Goal: Contribute content: Contribute content

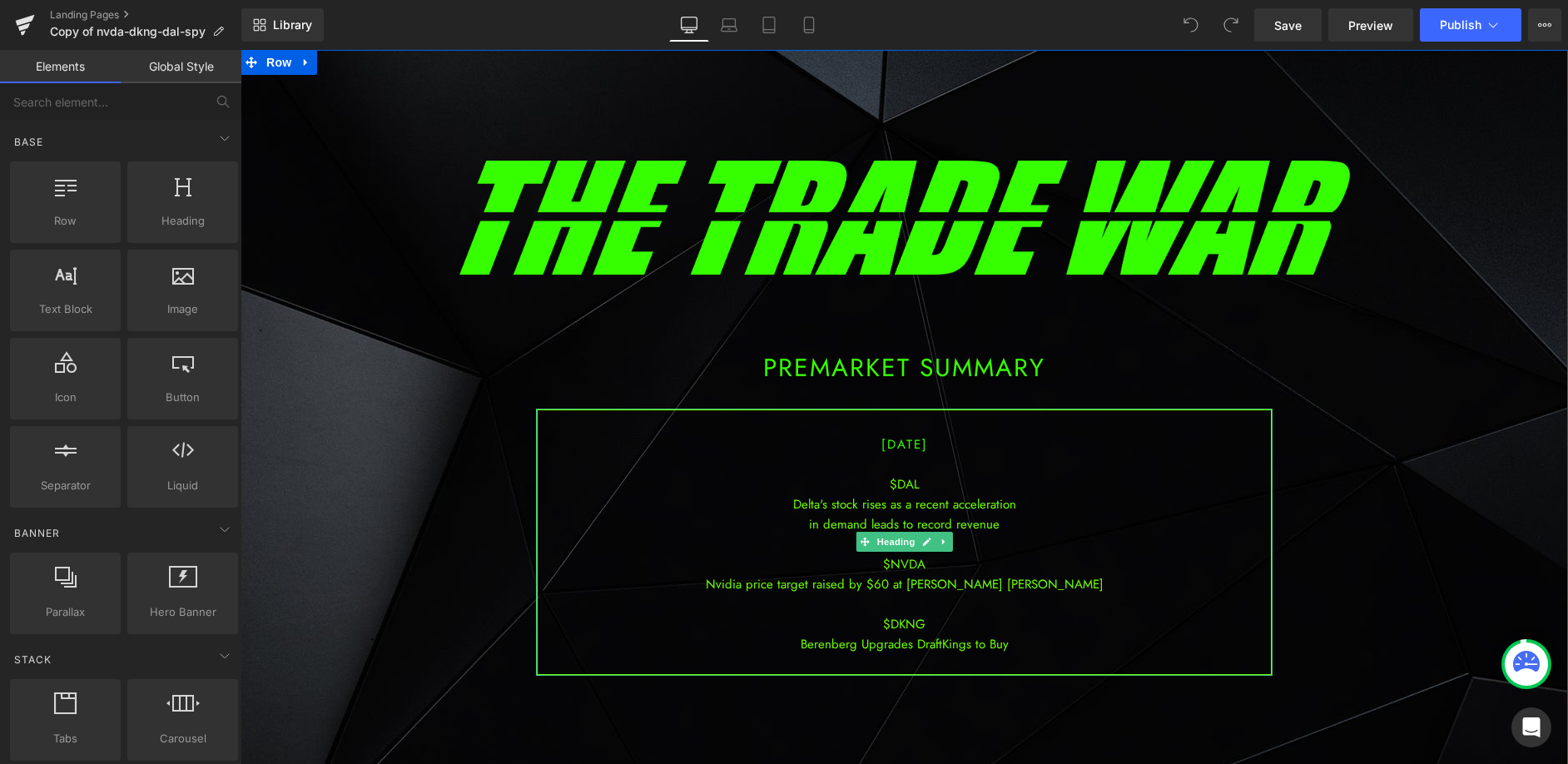
click at [871, 524] on div "in demand leads to record revenue" at bounding box center [904, 524] width 734 height 20
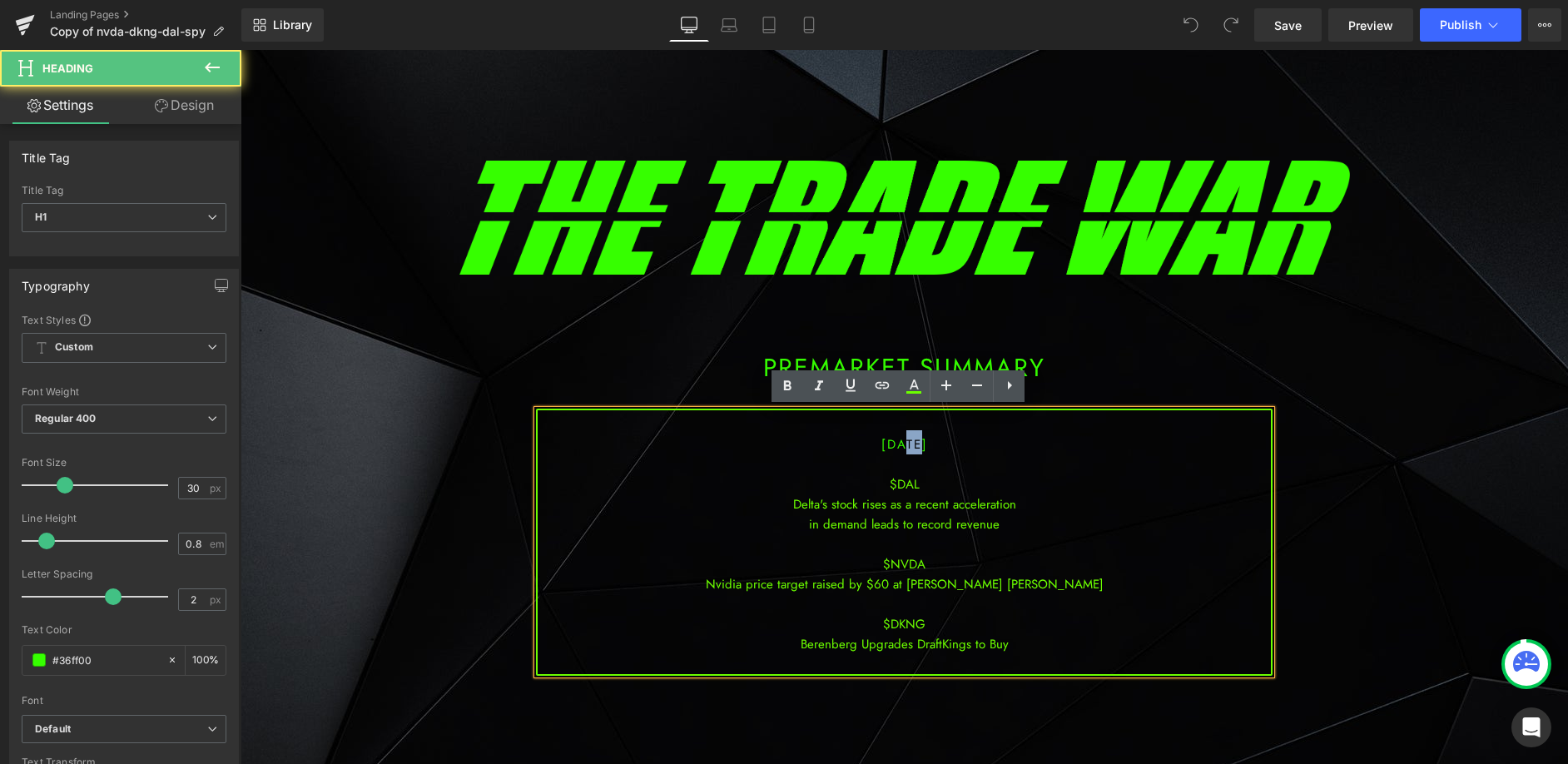
drag, startPoint x: 898, startPoint y: 447, endPoint x: 877, endPoint y: 444, distance: 21.2
click at [881, 444] on span "[DATE]" at bounding box center [904, 443] width 47 height 18
click at [912, 497] on div "Delta's stock rises as a recent acceleration" at bounding box center [904, 504] width 734 height 20
click at [874, 545] on div at bounding box center [904, 544] width 734 height 20
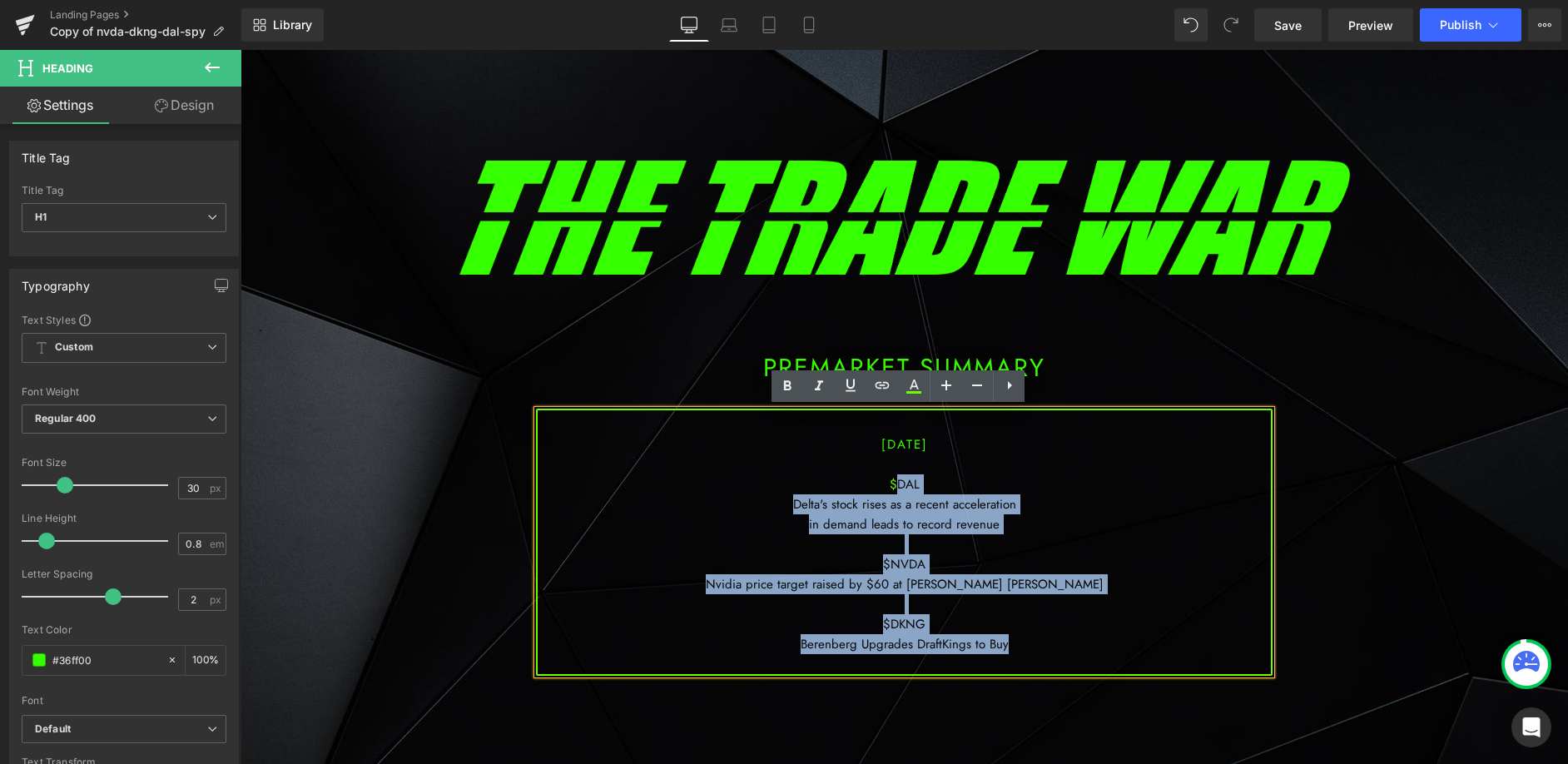
drag, startPoint x: 1032, startPoint y: 647, endPoint x: 892, endPoint y: 479, distance: 218.7
click at [892, 479] on div "[DATE] $DAL Delta's stock rises as a recent acceleration in demand leads to rec…" at bounding box center [904, 542] width 737 height 267
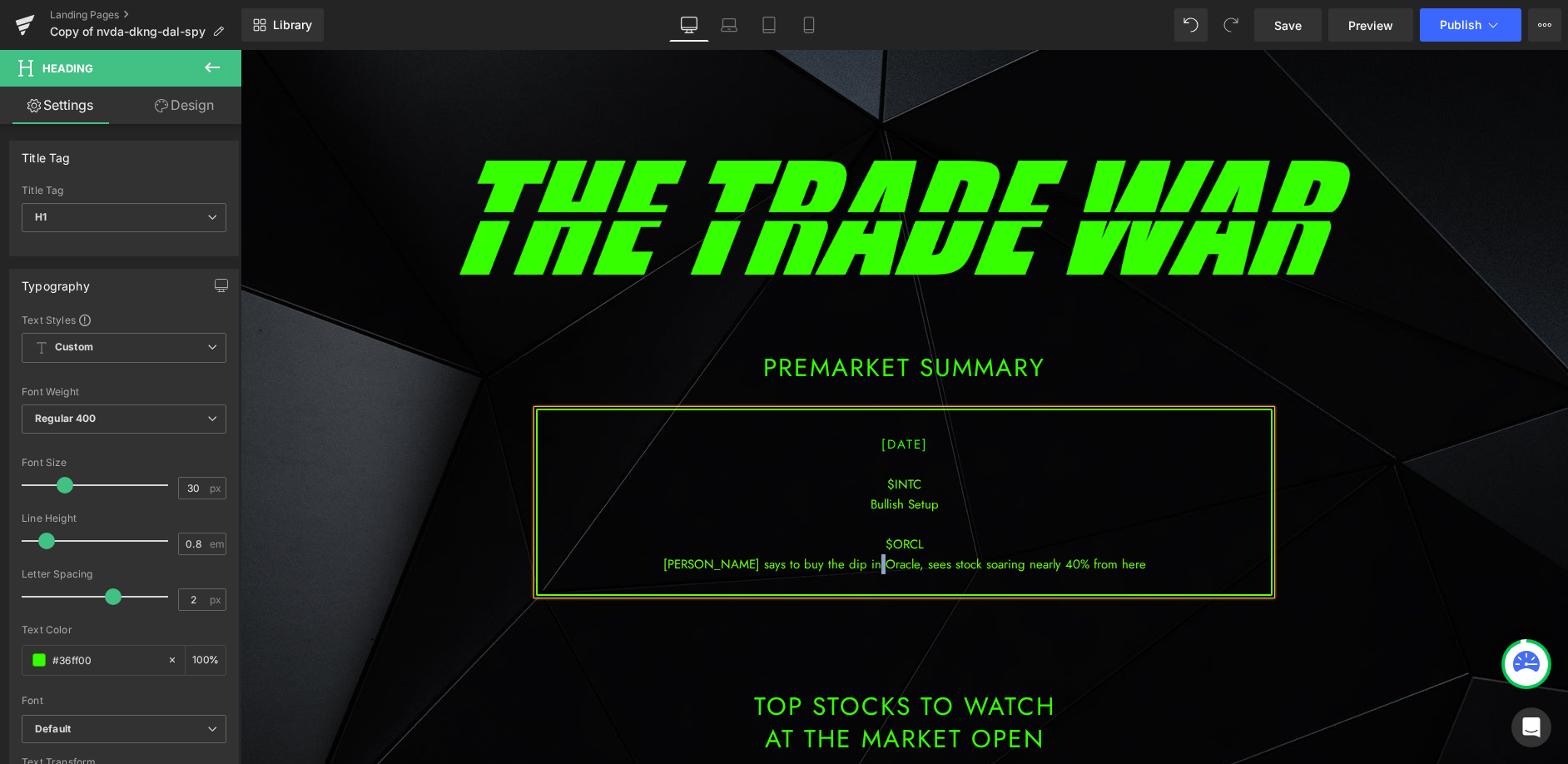
click at [885, 567] on div "[PERSON_NAME] says to buy the dip in Oracle, sees stock soaring nearly 40% from…" at bounding box center [904, 564] width 734 height 20
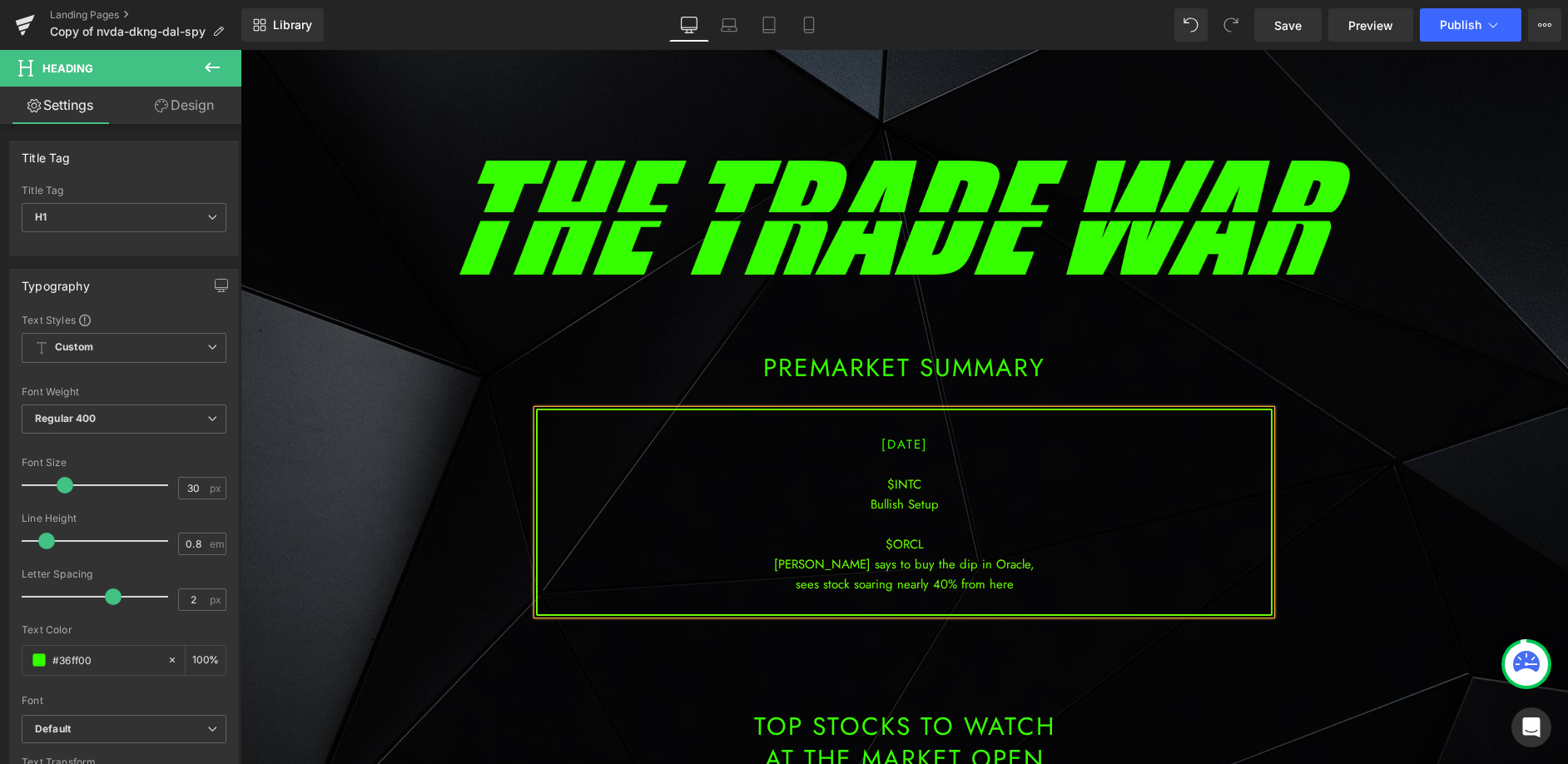
click at [938, 512] on div "Bullish Setup" at bounding box center [904, 504] width 734 height 20
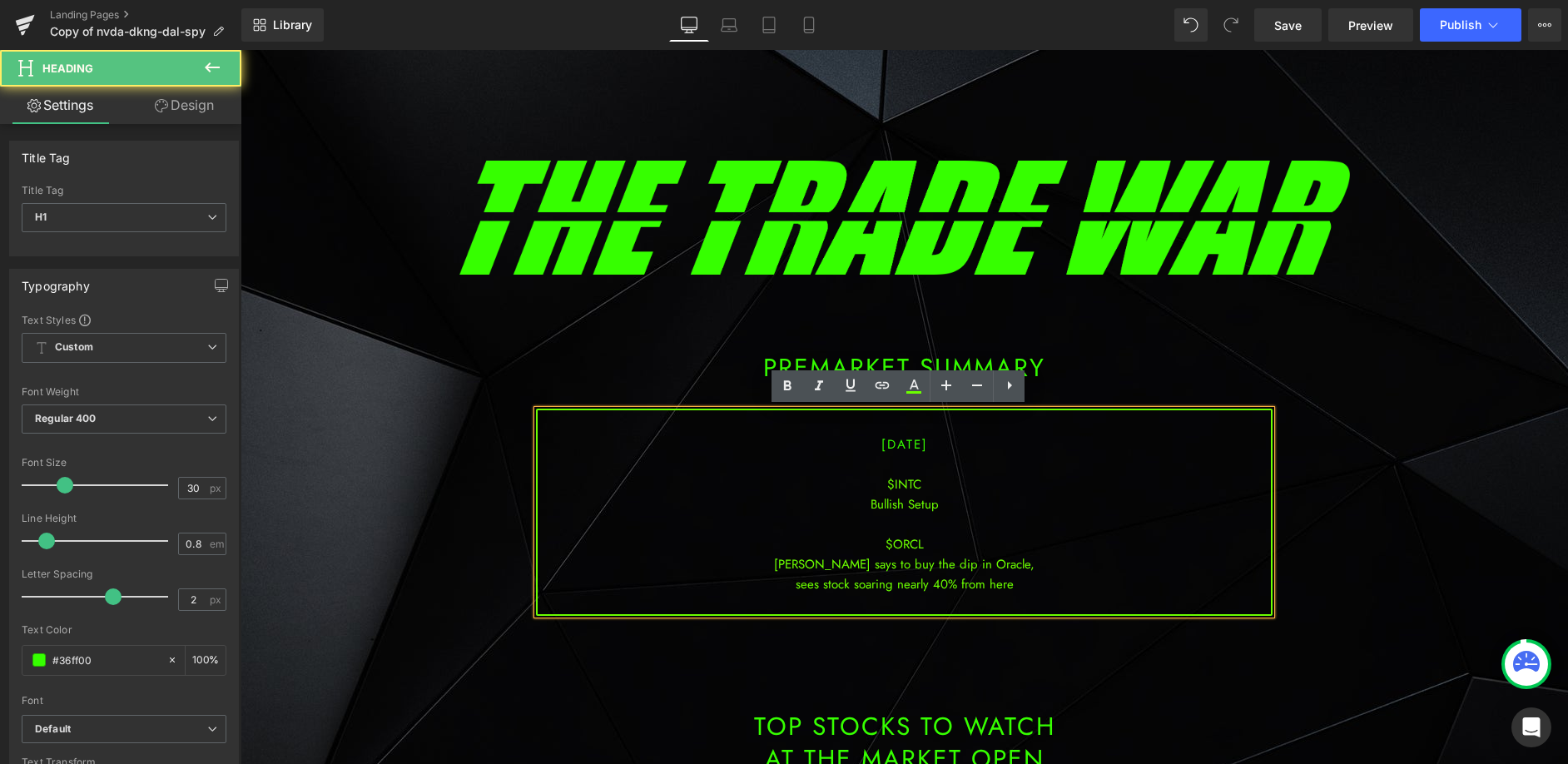
click at [1015, 580] on div "sees stock soaring nearly 40% from here" at bounding box center [904, 584] width 734 height 20
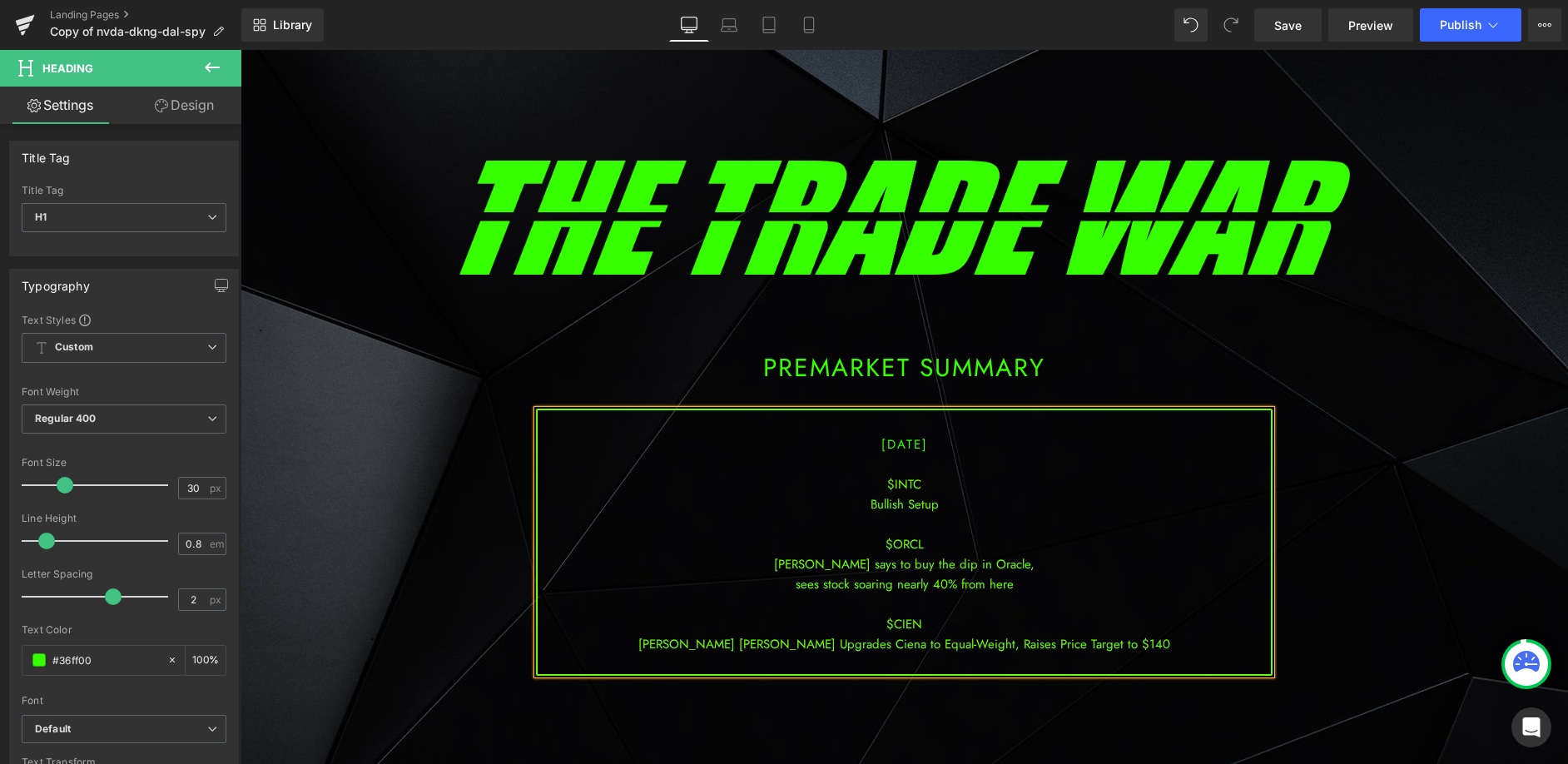
click at [958, 647] on div "[PERSON_NAME] [PERSON_NAME] Upgrades Ciena to Equal-Weight, Raises Price Target…" at bounding box center [904, 643] width 734 height 20
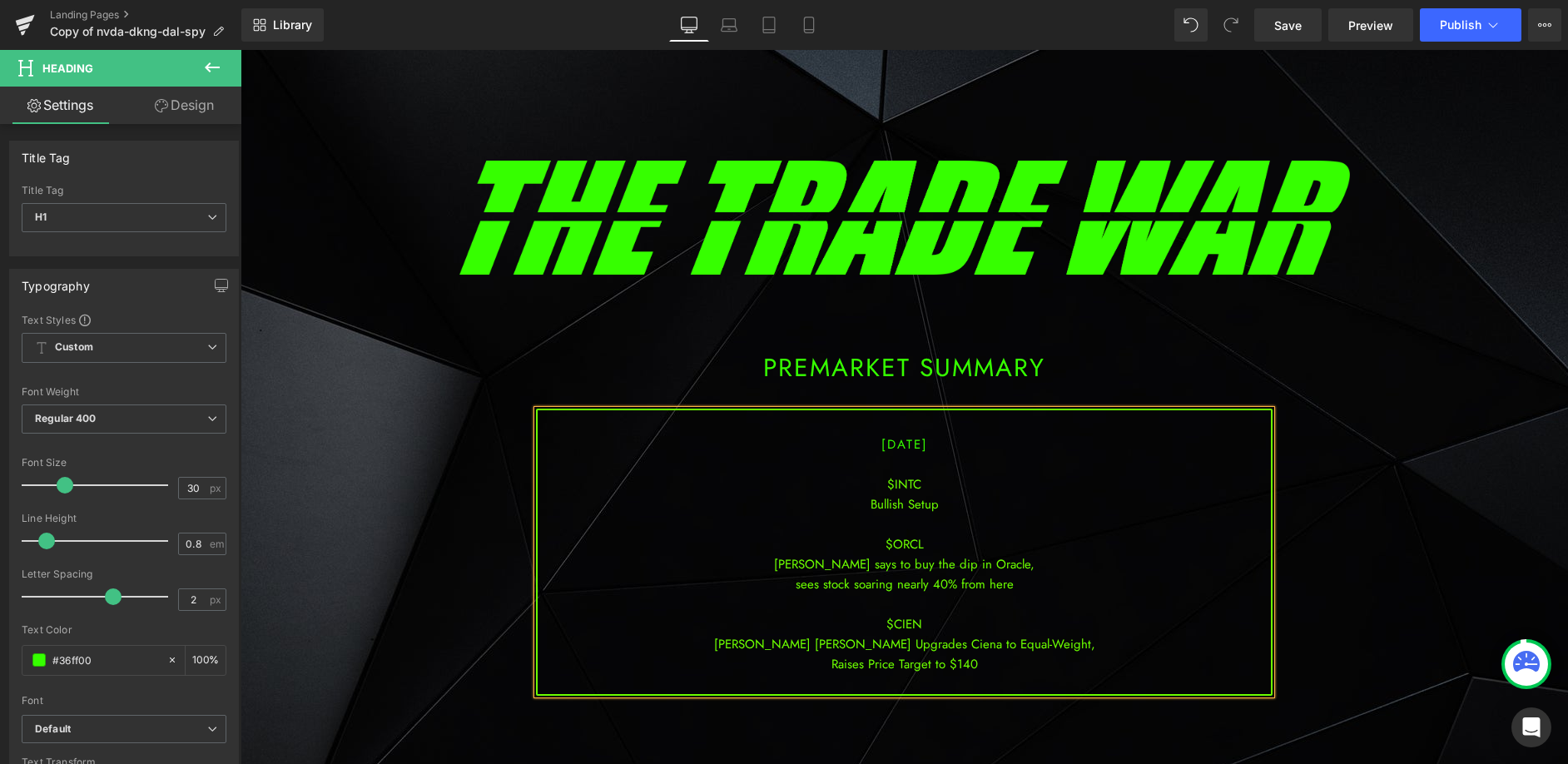
click at [1045, 645] on div "[PERSON_NAME] [PERSON_NAME] Upgrades Ciena to Equal-Weight," at bounding box center [904, 643] width 734 height 20
click at [1011, 657] on div "Raises Price Target to $140" at bounding box center [904, 663] width 734 height 20
click at [1294, 22] on span "Save" at bounding box center [1287, 25] width 28 height 17
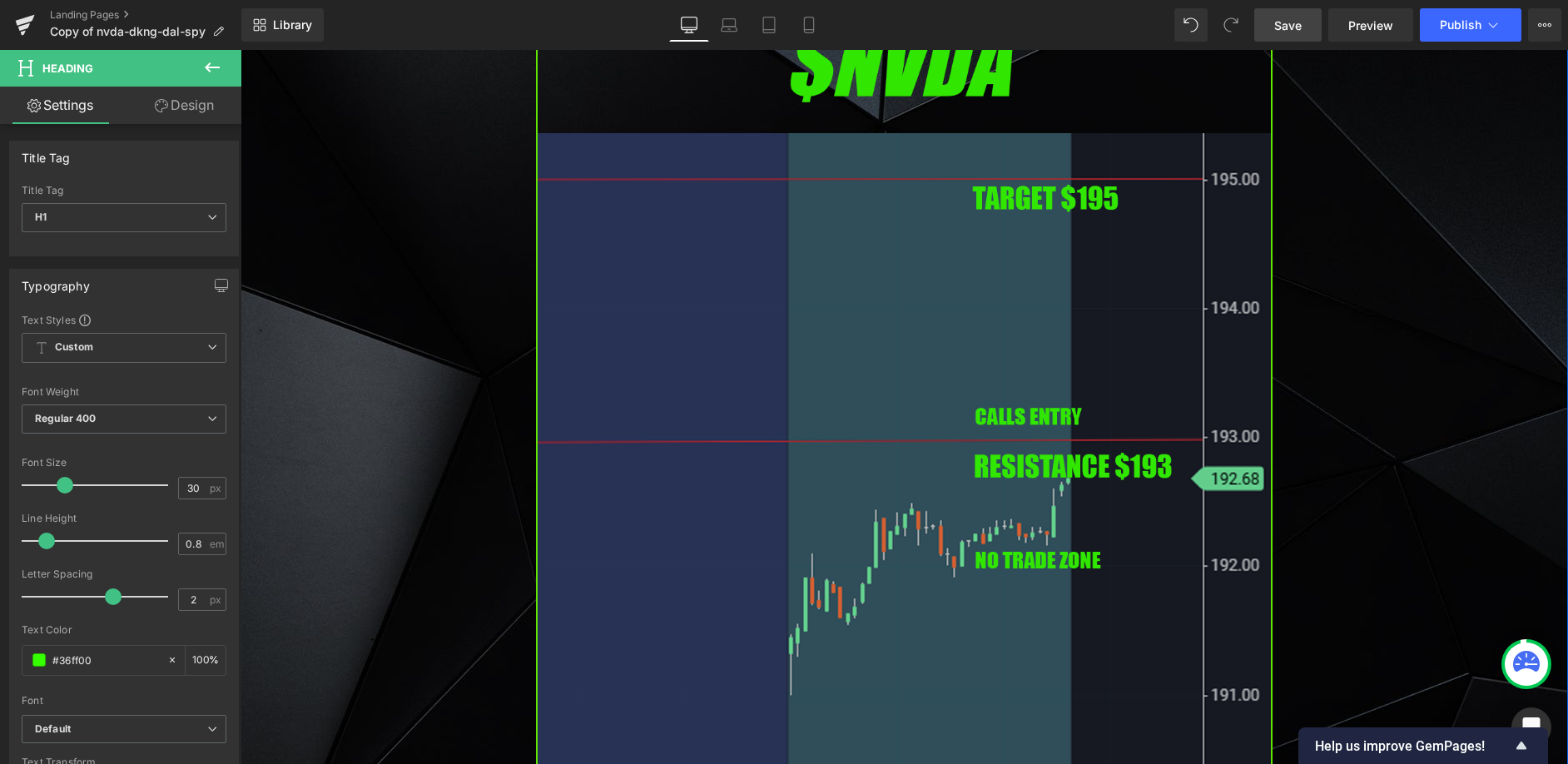
scroll to position [1082, 0]
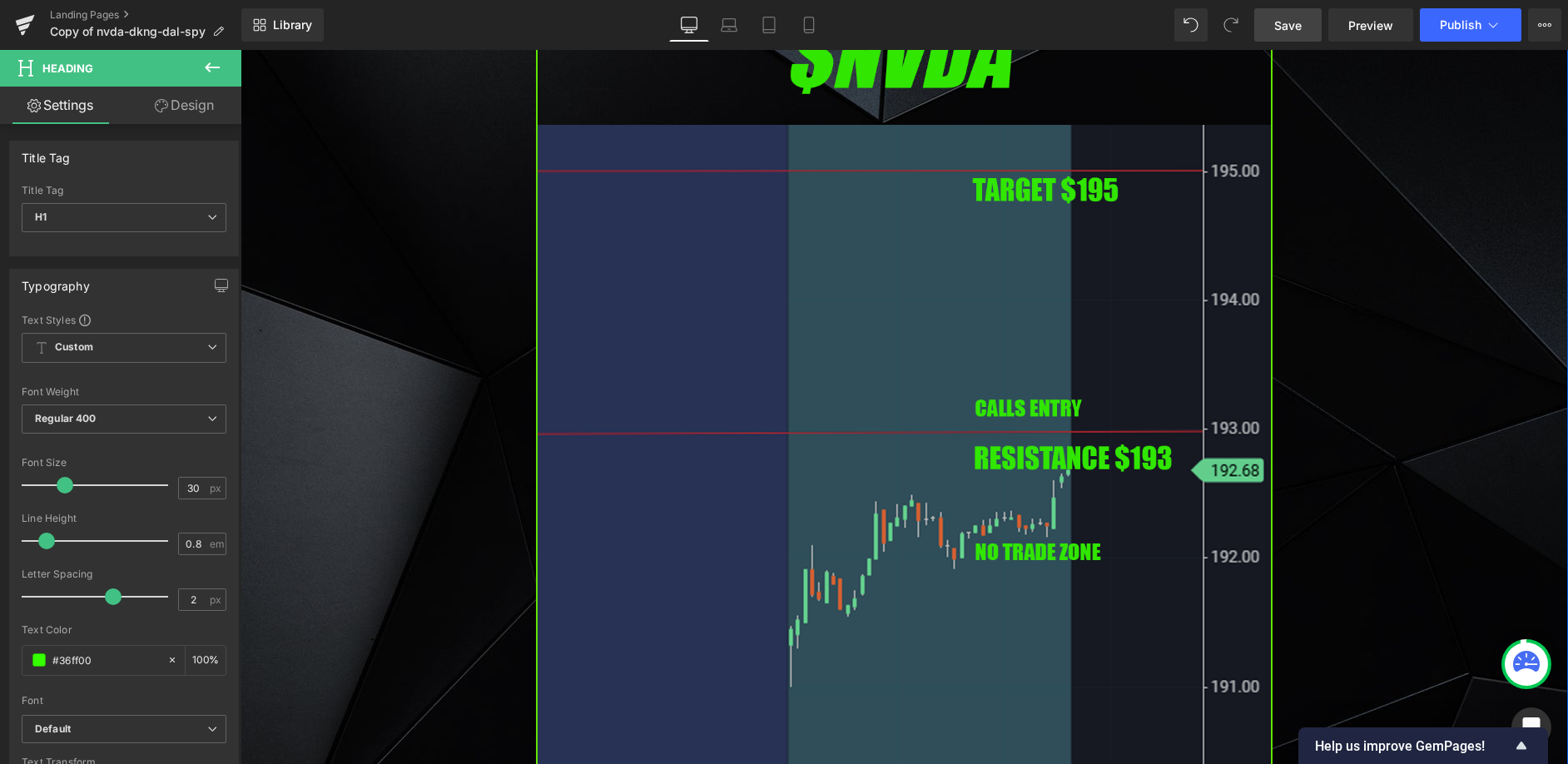
click at [826, 458] on img at bounding box center [904, 423] width 737 height 840
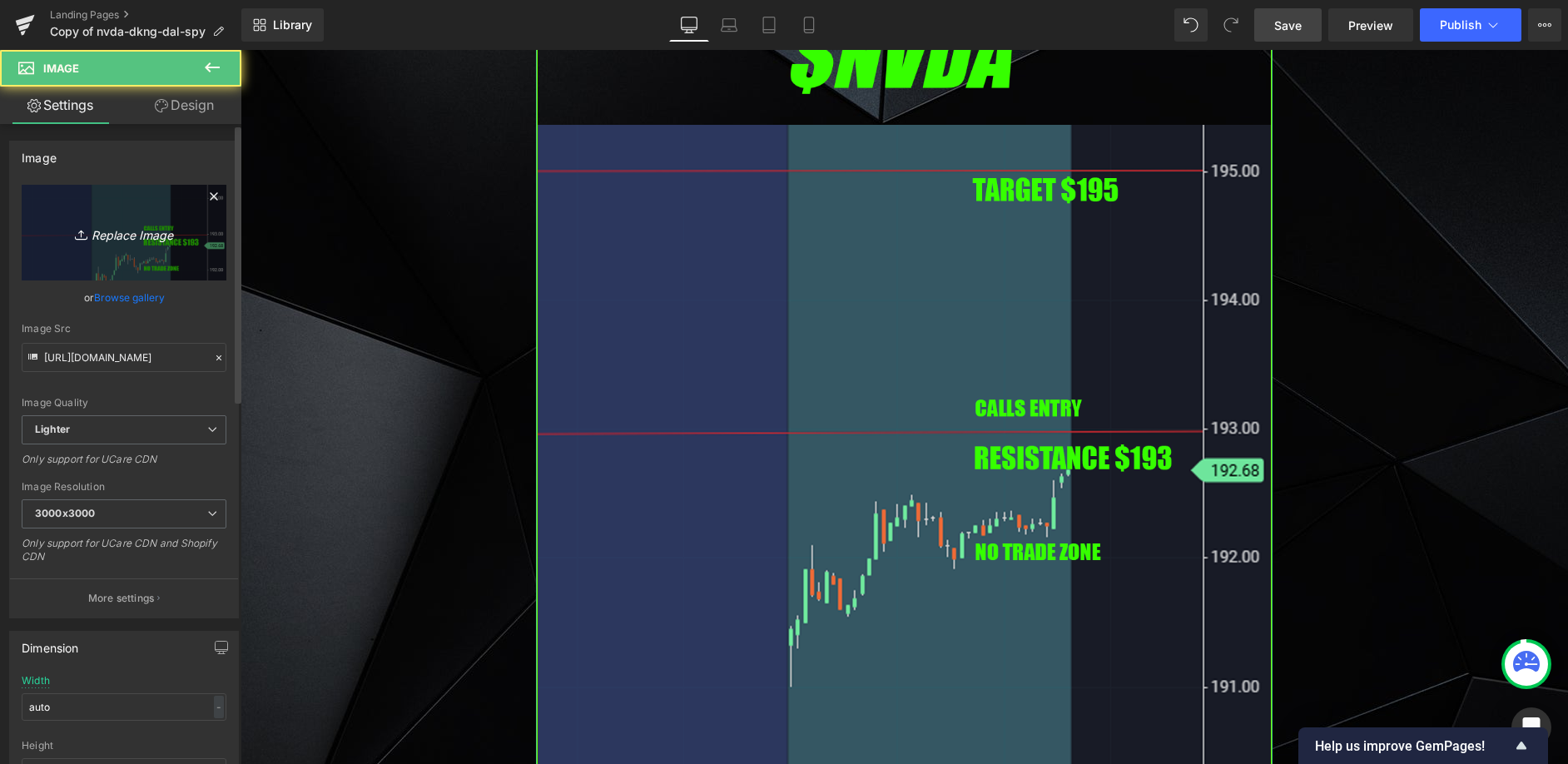
click at [135, 244] on link "Replace Image" at bounding box center [125, 233] width 205 height 96
type input "C:\fakepath\intc.png"
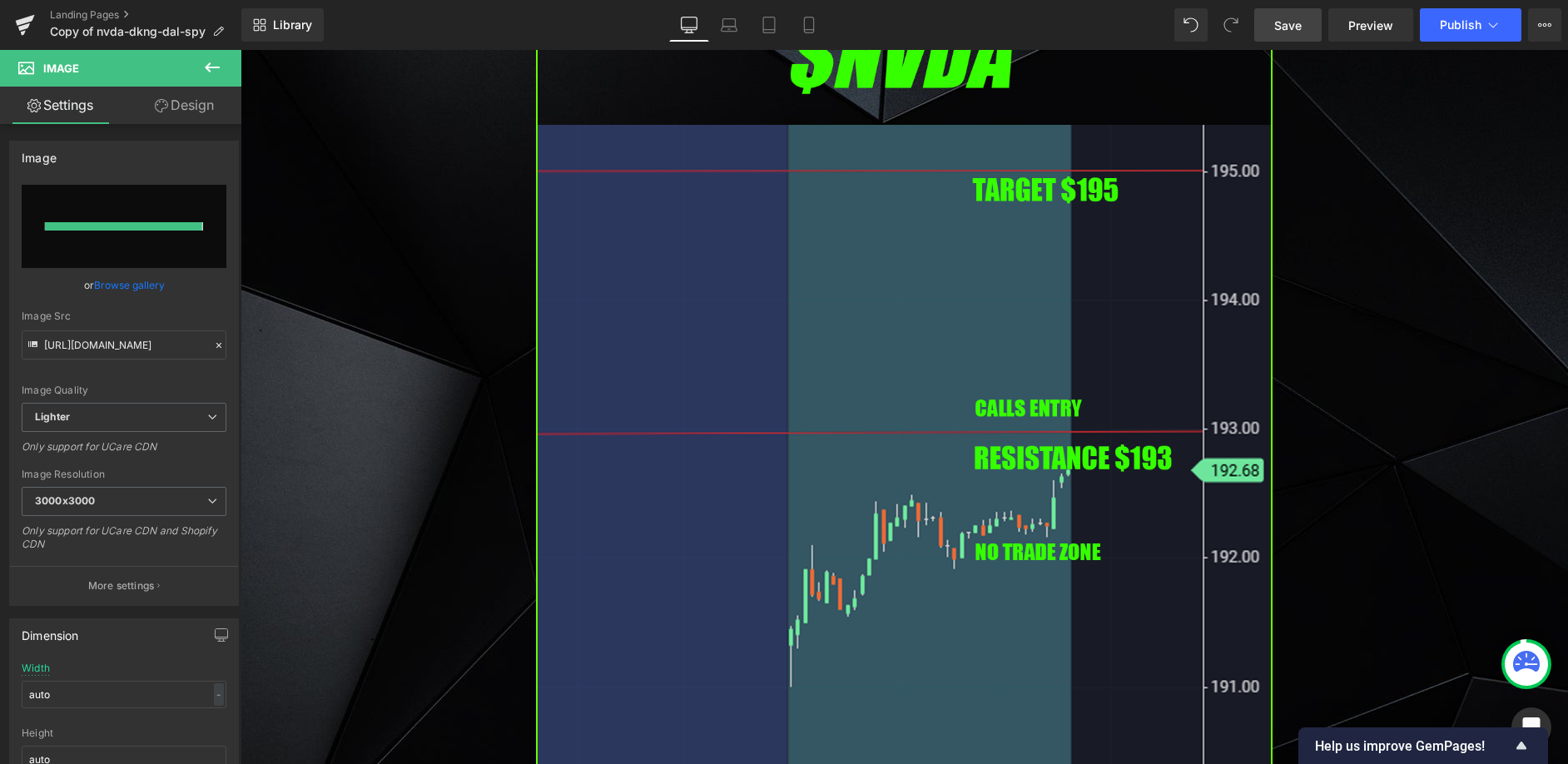
type input "[URL][DOMAIN_NAME]"
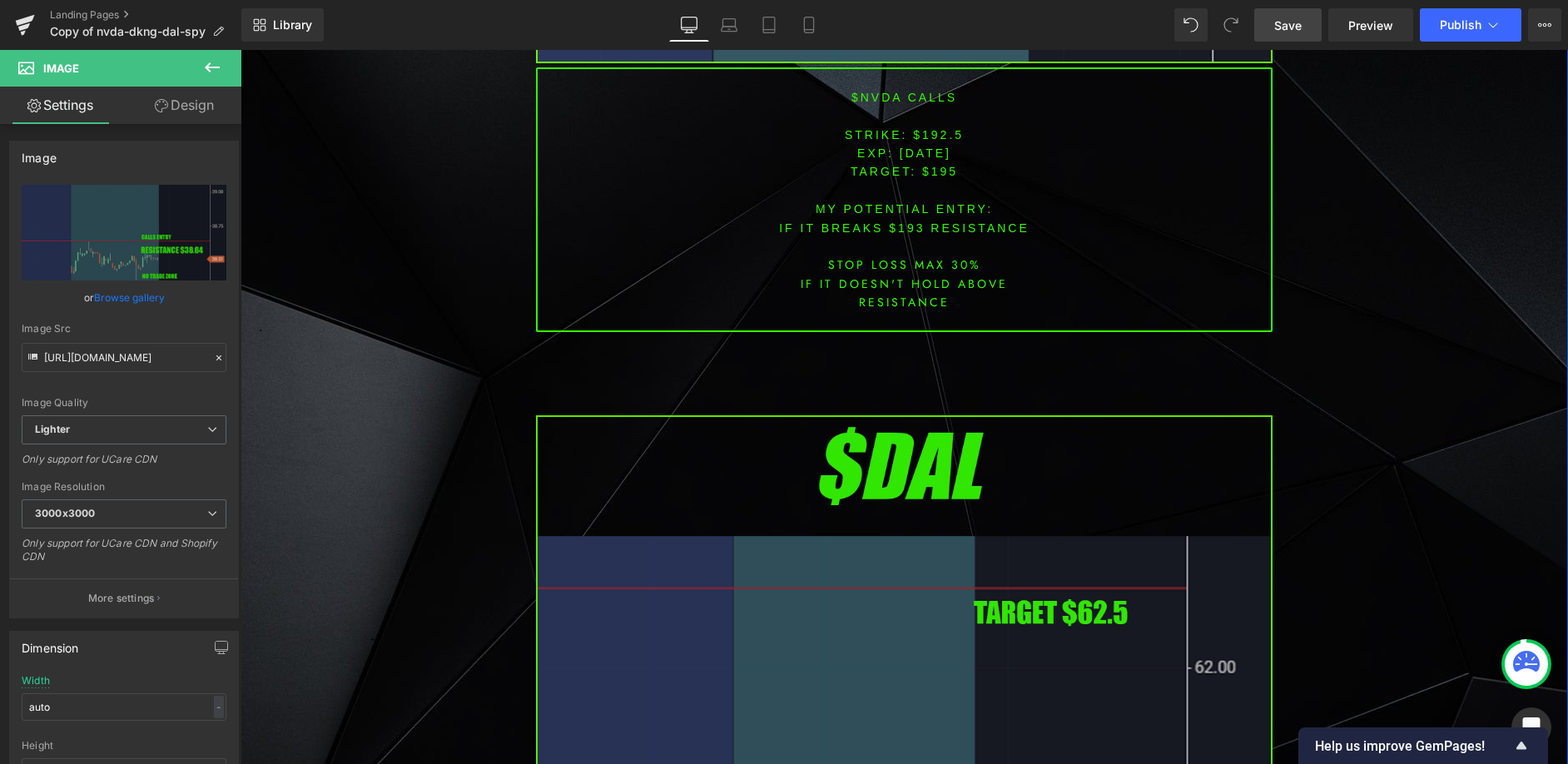
scroll to position [1996, 0]
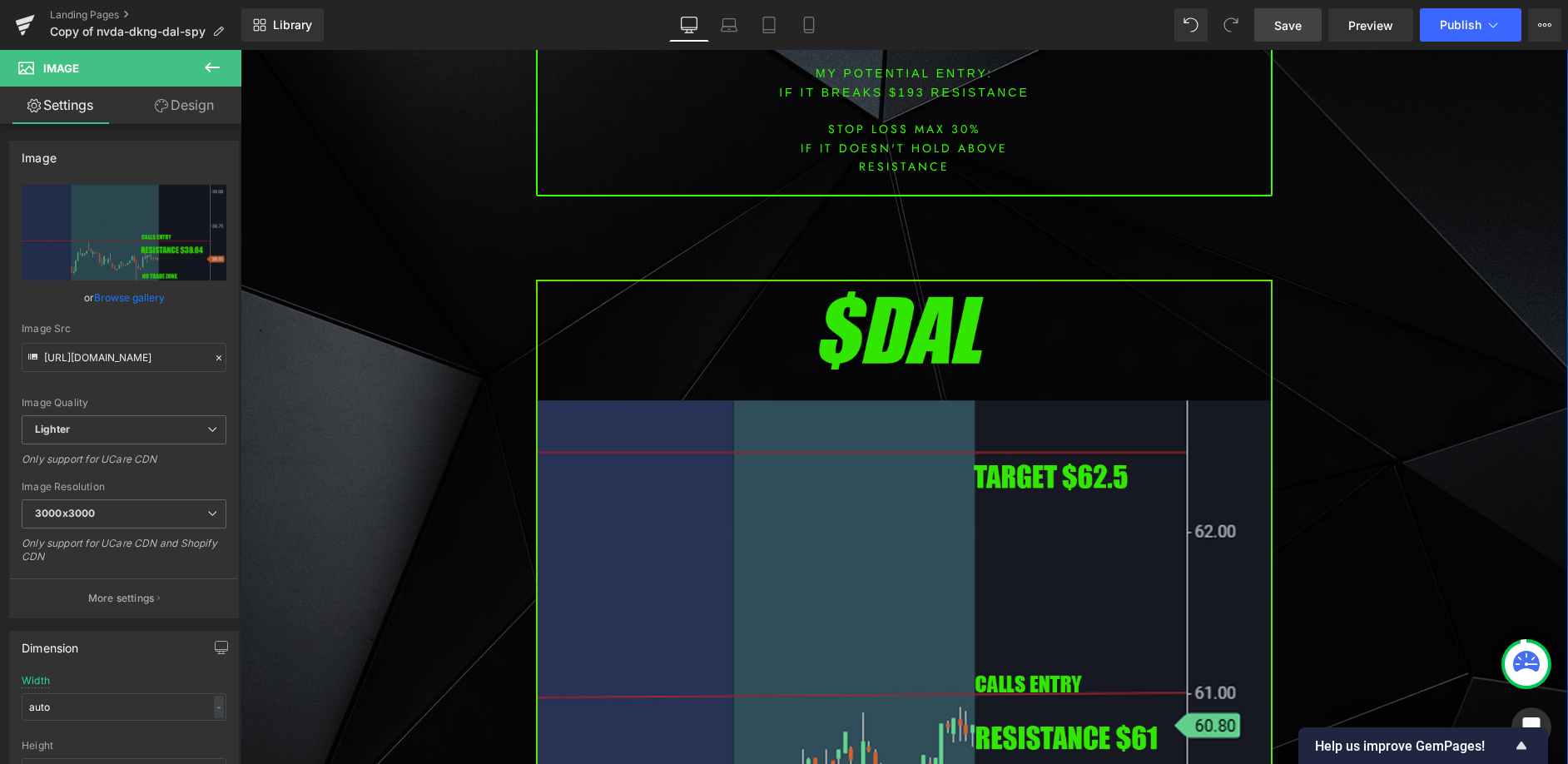
click at [741, 424] on img at bounding box center [904, 699] width 737 height 840
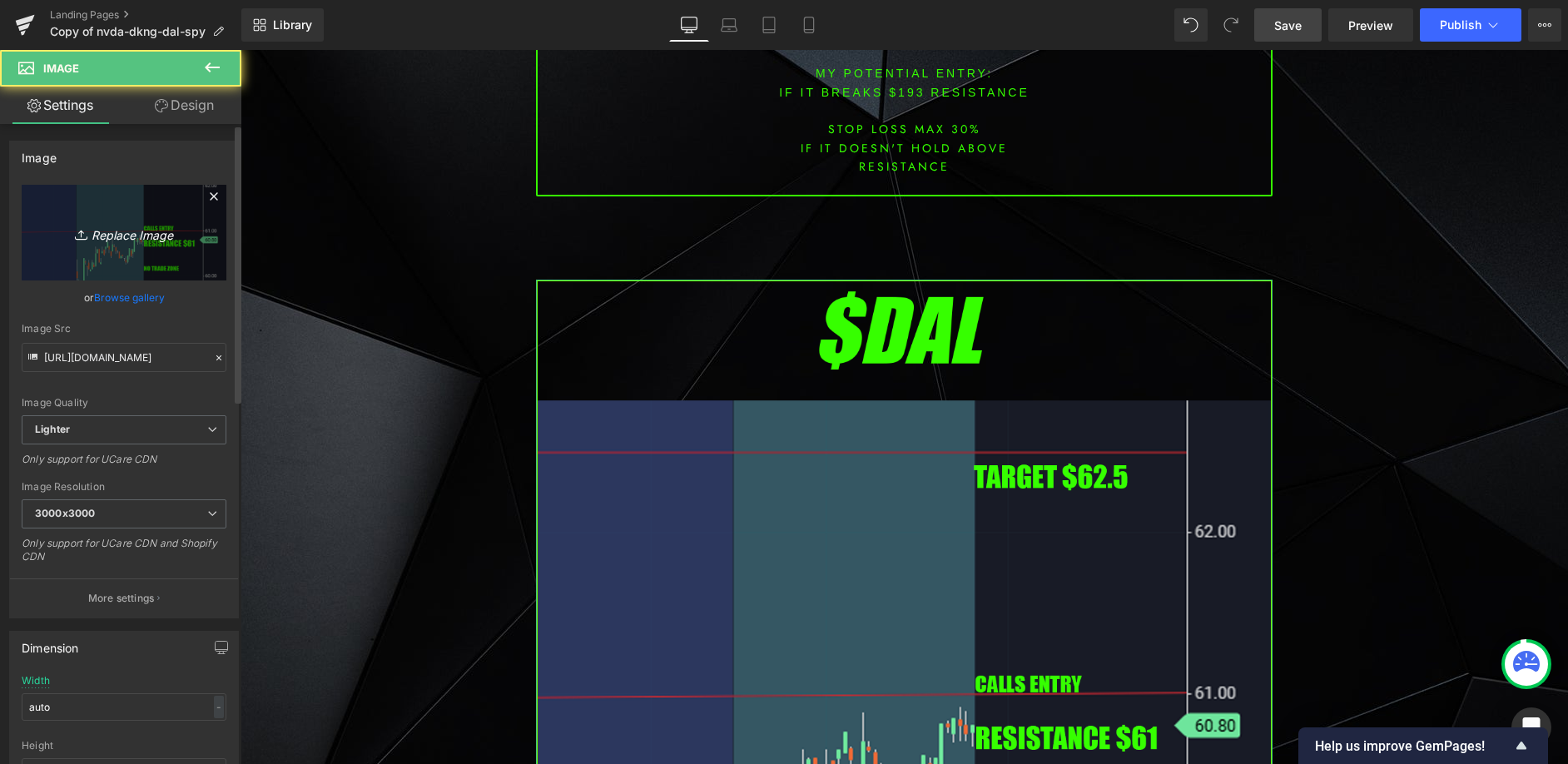
click at [176, 238] on icon "Replace Image" at bounding box center [124, 233] width 133 height 21
type input "C:\fakepath\orcl.png"
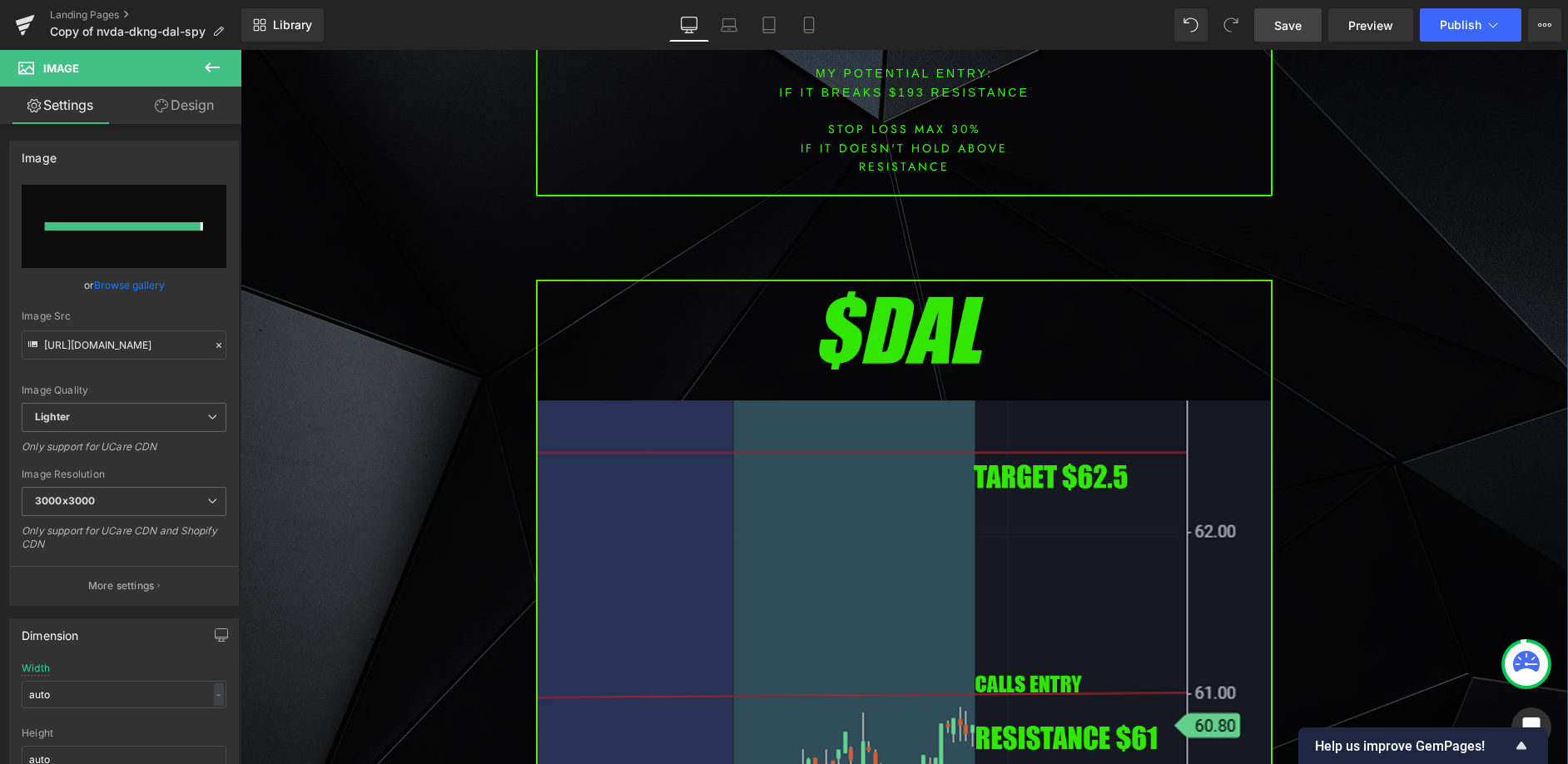
type input "[URL][DOMAIN_NAME]"
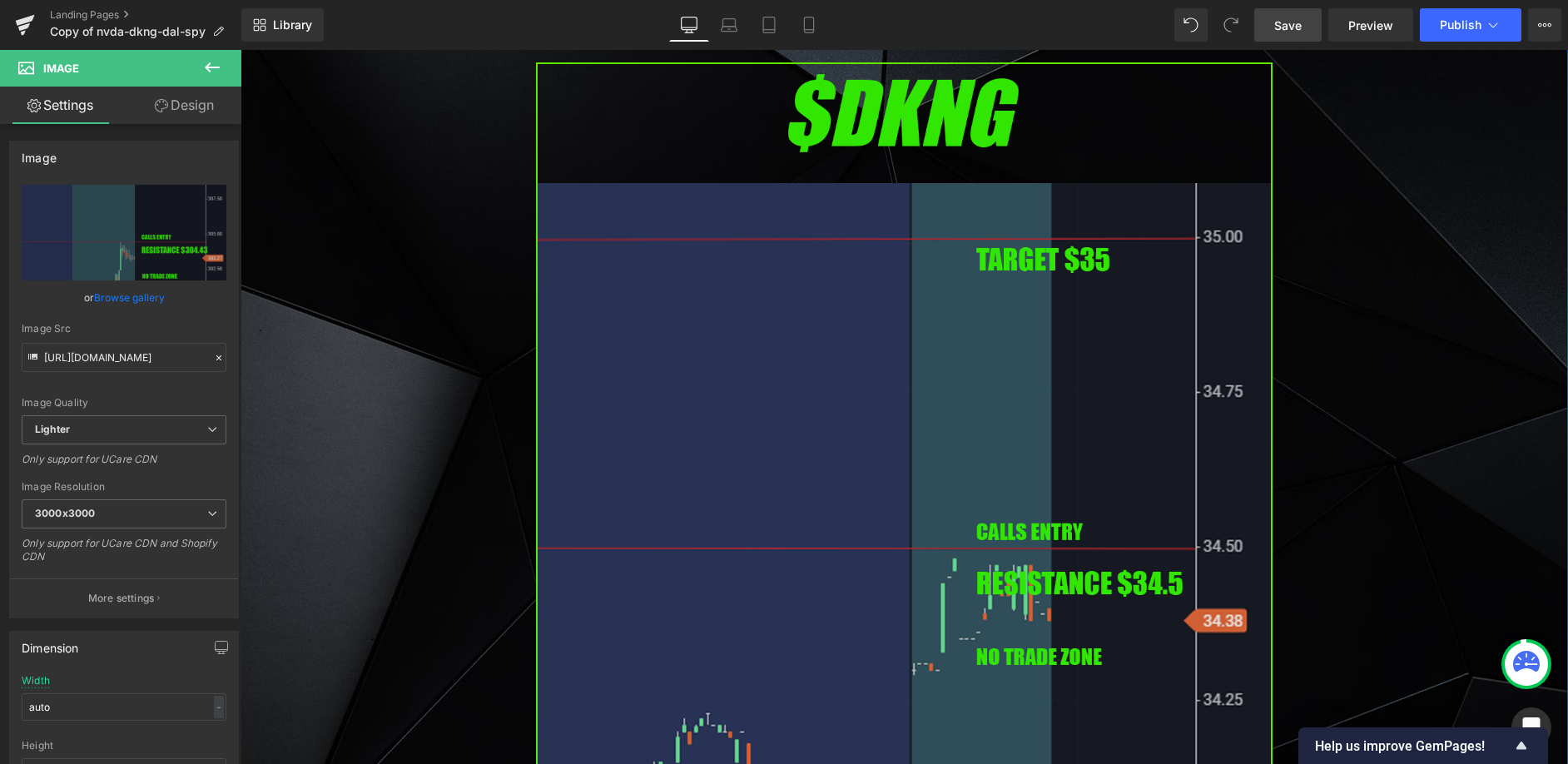
scroll to position [3411, 0]
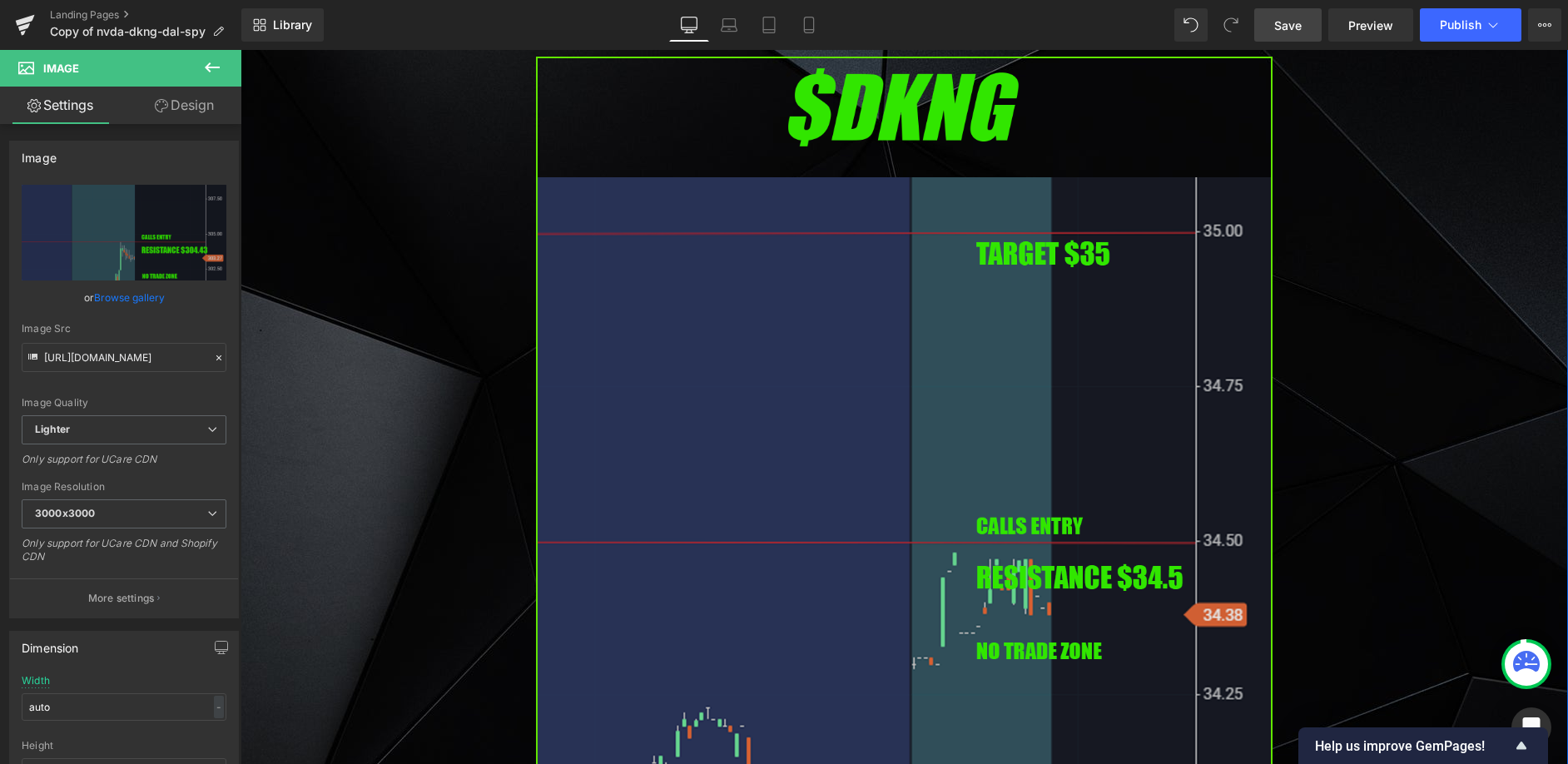
click at [638, 415] on img at bounding box center [904, 476] width 737 height 840
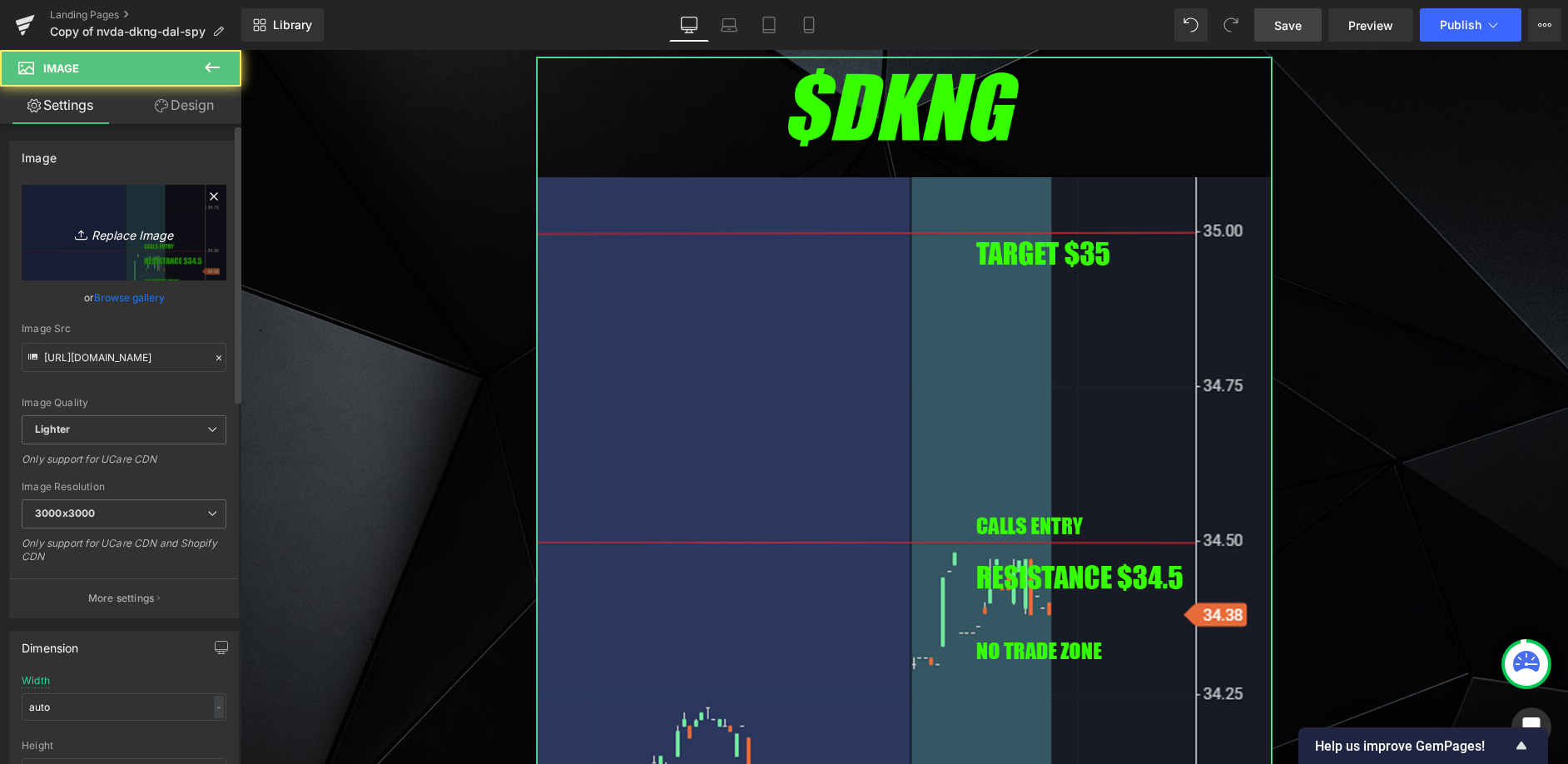
click at [182, 247] on link "Replace Image" at bounding box center [125, 233] width 205 height 96
type input "C:\fakepath\cien.png"
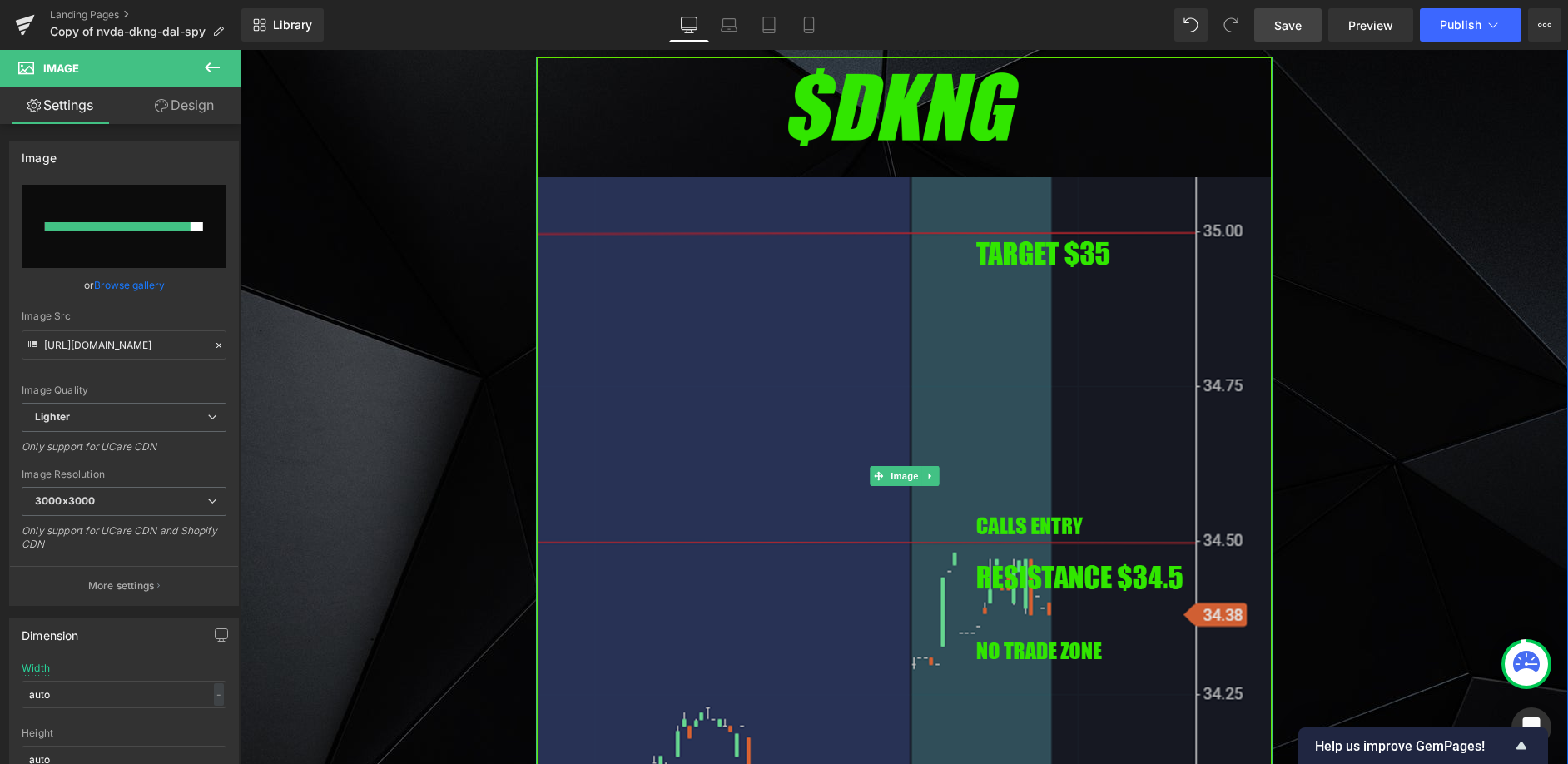
type input "[URL][DOMAIN_NAME]"
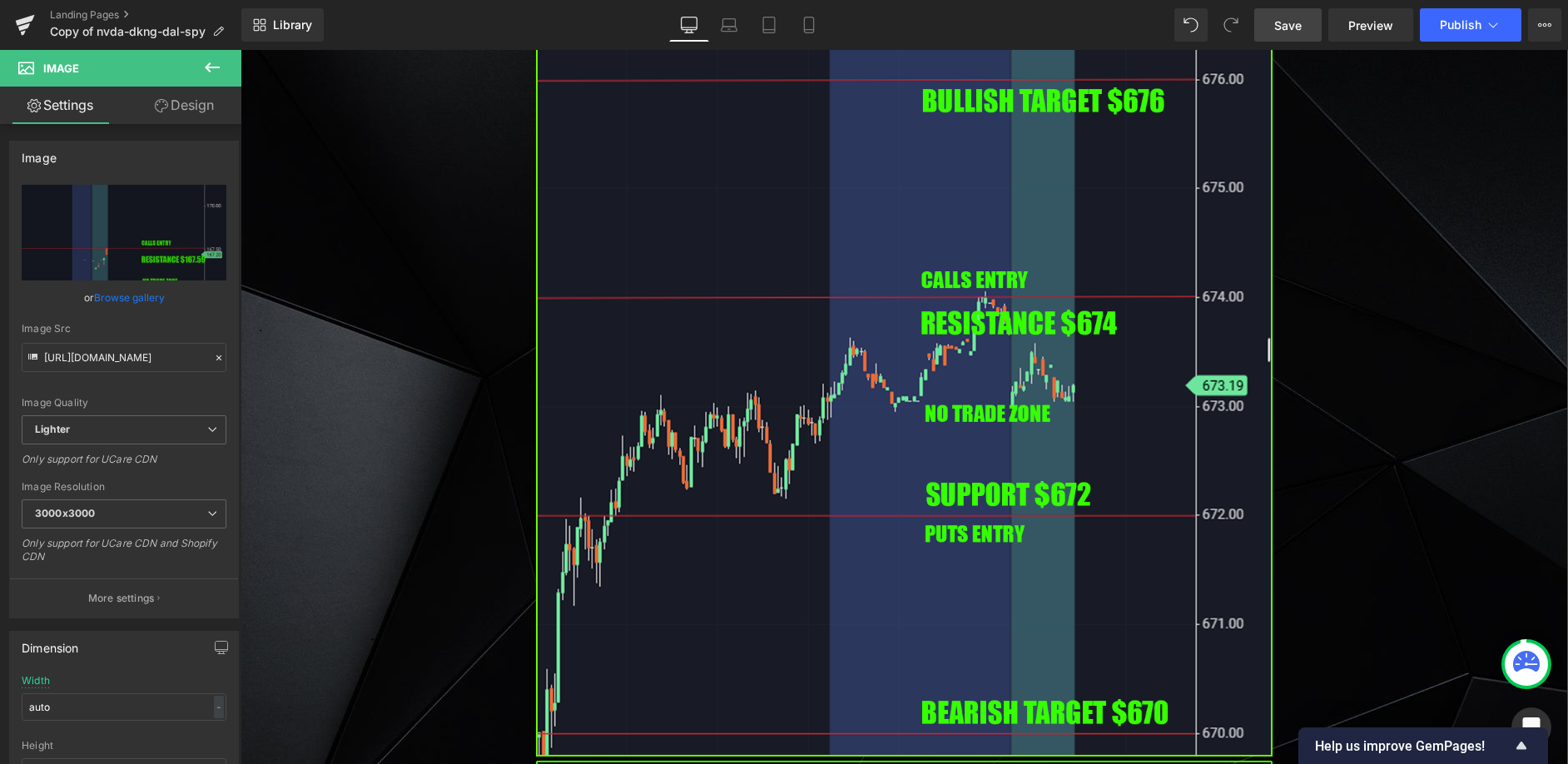
scroll to position [4742, 0]
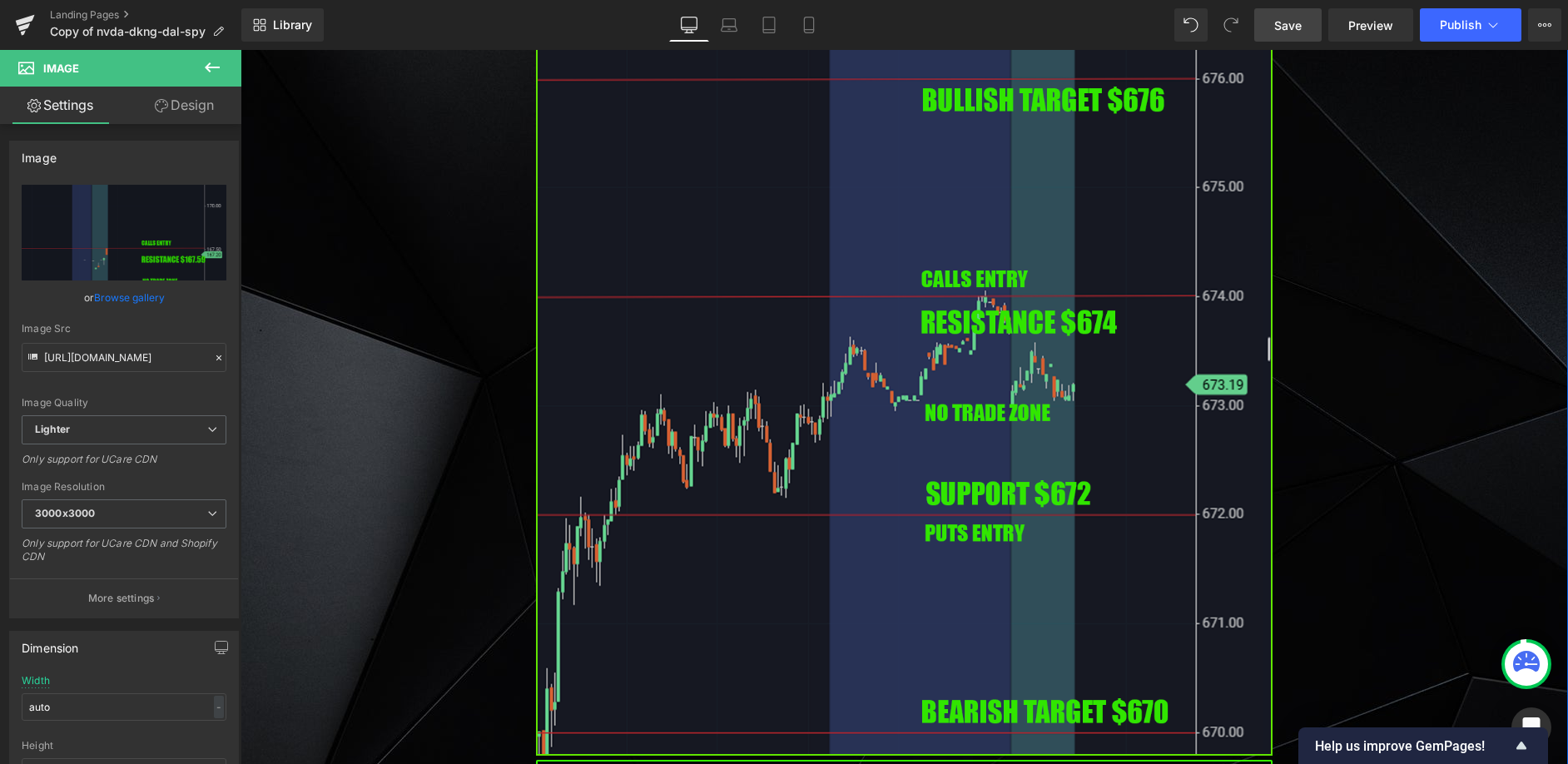
click at [685, 346] on img at bounding box center [904, 335] width 737 height 840
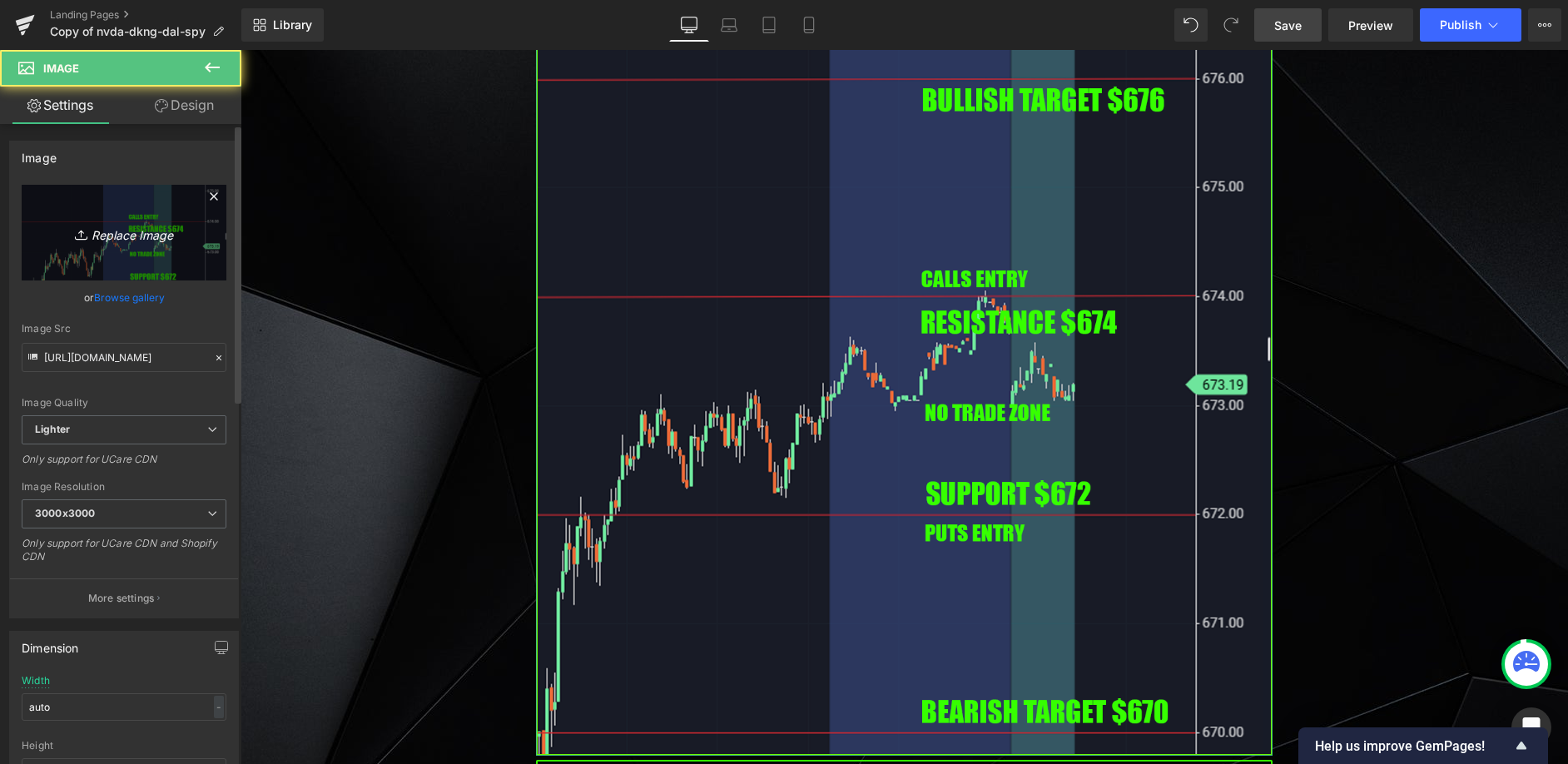
click at [143, 275] on link "Replace Image" at bounding box center [125, 233] width 205 height 96
type input "C:\fakepath\SPY.png"
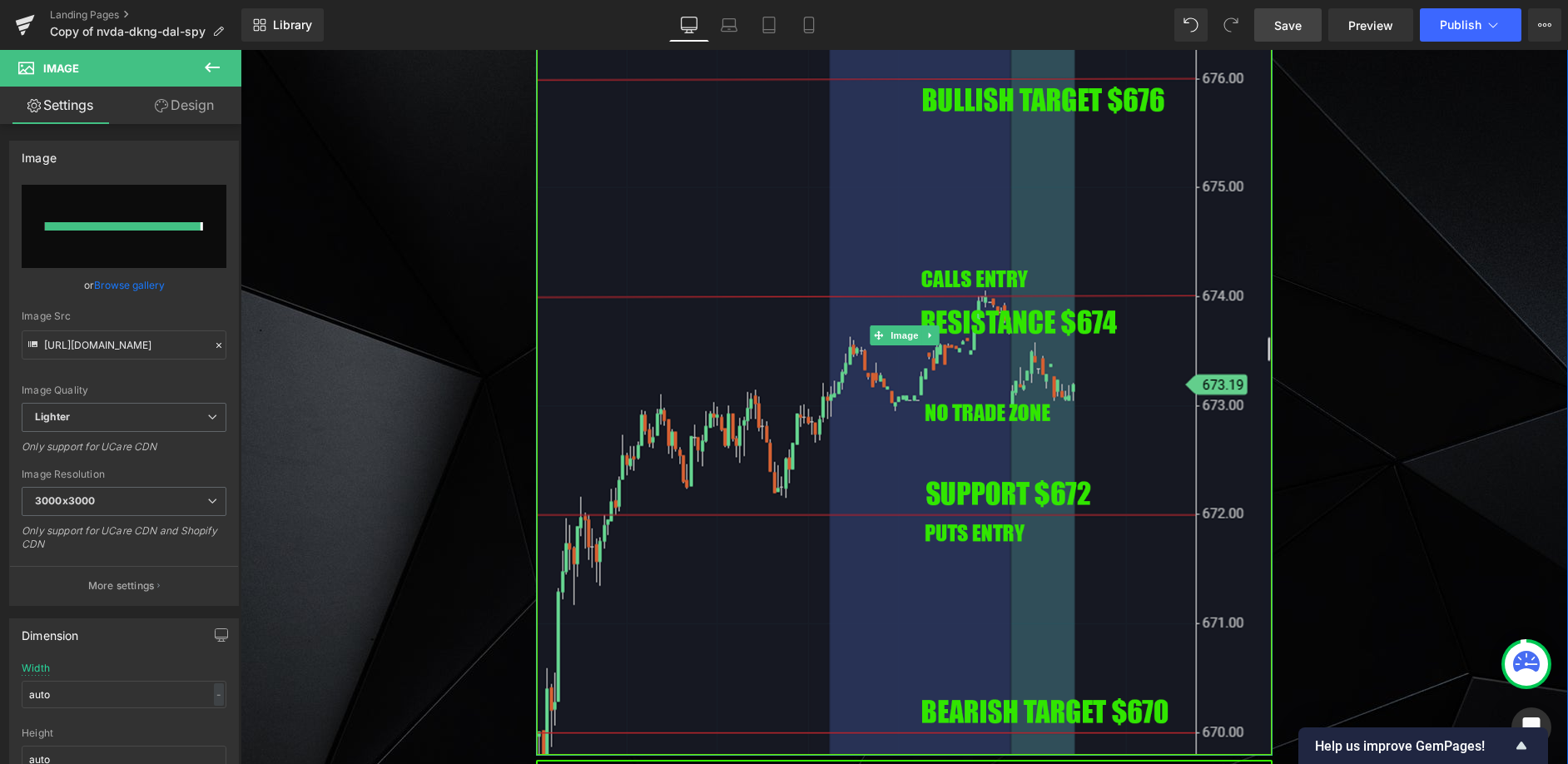
type input "[URL][DOMAIN_NAME]"
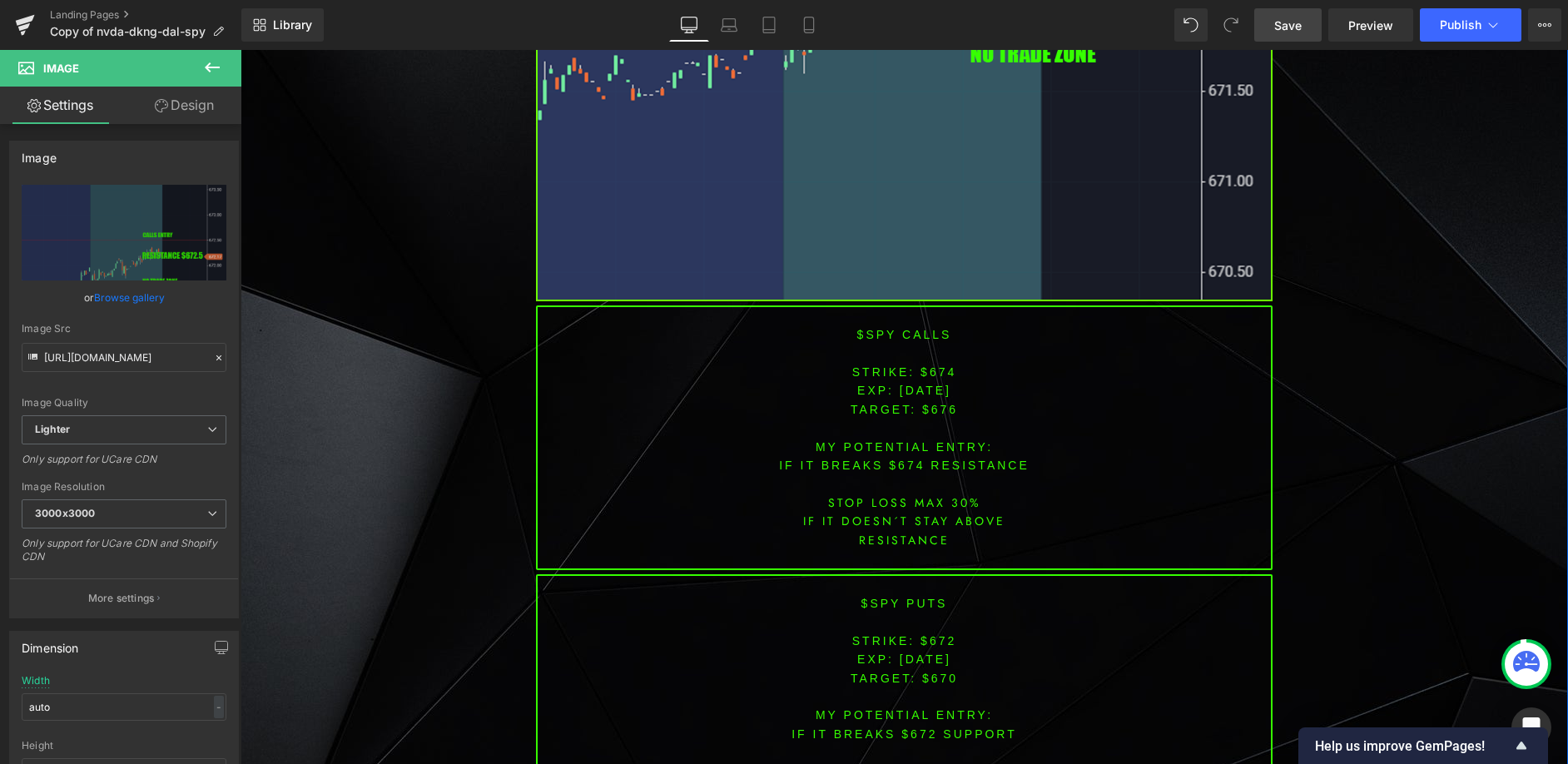
scroll to position [5324, 0]
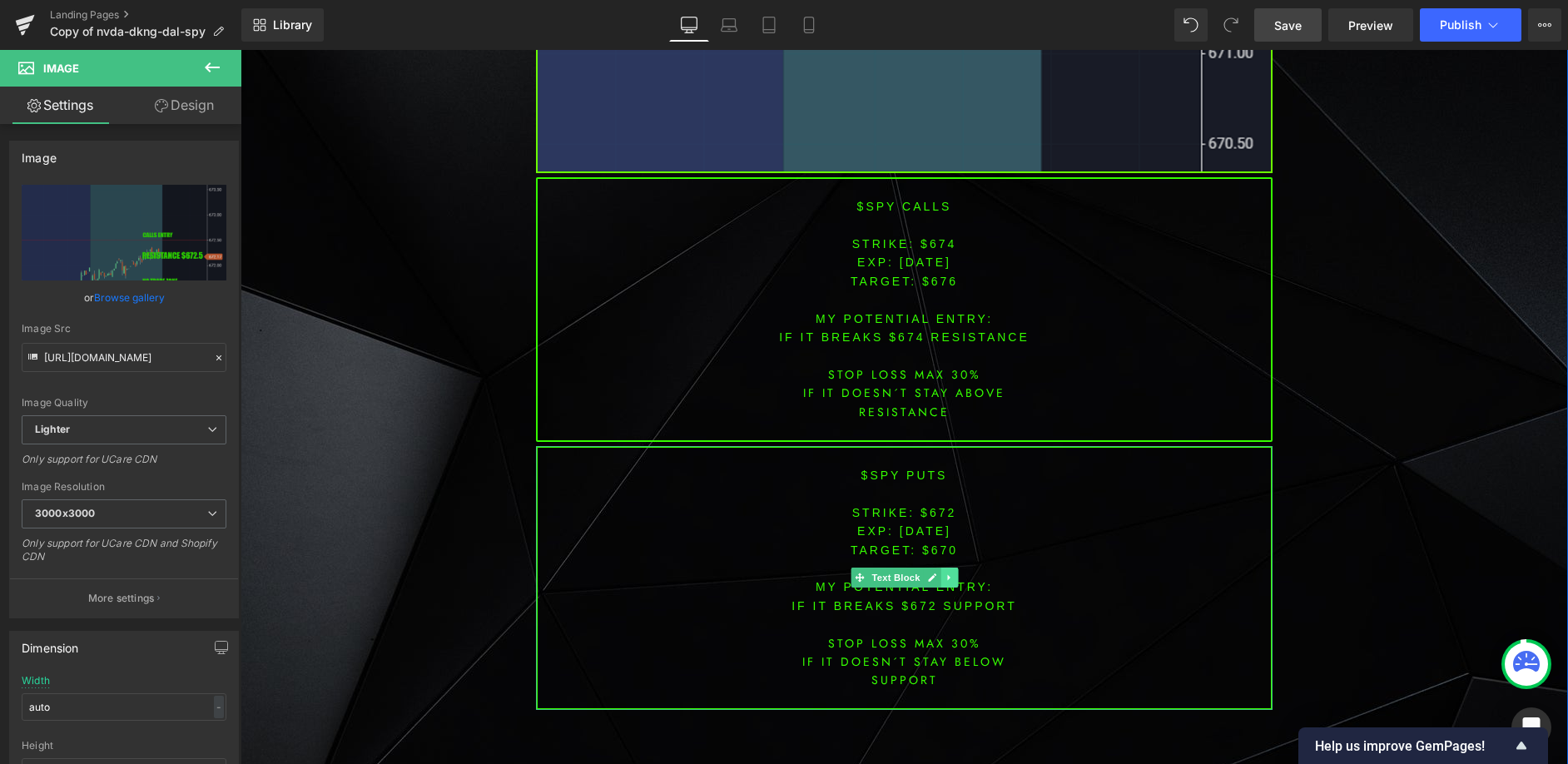
click at [944, 580] on icon at bounding box center [949, 577] width 10 height 10
click at [953, 577] on icon at bounding box center [958, 578] width 10 height 10
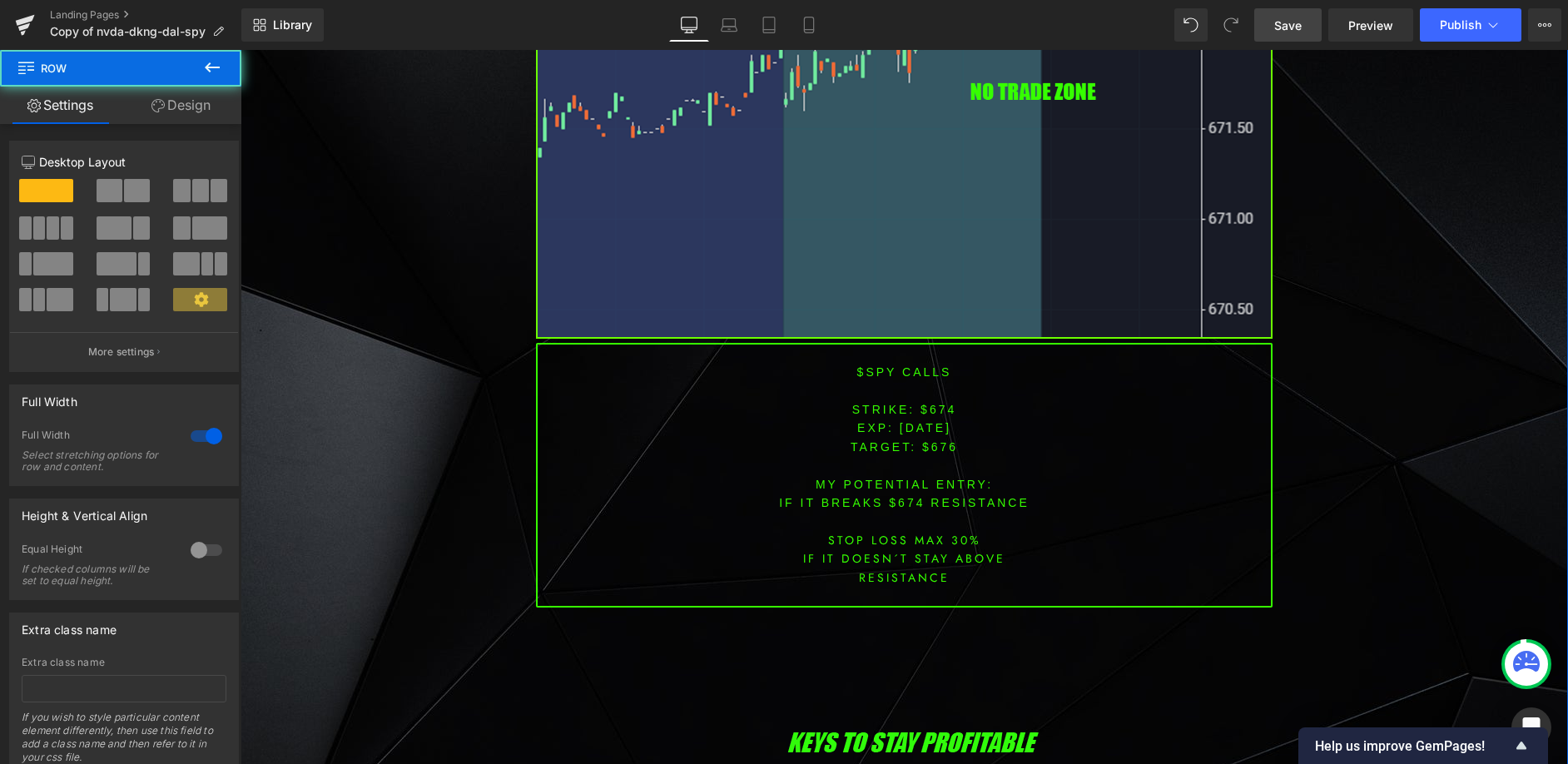
scroll to position [5157, 0]
click at [916, 412] on font "STRIKE: $674" at bounding box center [904, 410] width 104 height 13
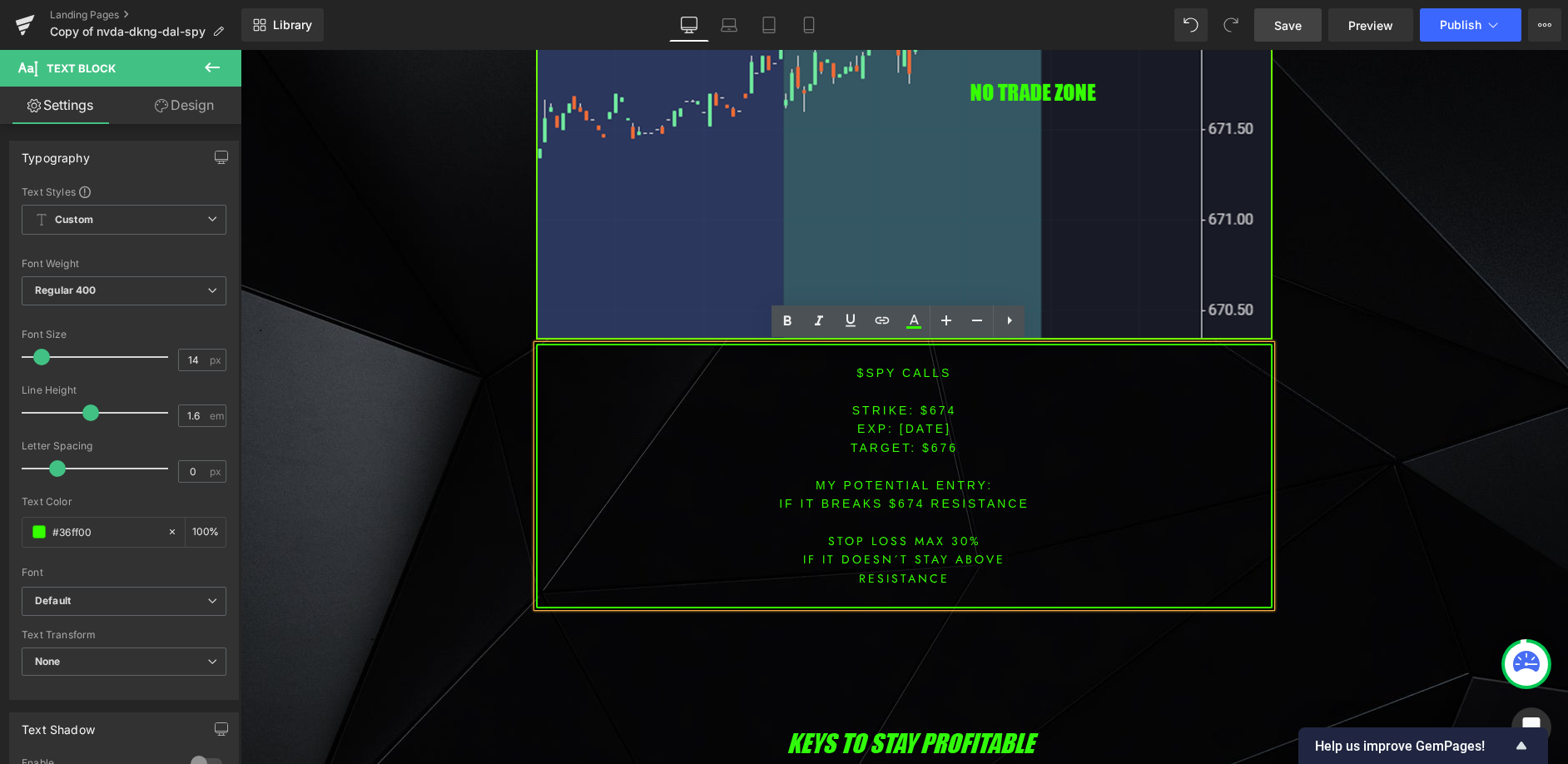
click at [923, 426] on span "[DATE]" at bounding box center [925, 429] width 52 height 13
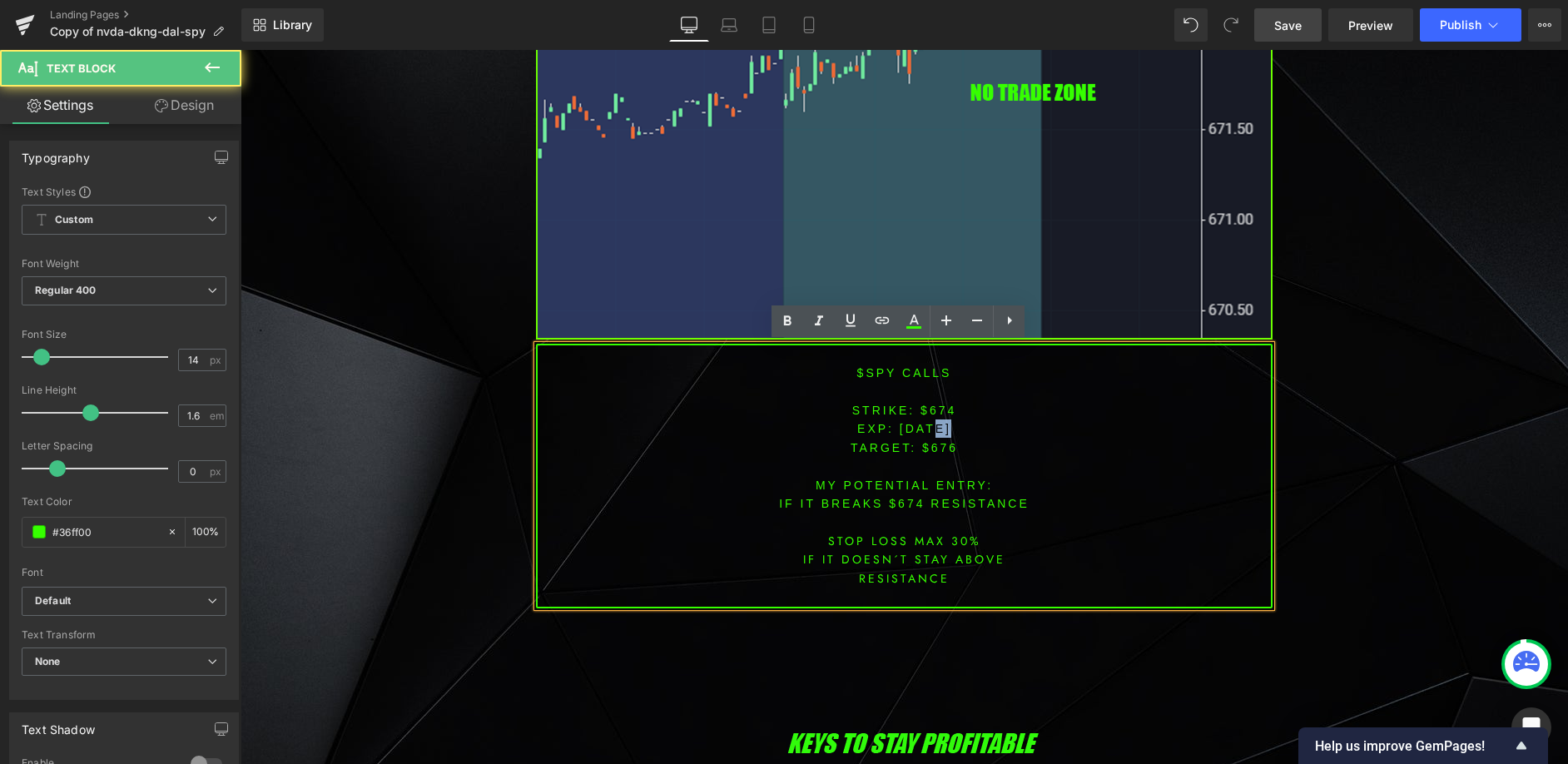
click at [923, 426] on span "[DATE]" at bounding box center [925, 429] width 52 height 13
click at [937, 407] on font "STRIKE: $674" at bounding box center [904, 410] width 104 height 13
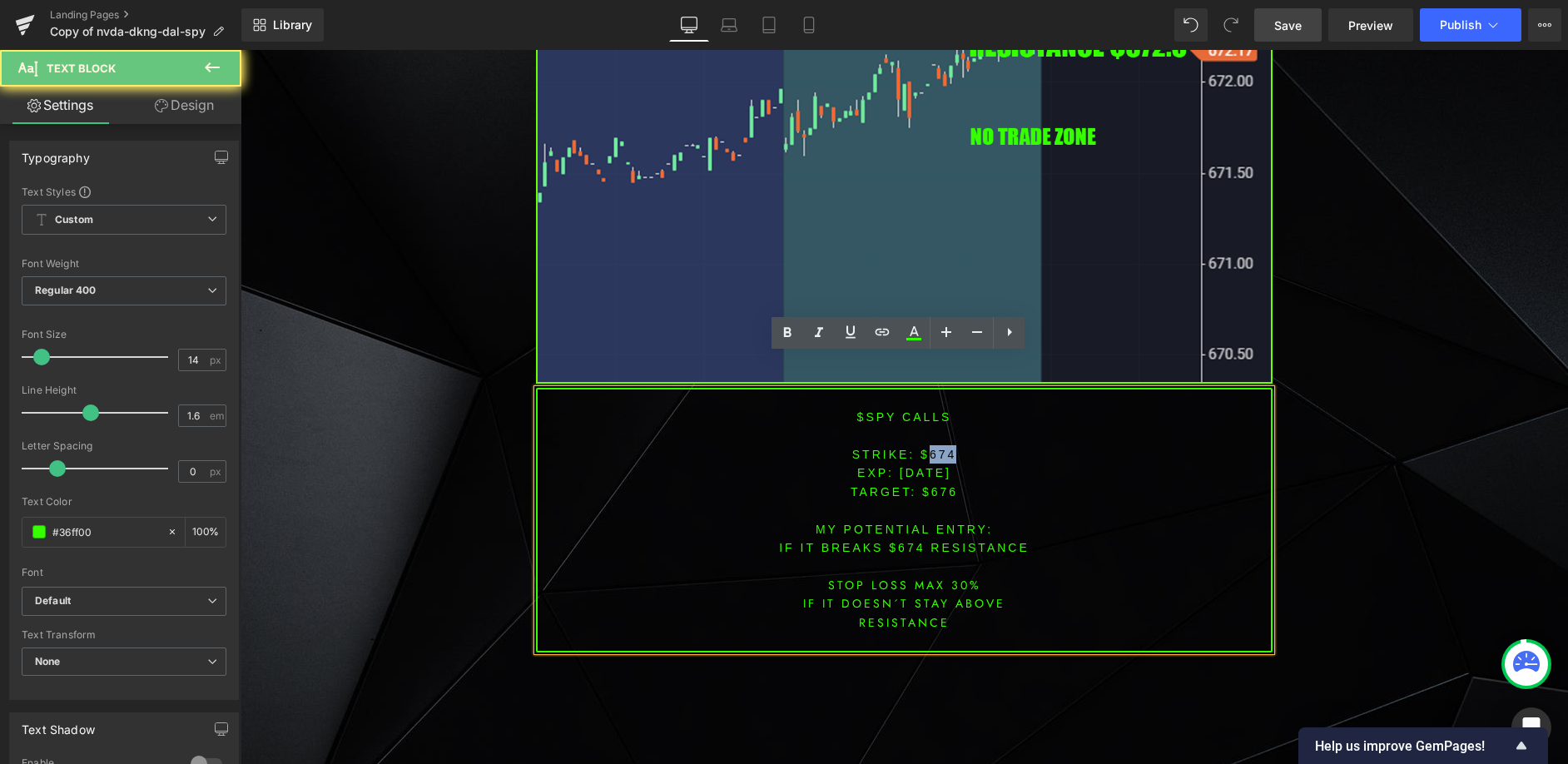
scroll to position [4991, 0]
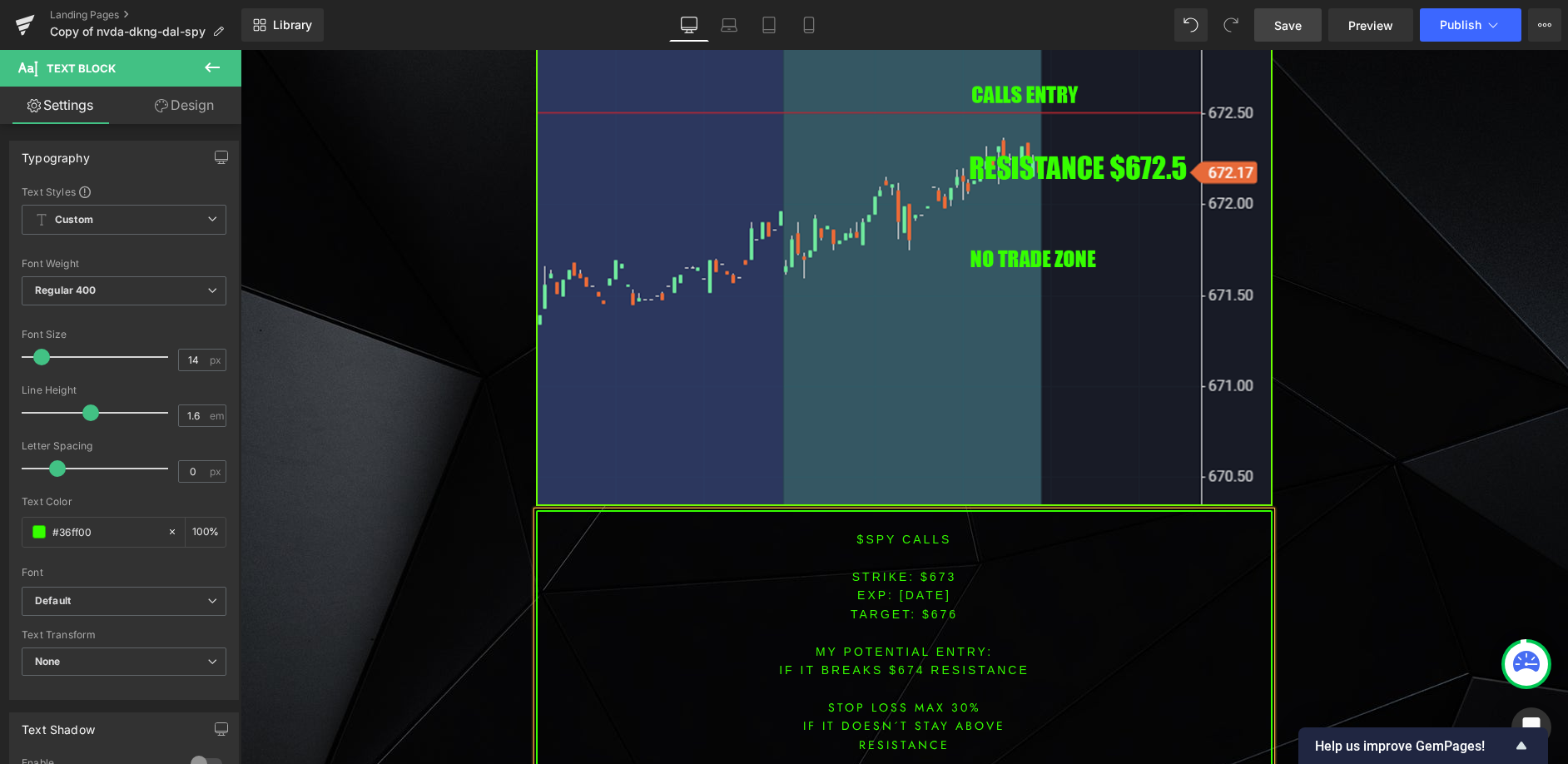
click at [930, 617] on span "TARGET: $676" at bounding box center [904, 614] width 107 height 13
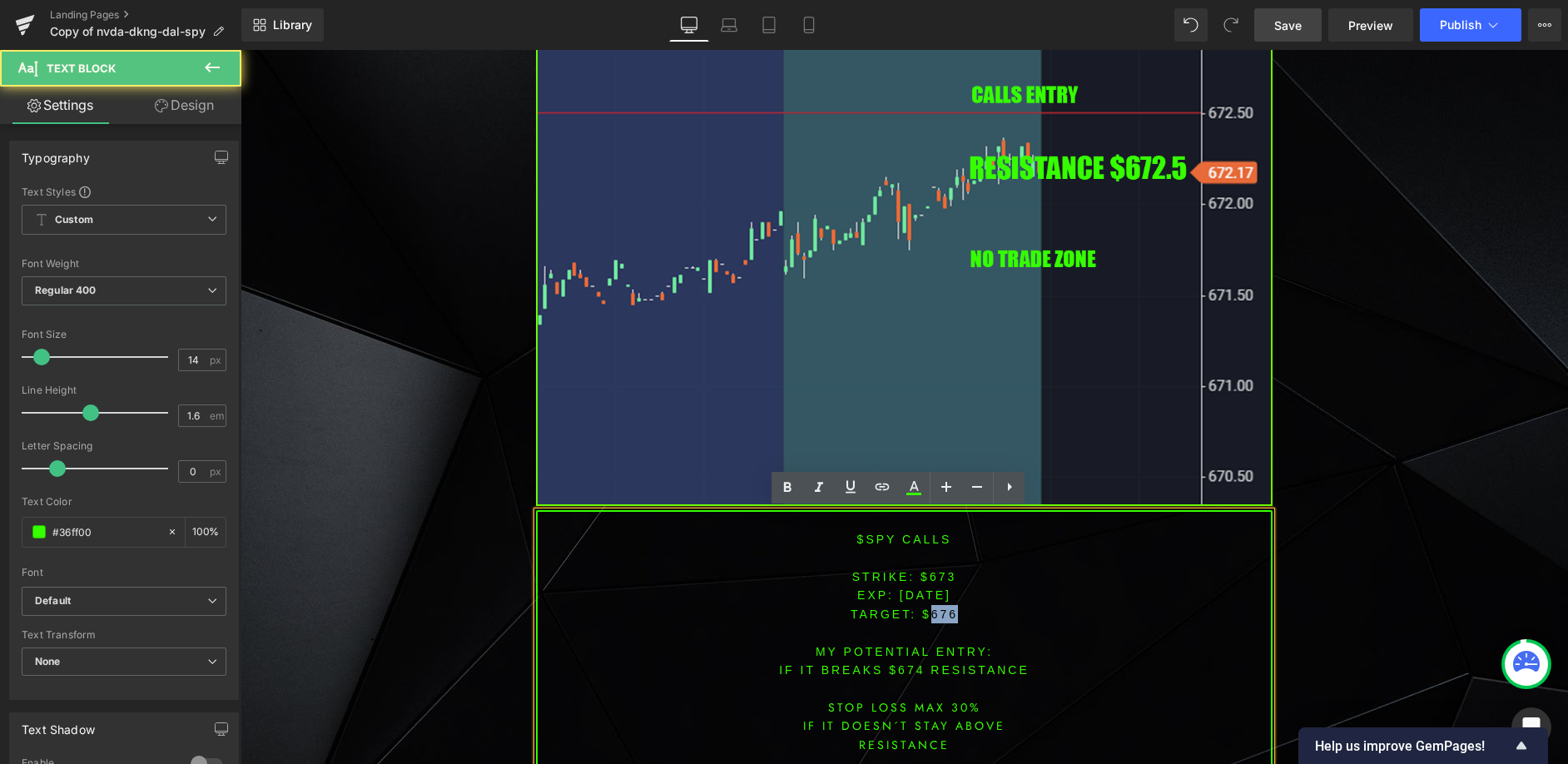
click at [930, 617] on span "TARGET: $676" at bounding box center [904, 614] width 107 height 13
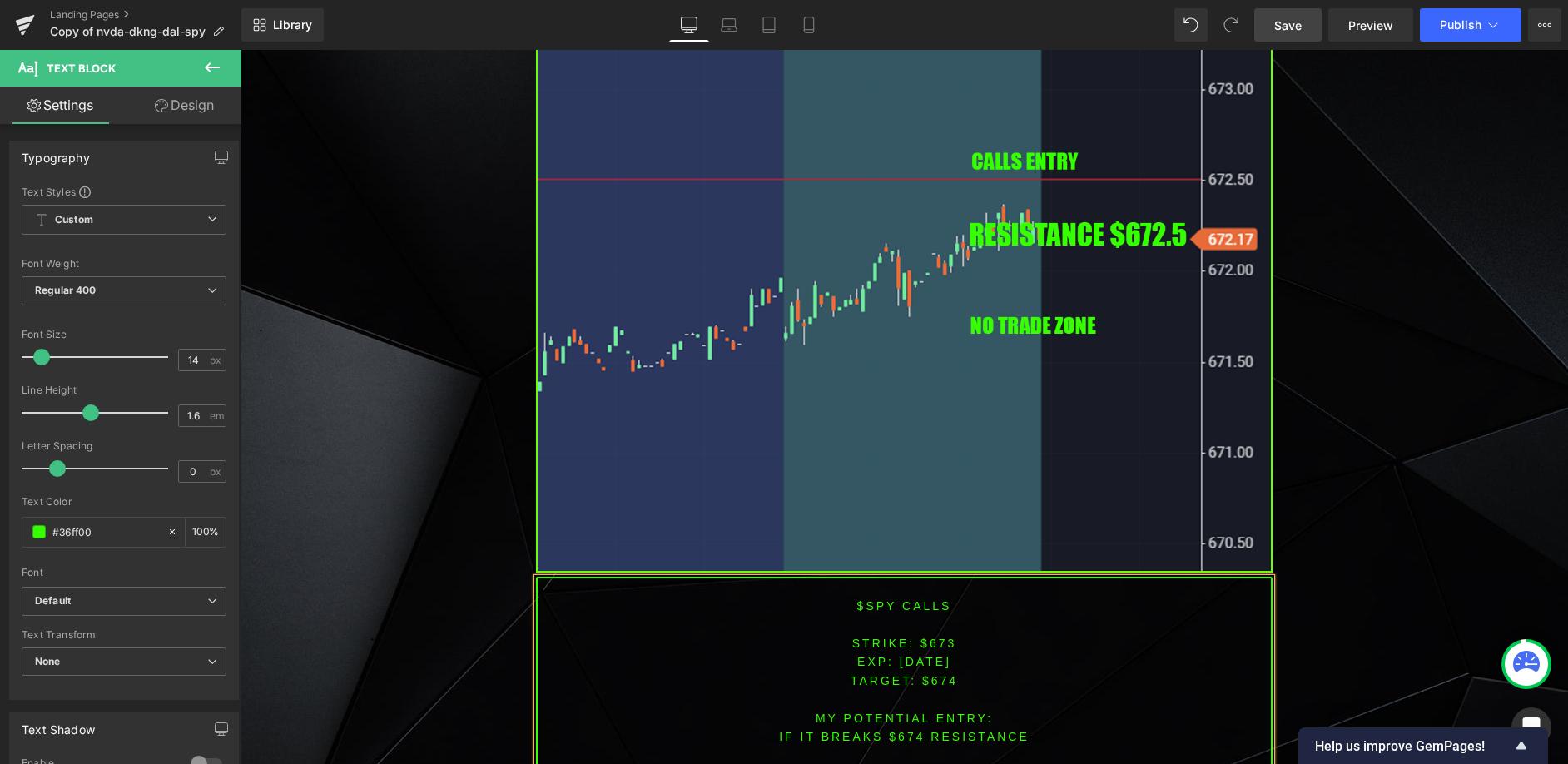
scroll to position [4932, 0]
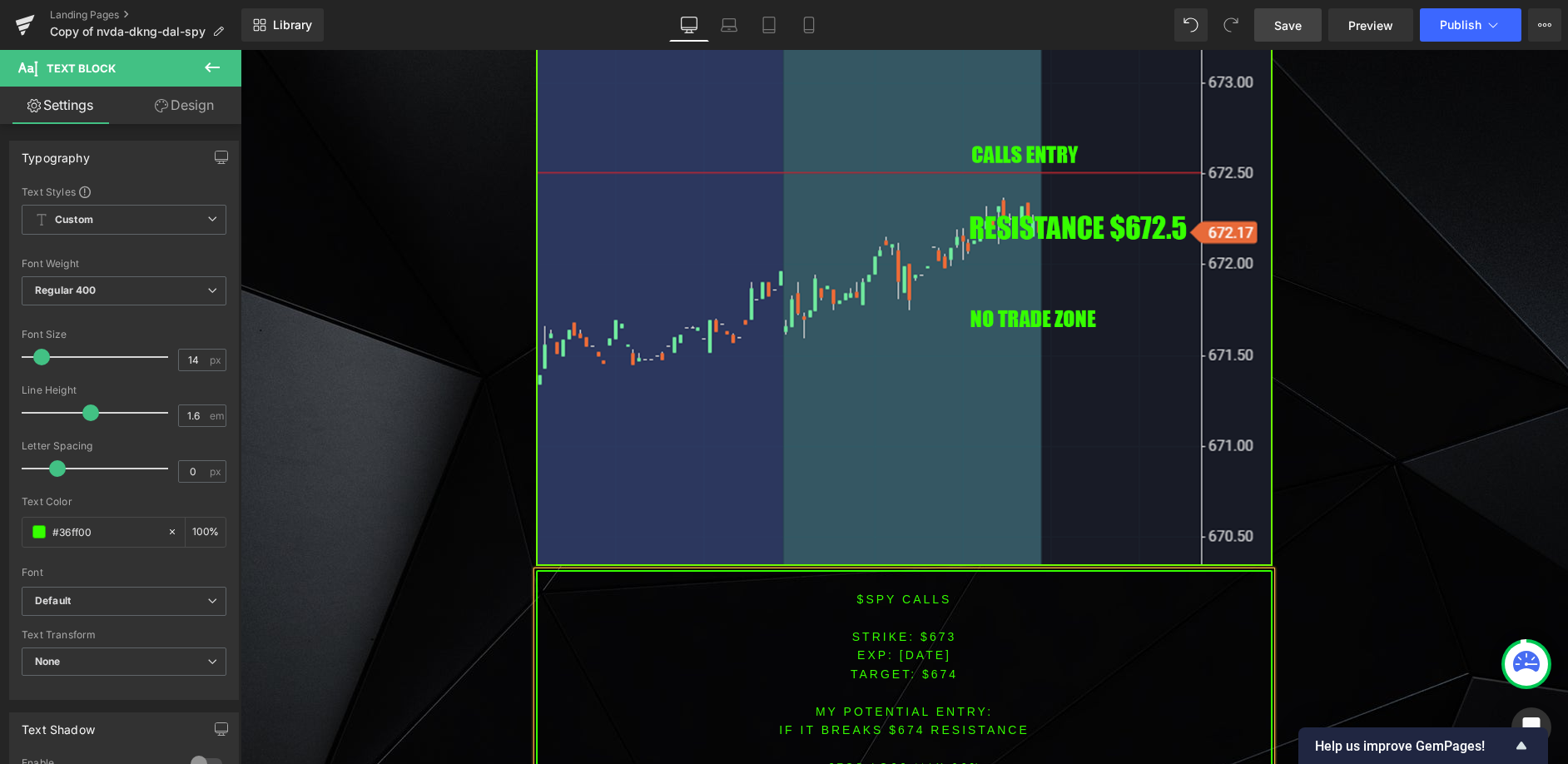
click at [893, 730] on font "IF IT breaks $674 resistance" at bounding box center [904, 730] width 251 height 13
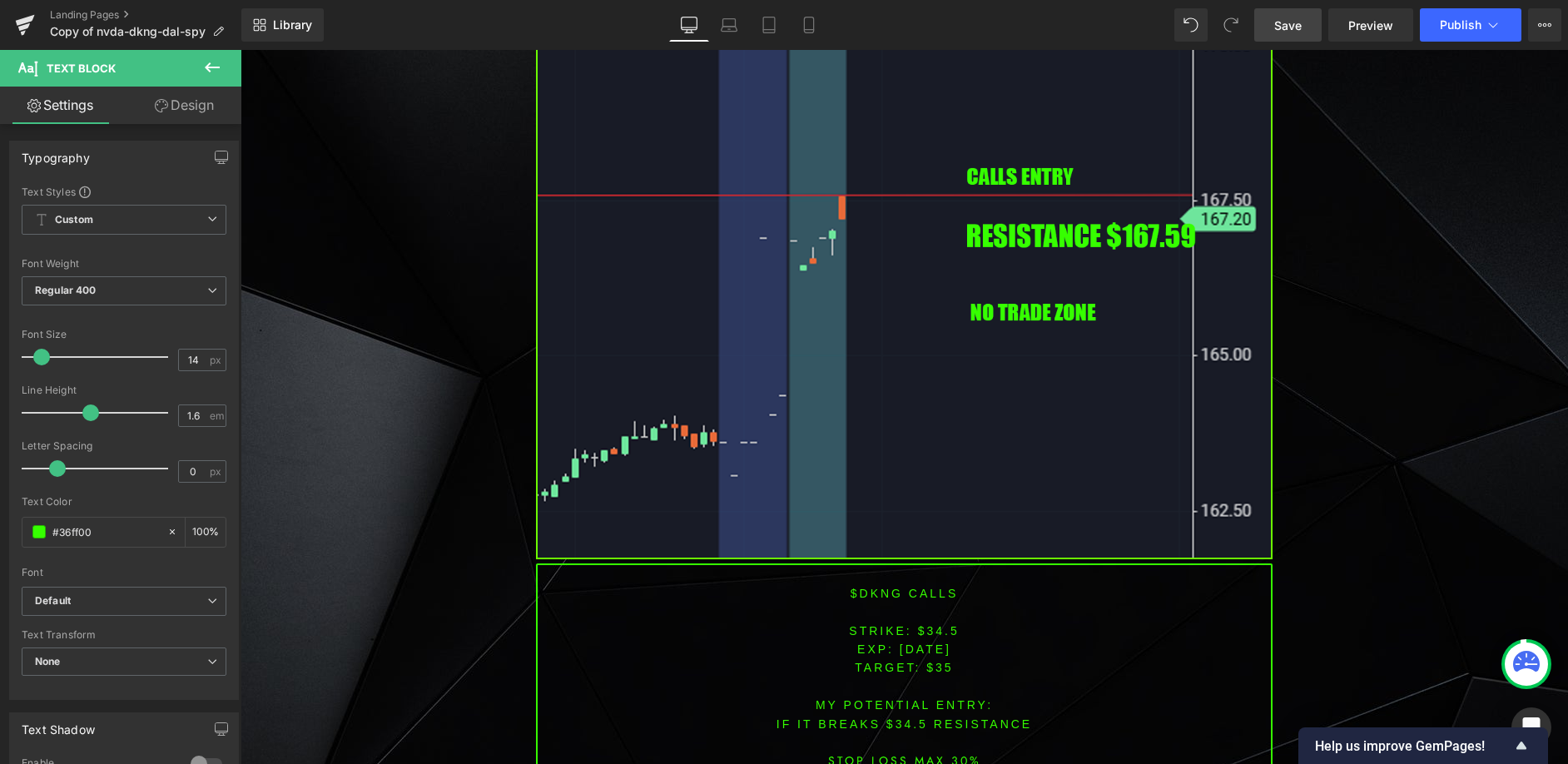
scroll to position [3766, 0]
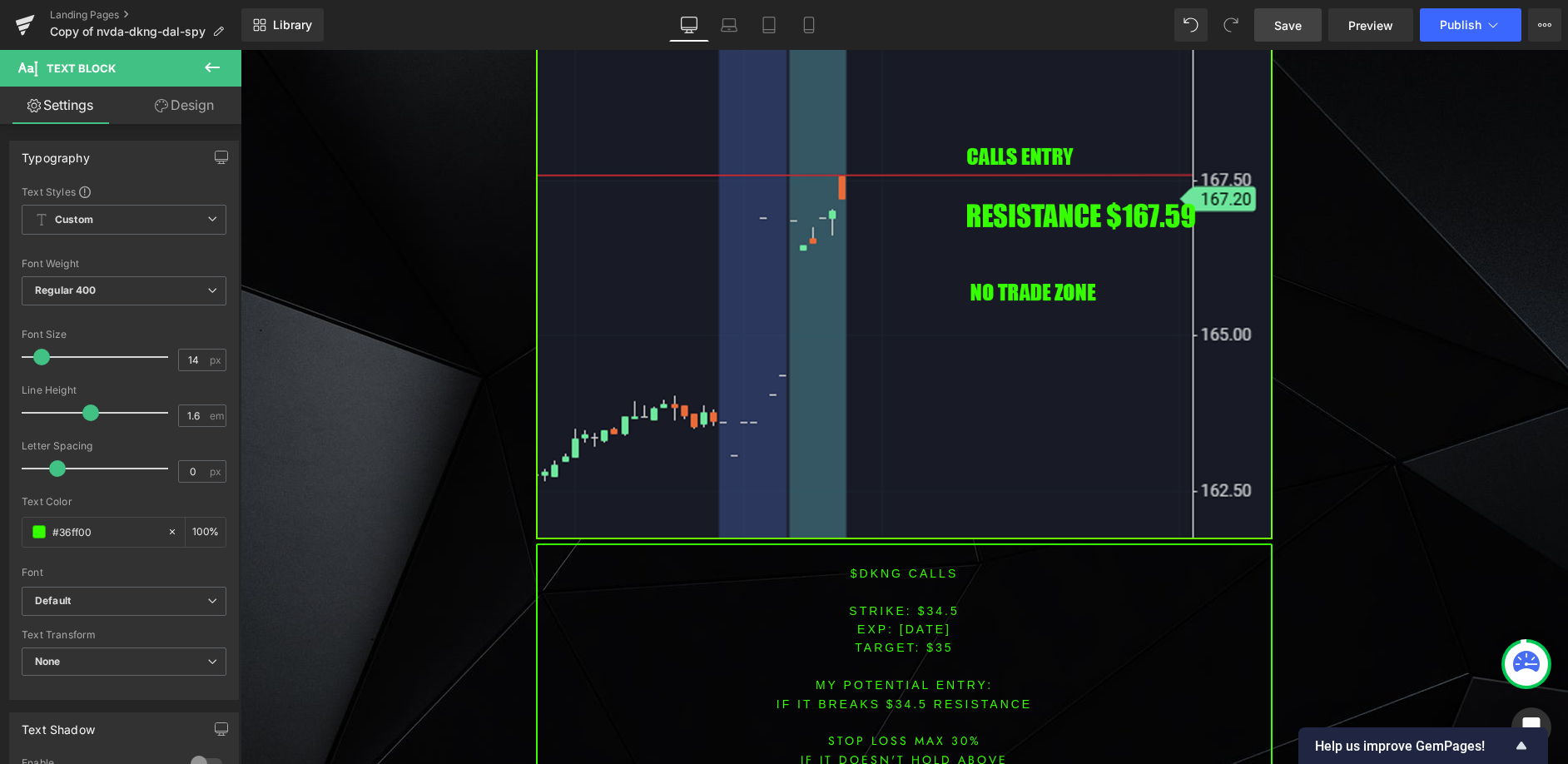
click at [875, 572] on font "$dkng CALLS" at bounding box center [904, 573] width 107 height 13
click at [874, 573] on font "$dkng CALLS" at bounding box center [904, 573] width 107 height 13
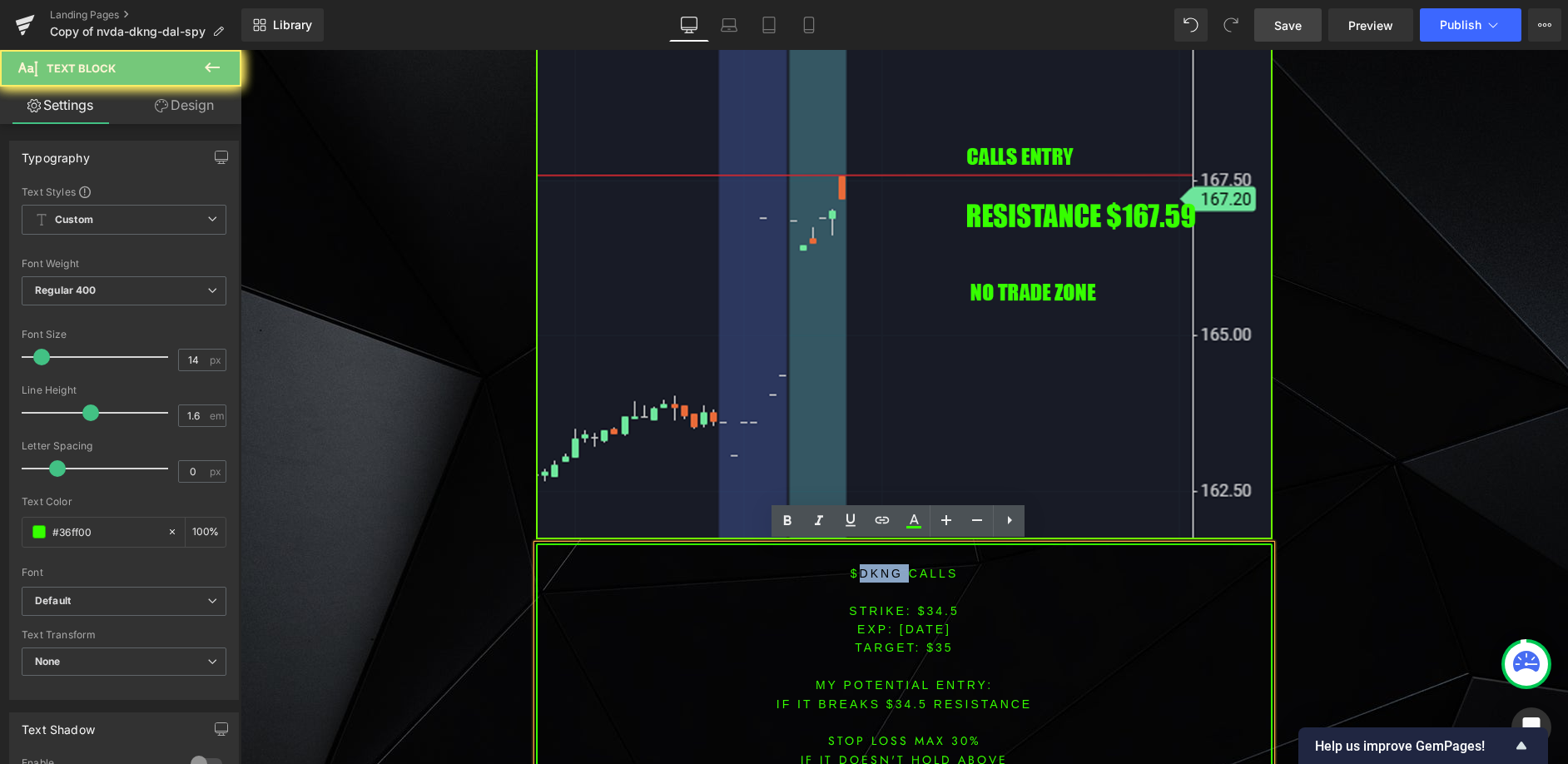
click at [874, 573] on font "$dkng CALLS" at bounding box center [904, 573] width 107 height 13
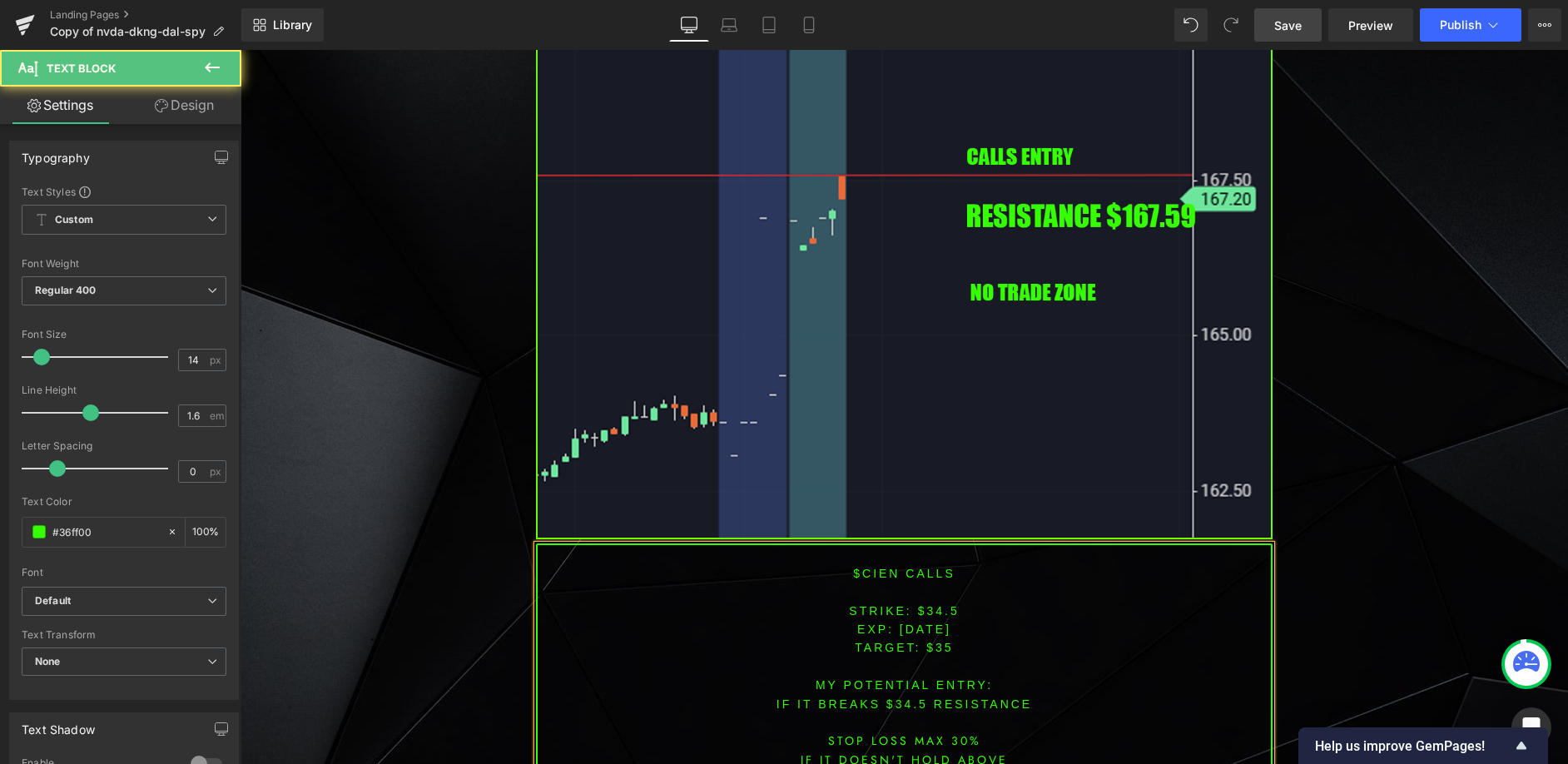
click at [951, 630] on span "[DATE]" at bounding box center [925, 629] width 52 height 13
click at [920, 627] on span "[DATE]" at bounding box center [925, 629] width 52 height 13
click at [933, 599] on p at bounding box center [904, 591] width 734 height 18
click at [933, 612] on font "STRIKE: $34.5" at bounding box center [903, 611] width 110 height 13
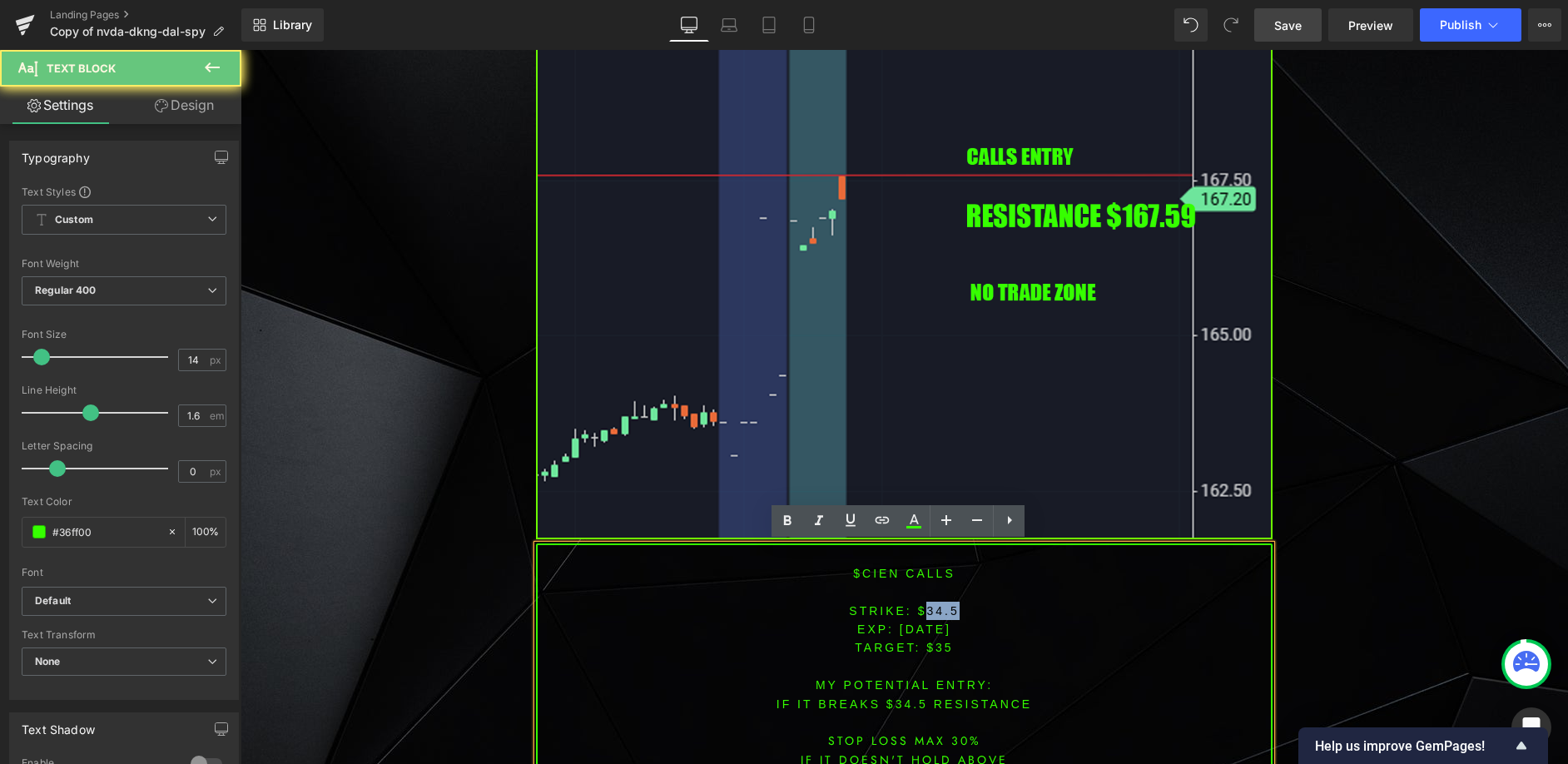
click at [933, 612] on font "STRIKE: $34.5" at bounding box center [903, 611] width 110 height 13
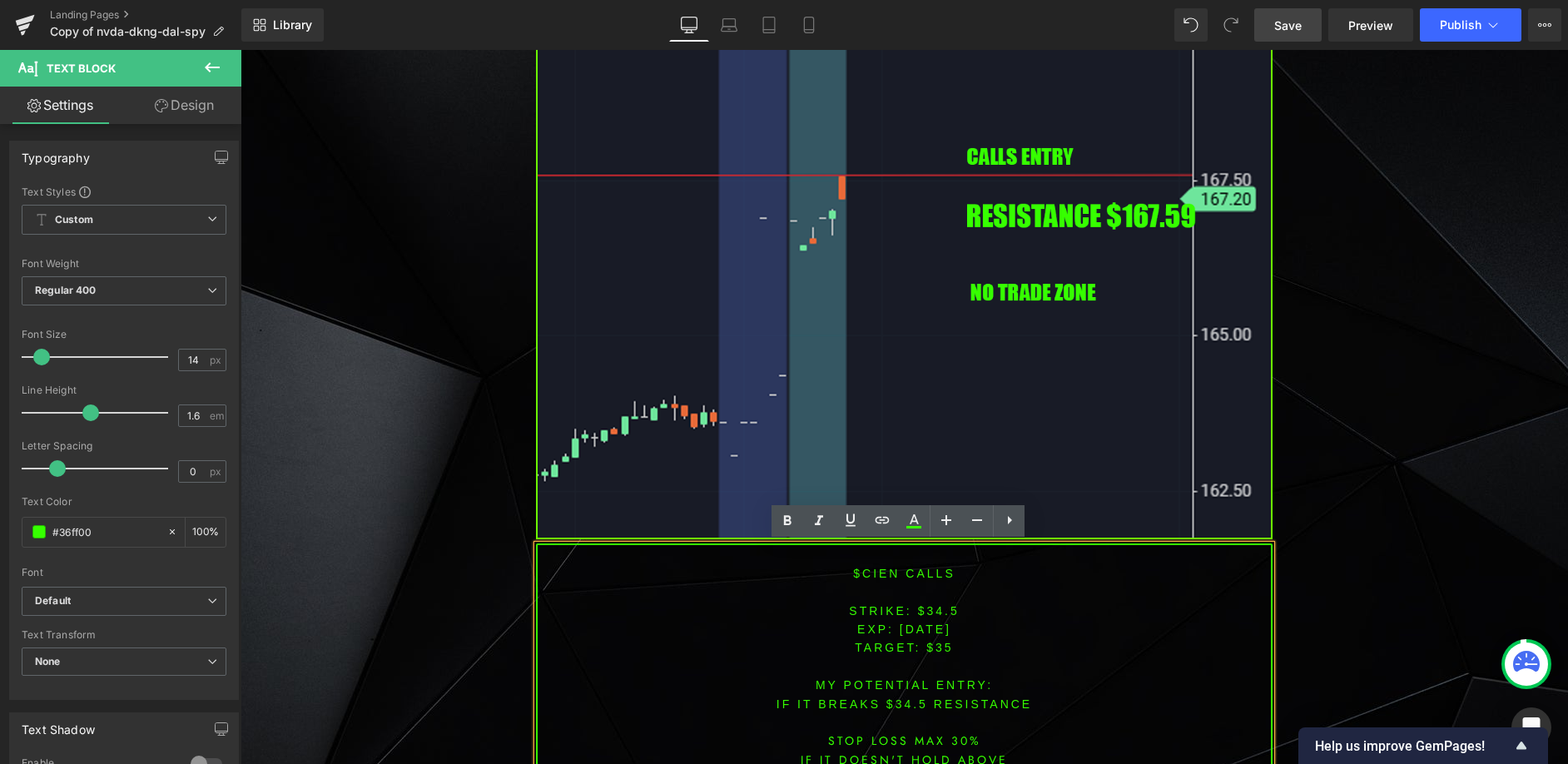
click at [869, 643] on span "TARGET: $35" at bounding box center [903, 647] width 99 height 13
click at [927, 613] on font "STRIKE: $34.5" at bounding box center [903, 611] width 110 height 13
click at [932, 610] on font "STRIKE: $34.5" at bounding box center [903, 611] width 110 height 13
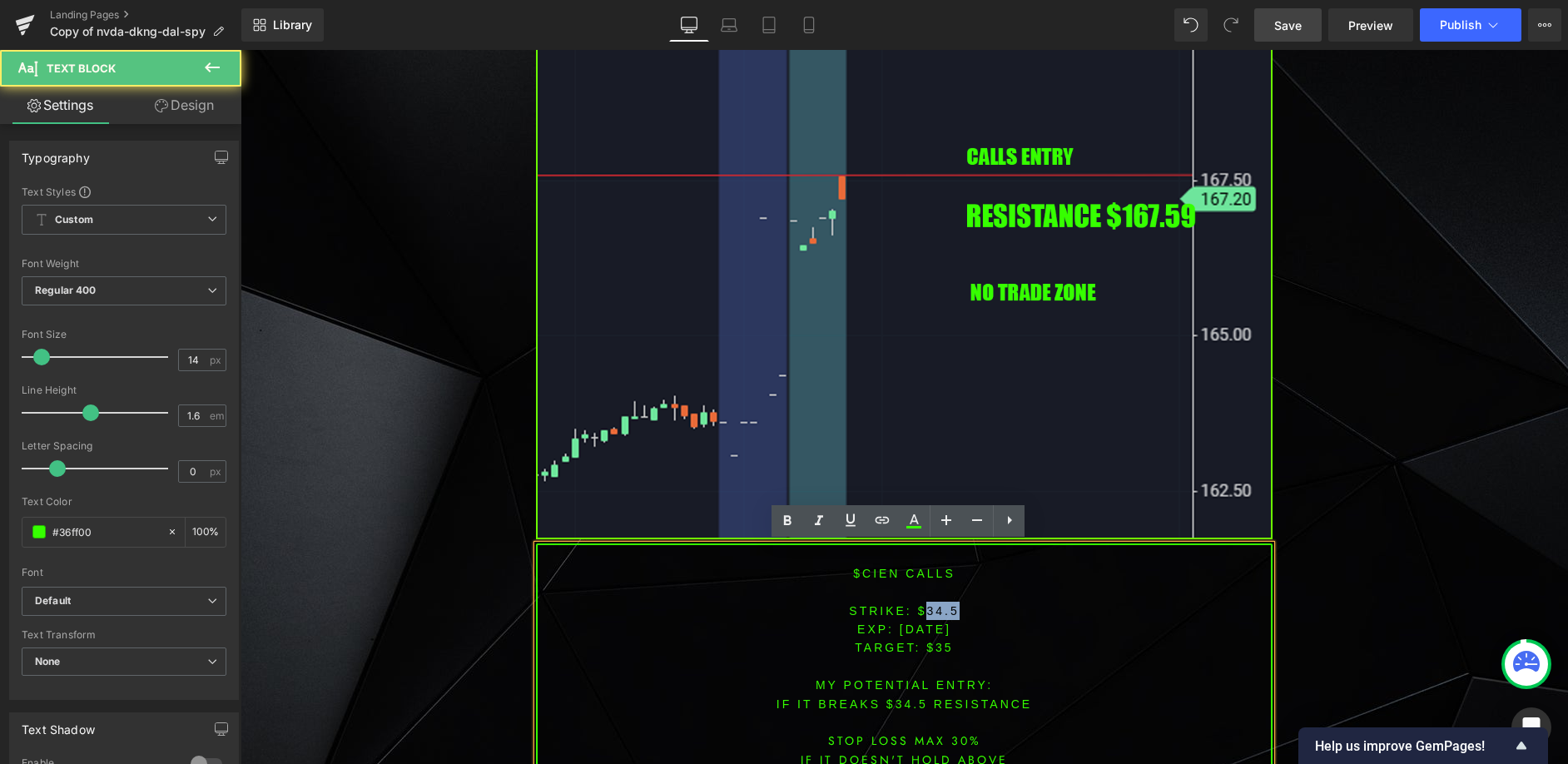
click at [932, 610] on font "STRIKE: $34.5" at bounding box center [903, 611] width 110 height 13
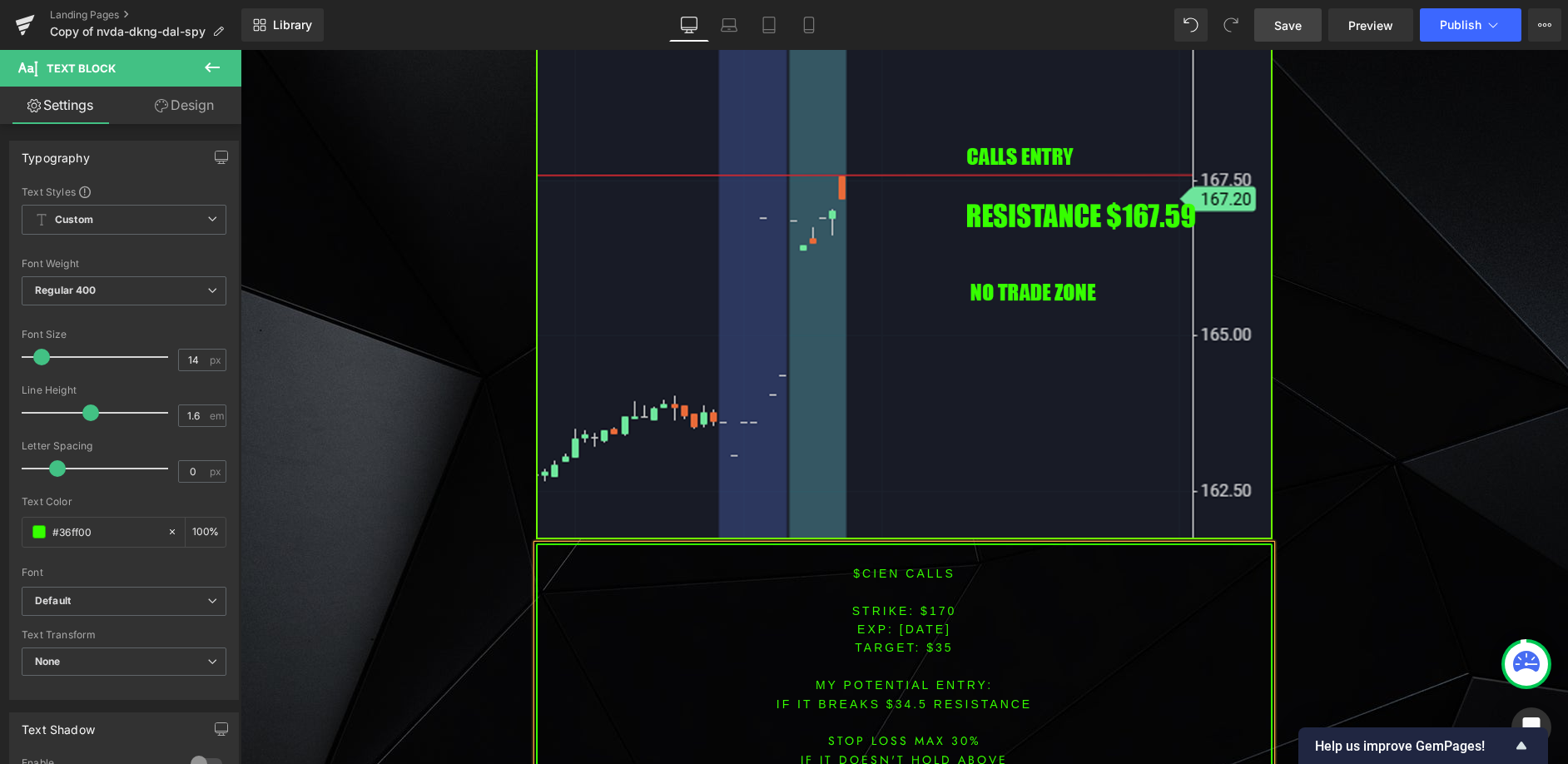
click at [935, 639] on p "TARGET: $35" at bounding box center [904, 646] width 734 height 18
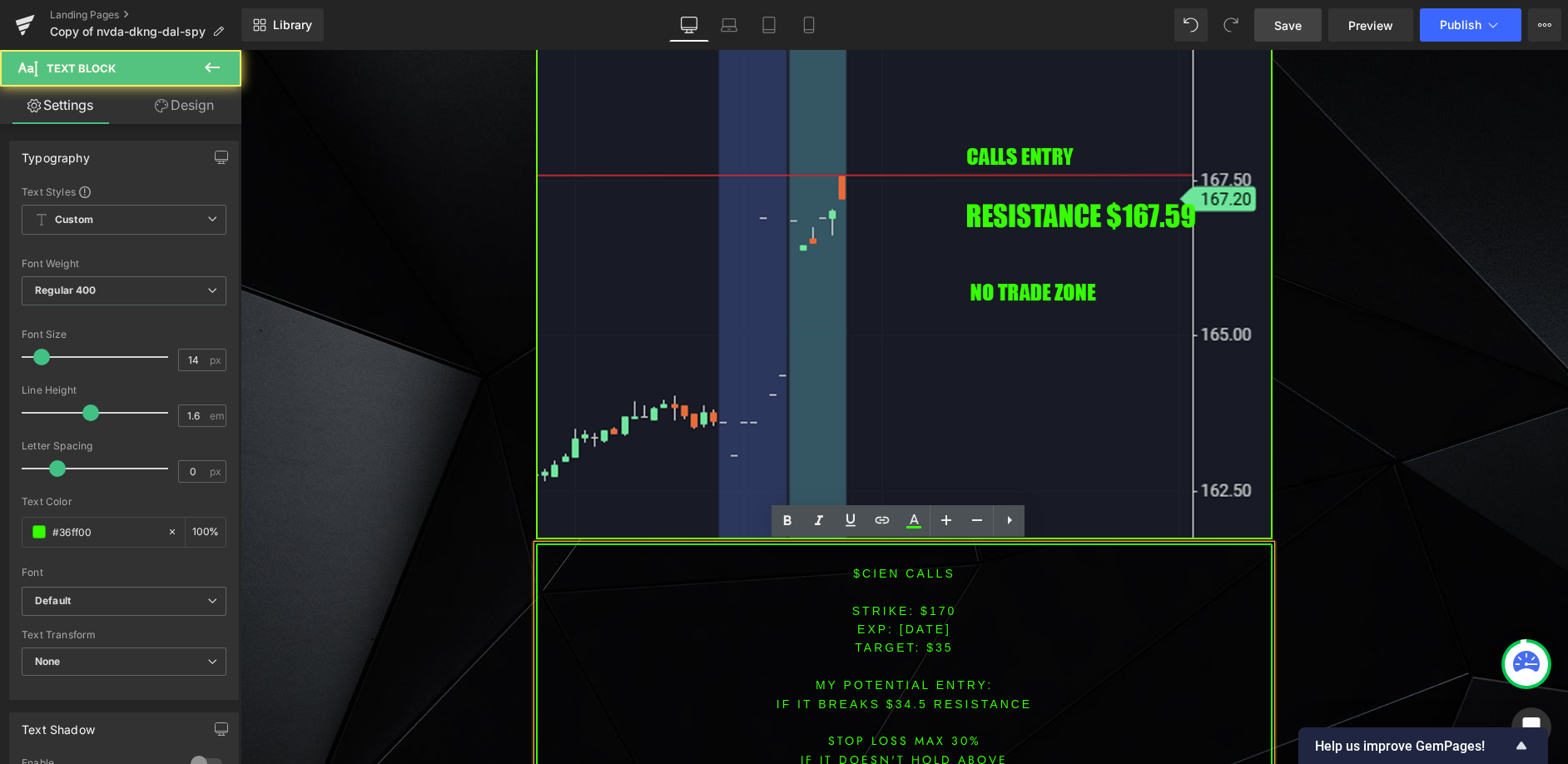
click at [926, 651] on span "TARGET: $35" at bounding box center [903, 647] width 99 height 13
click at [933, 650] on span "TARGET: $35" at bounding box center [903, 647] width 99 height 13
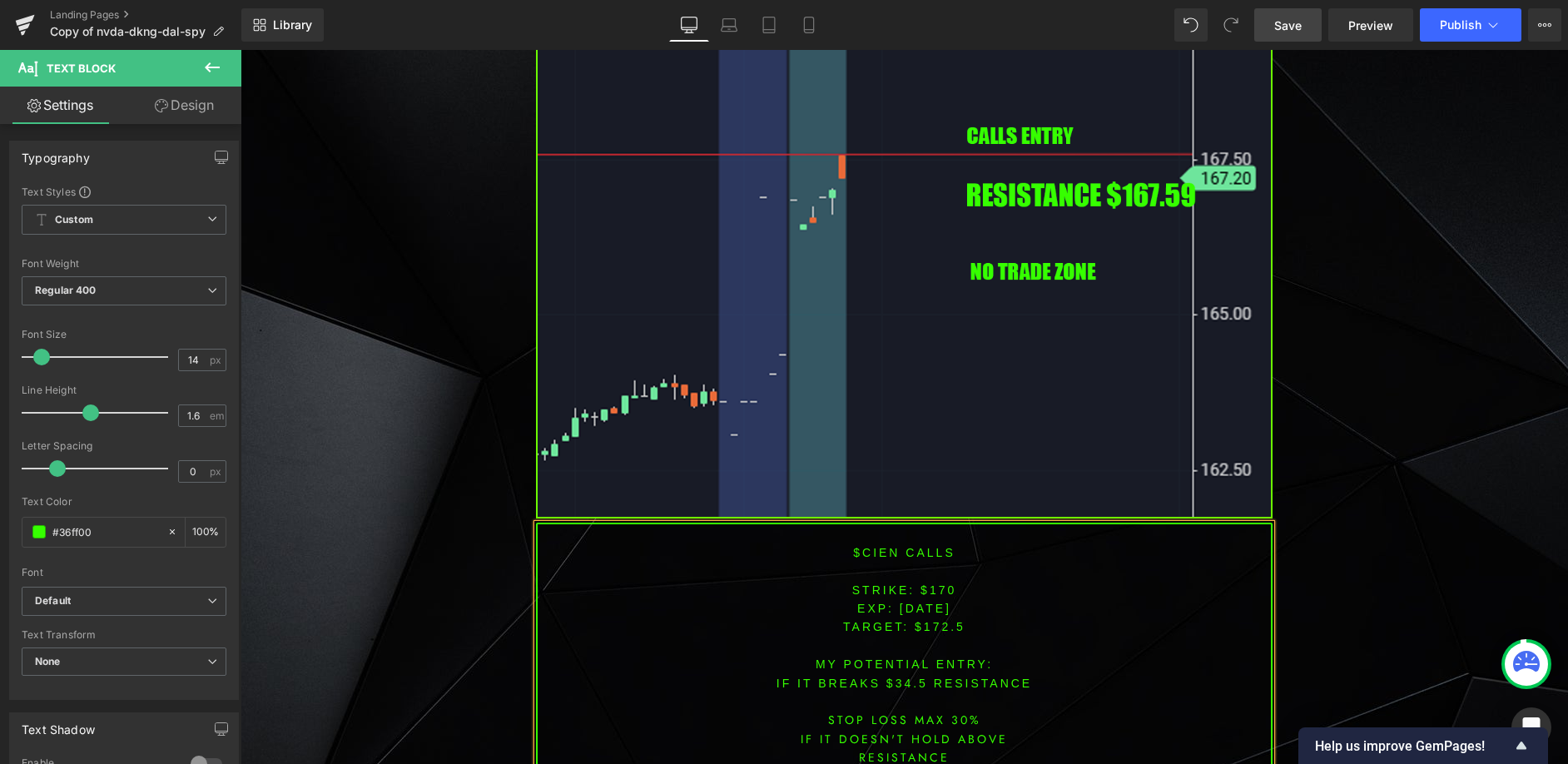
scroll to position [3824, 0]
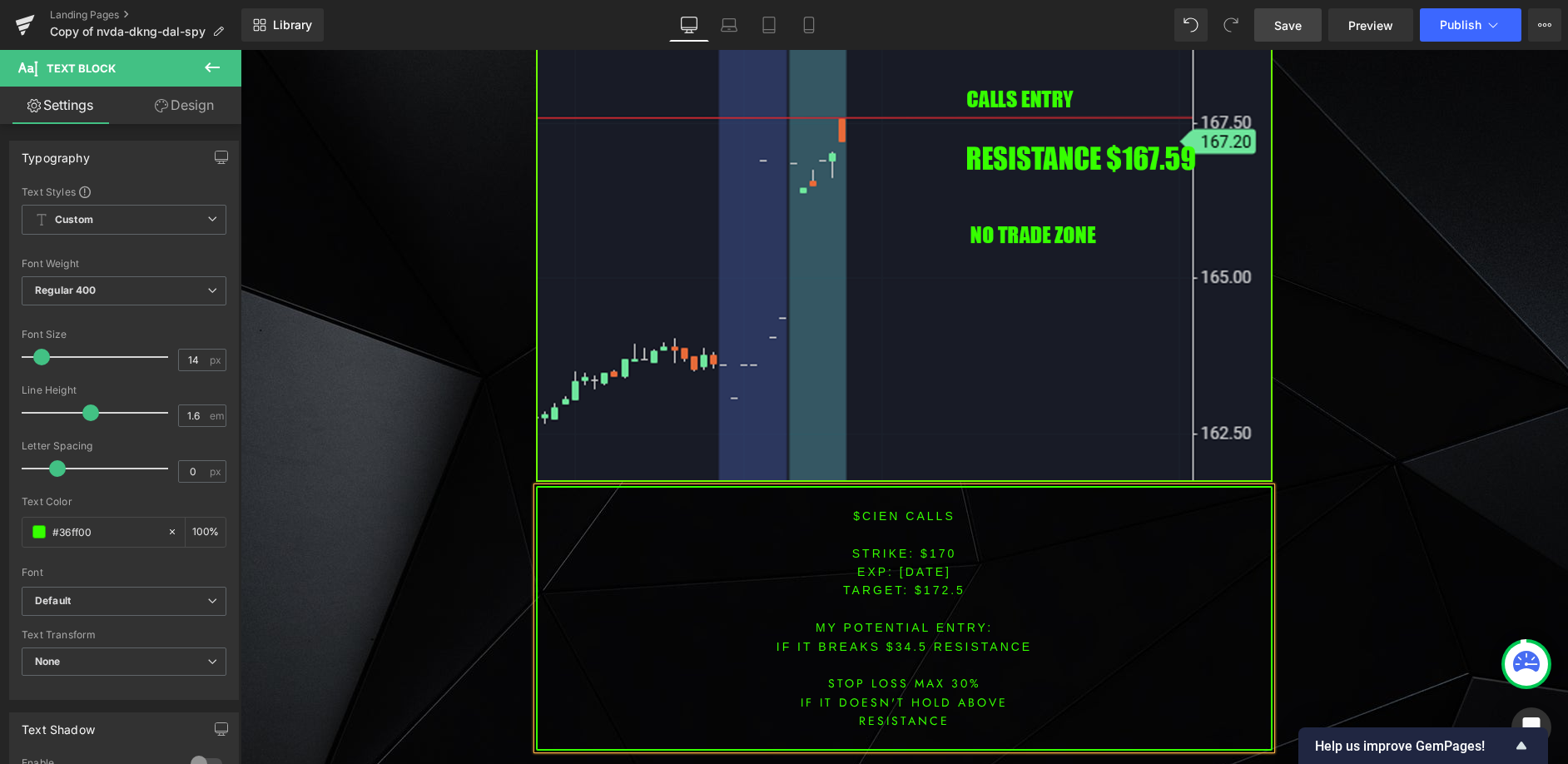
click at [899, 650] on font "IF IT BREAKS $34.5 resistance" at bounding box center [904, 646] width 256 height 13
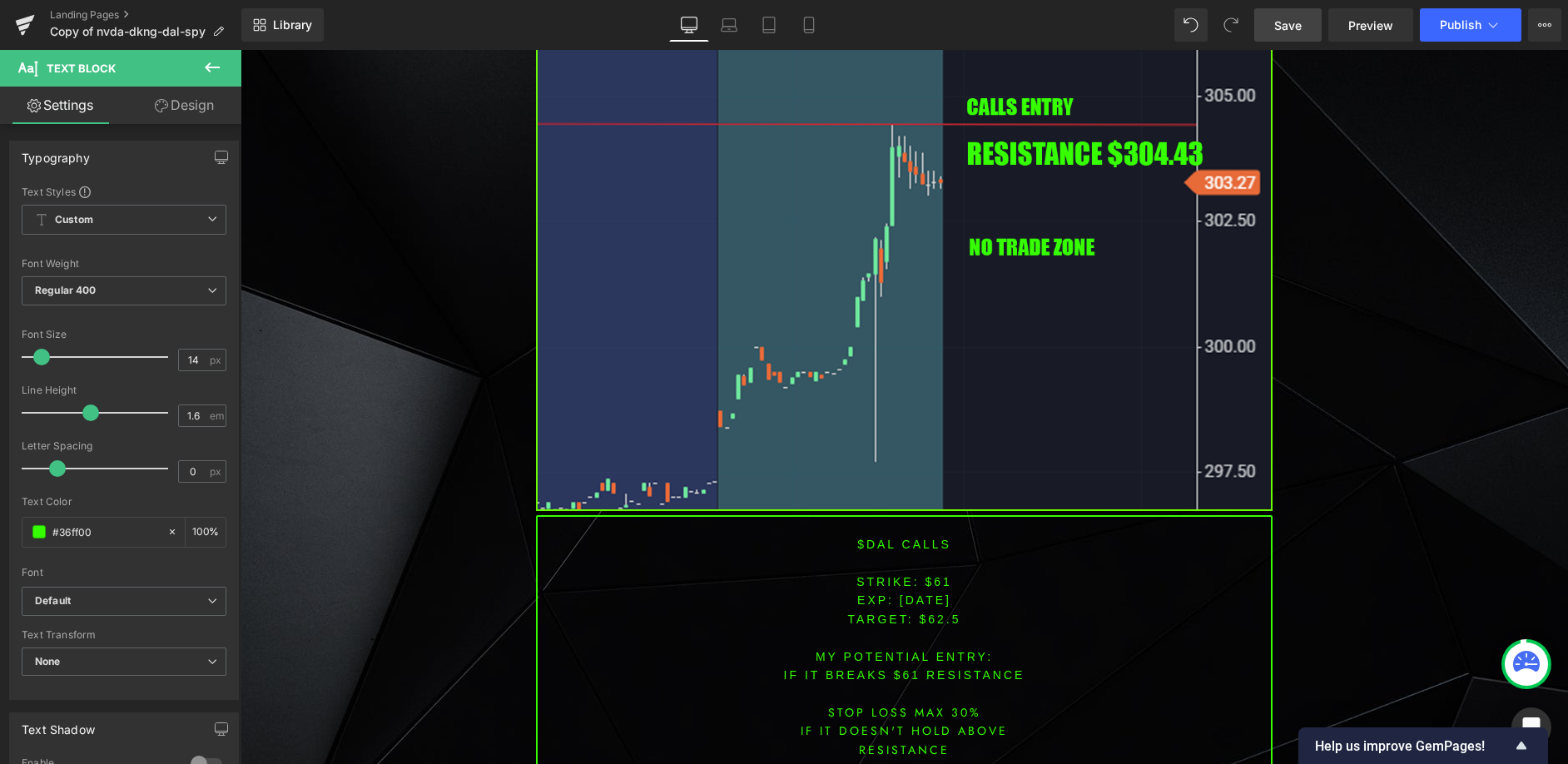
scroll to position [2632, 0]
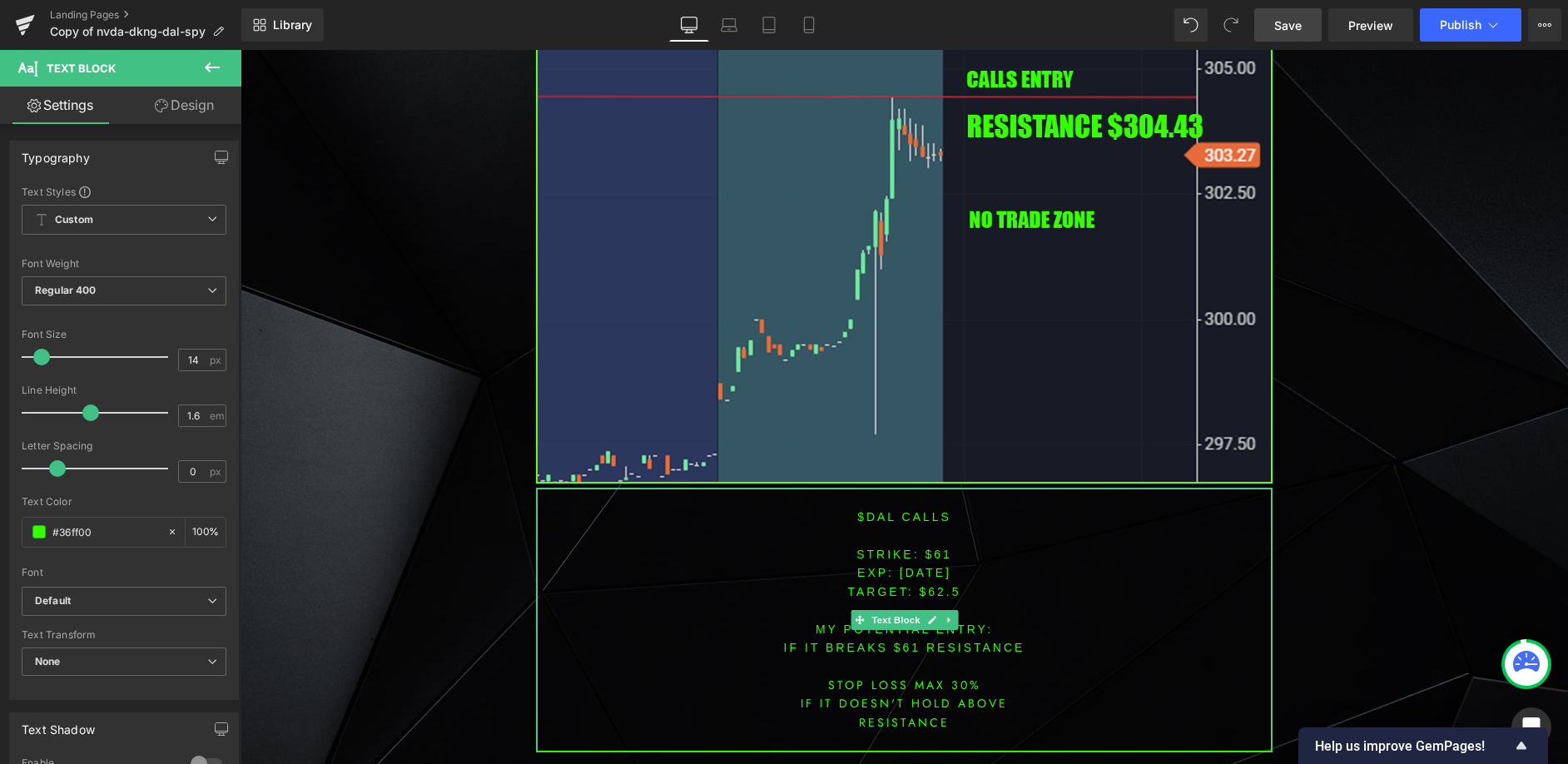
click at [866, 514] on font "$dal CALLS" at bounding box center [904, 517] width 94 height 13
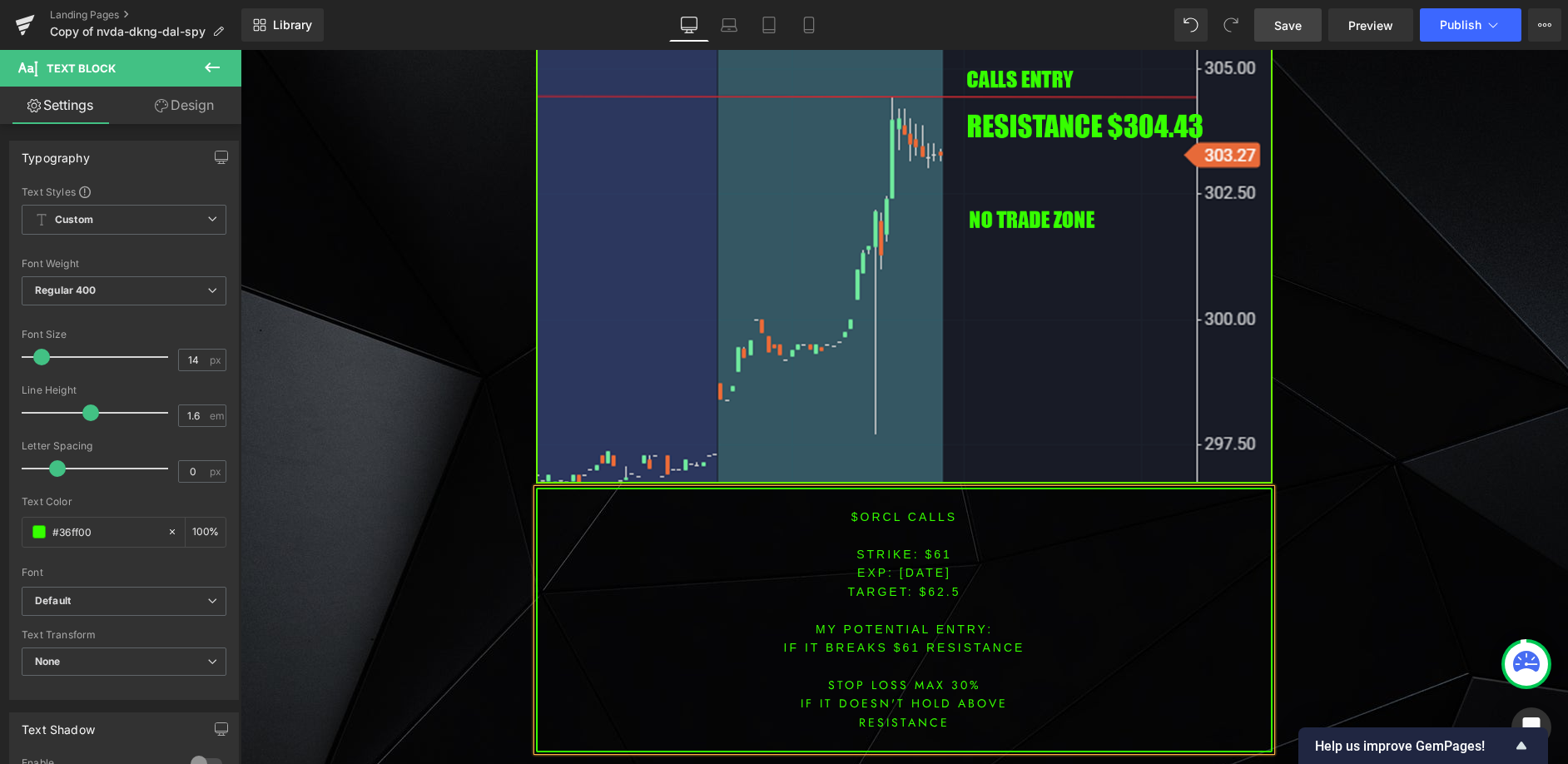
click at [929, 560] on font "STRIKE: $61" at bounding box center [904, 554] width 96 height 13
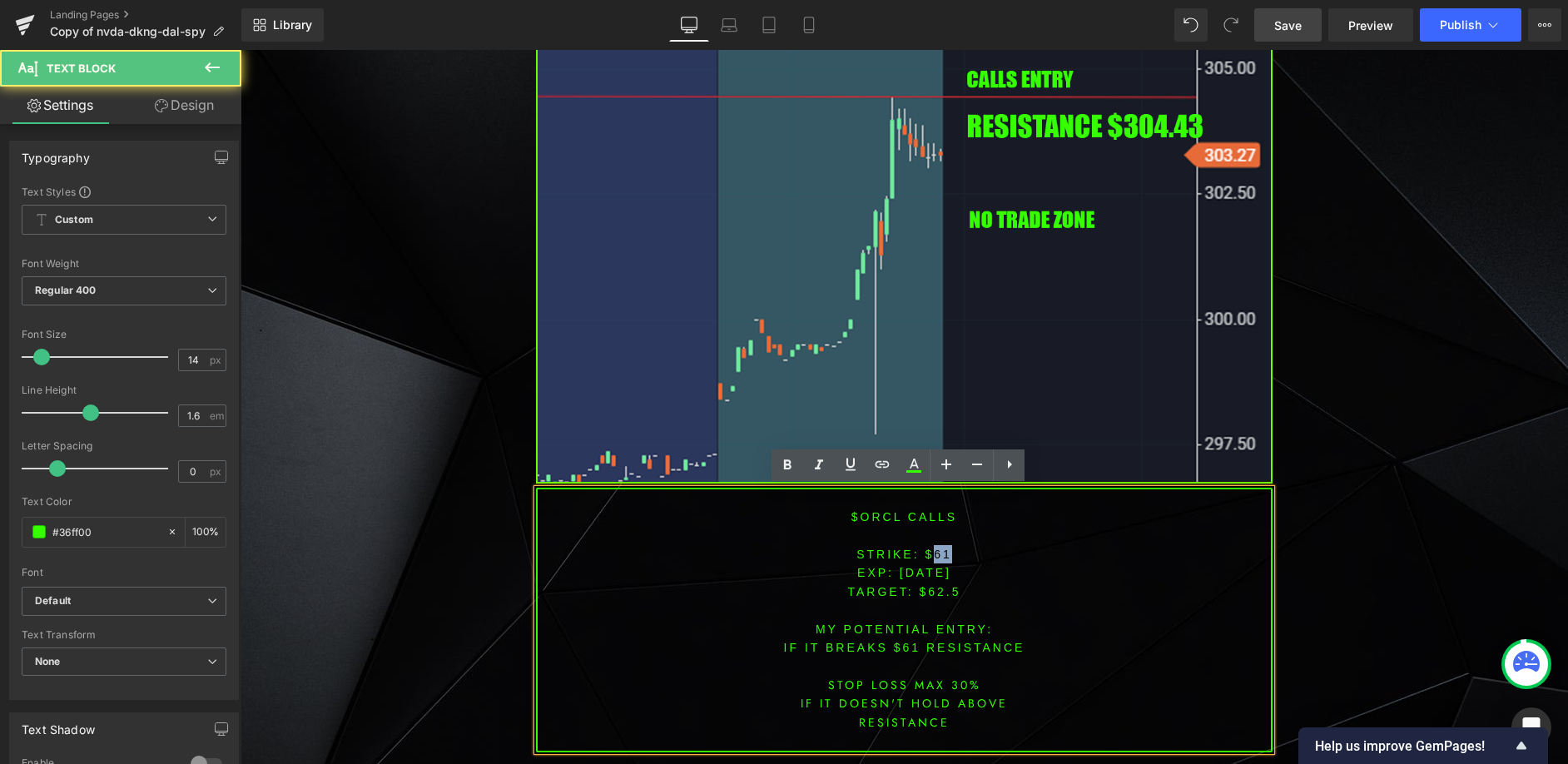
click at [929, 560] on font "STRIKE: $61" at bounding box center [904, 554] width 96 height 13
drag, startPoint x: 990, startPoint y: 600, endPoint x: 956, endPoint y: 574, distance: 42.8
click at [989, 600] on p at bounding box center [904, 609] width 734 height 18
click at [934, 562] on p "STRIKE: $61" at bounding box center [904, 553] width 734 height 18
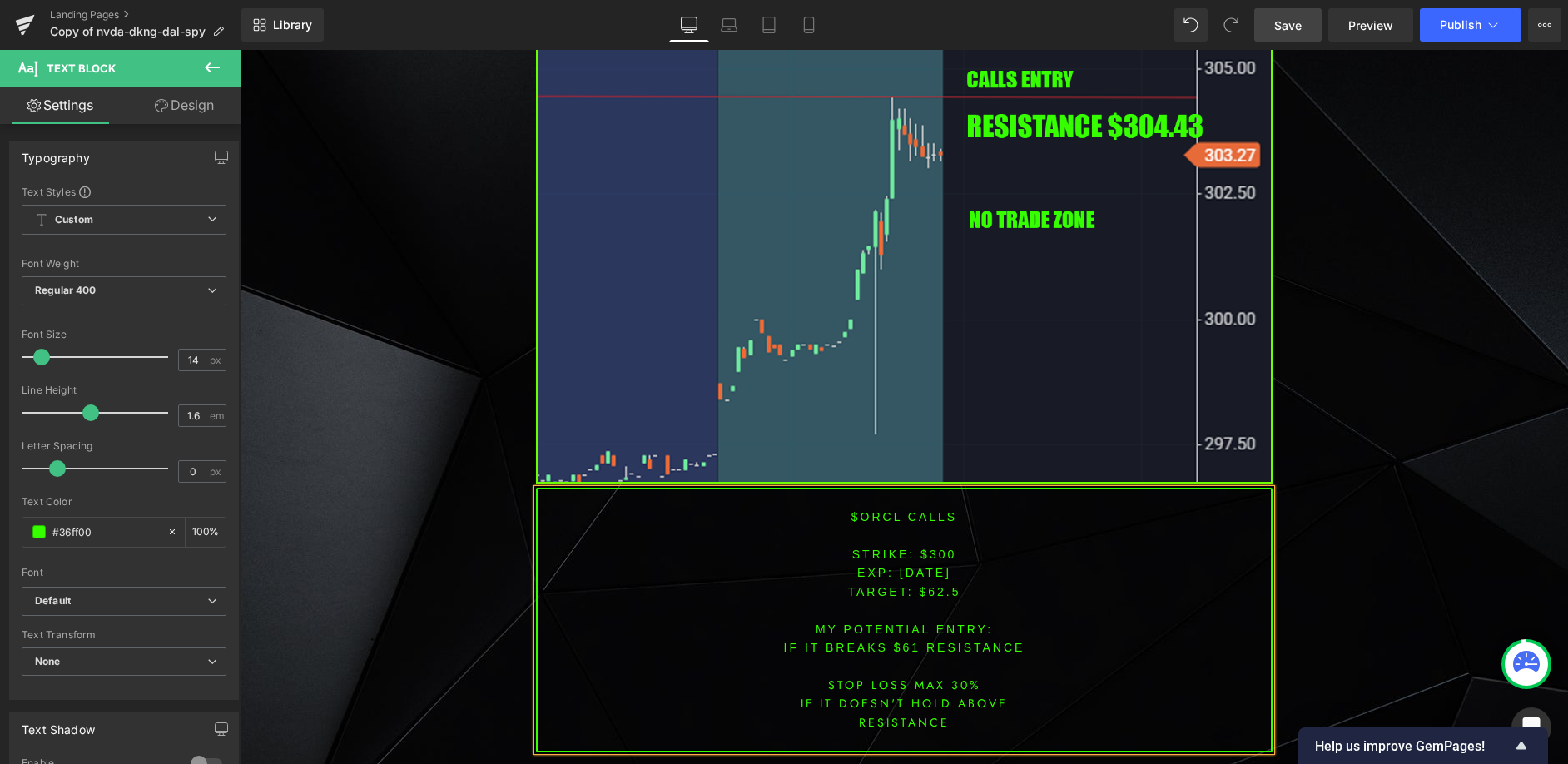
click at [926, 597] on span "TARGET: $62.5" at bounding box center [904, 592] width 113 height 13
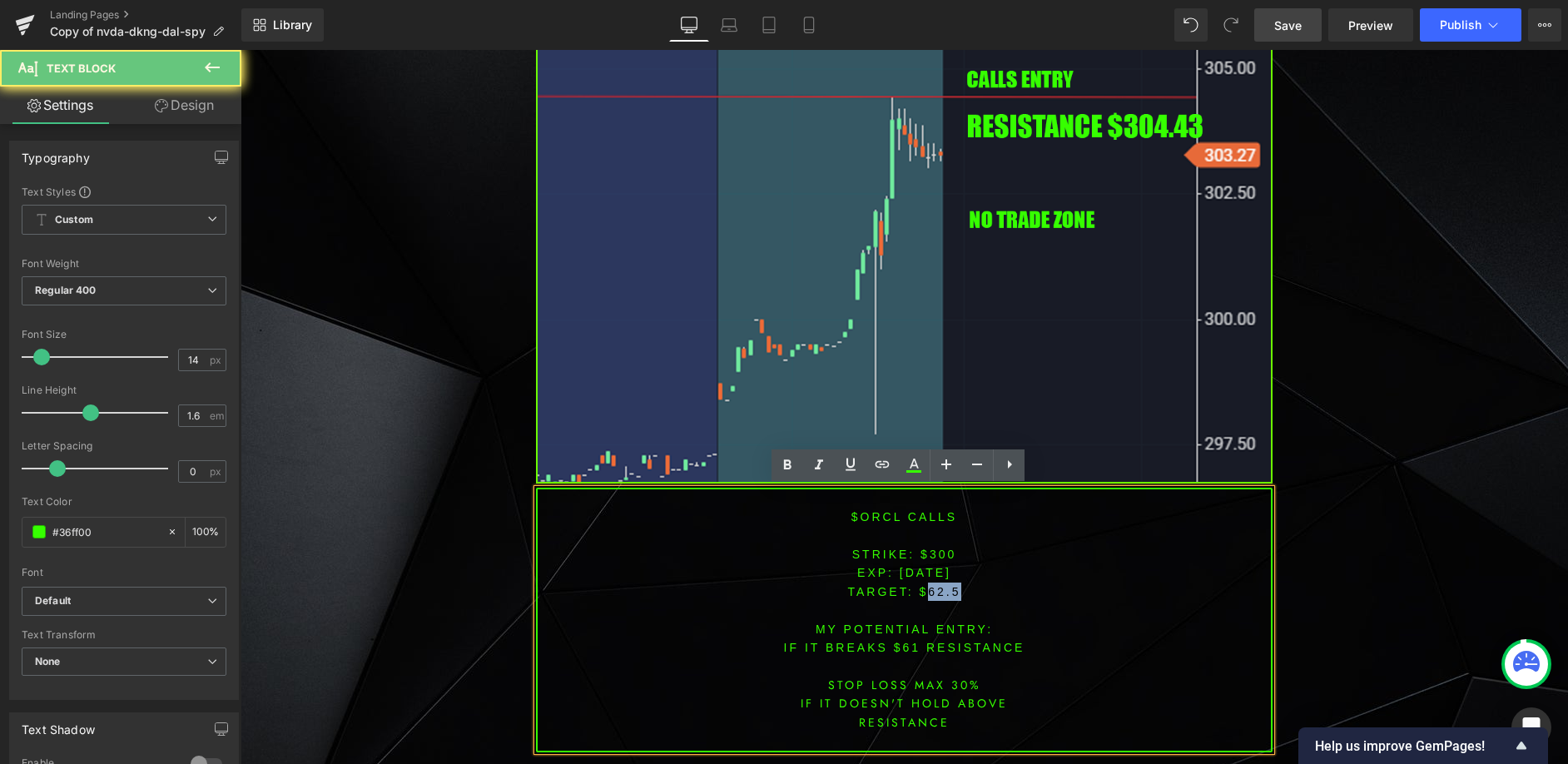
click at [926, 597] on span "TARGET: $62.5" at bounding box center [904, 592] width 113 height 13
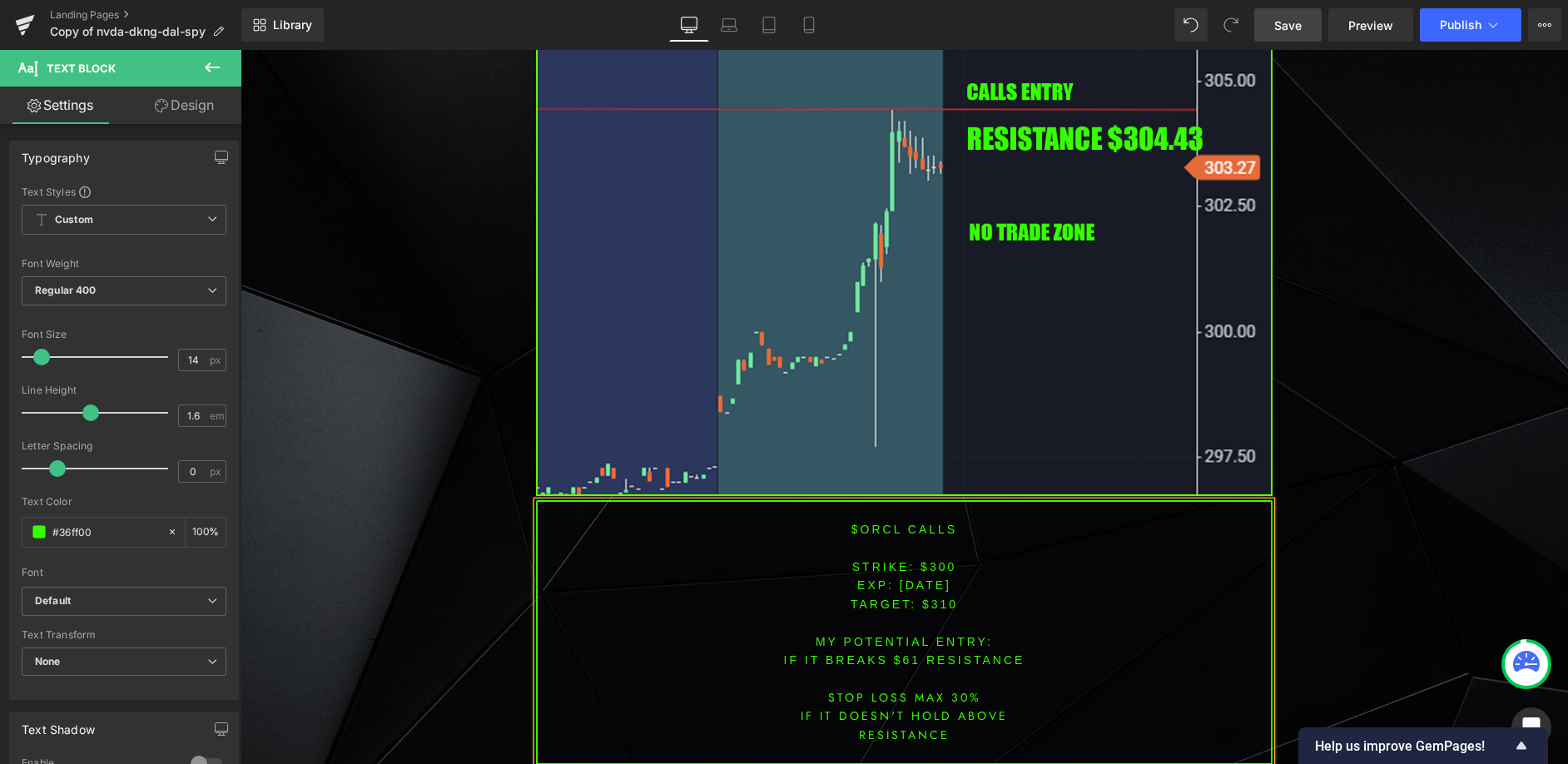
scroll to position [2633, 0]
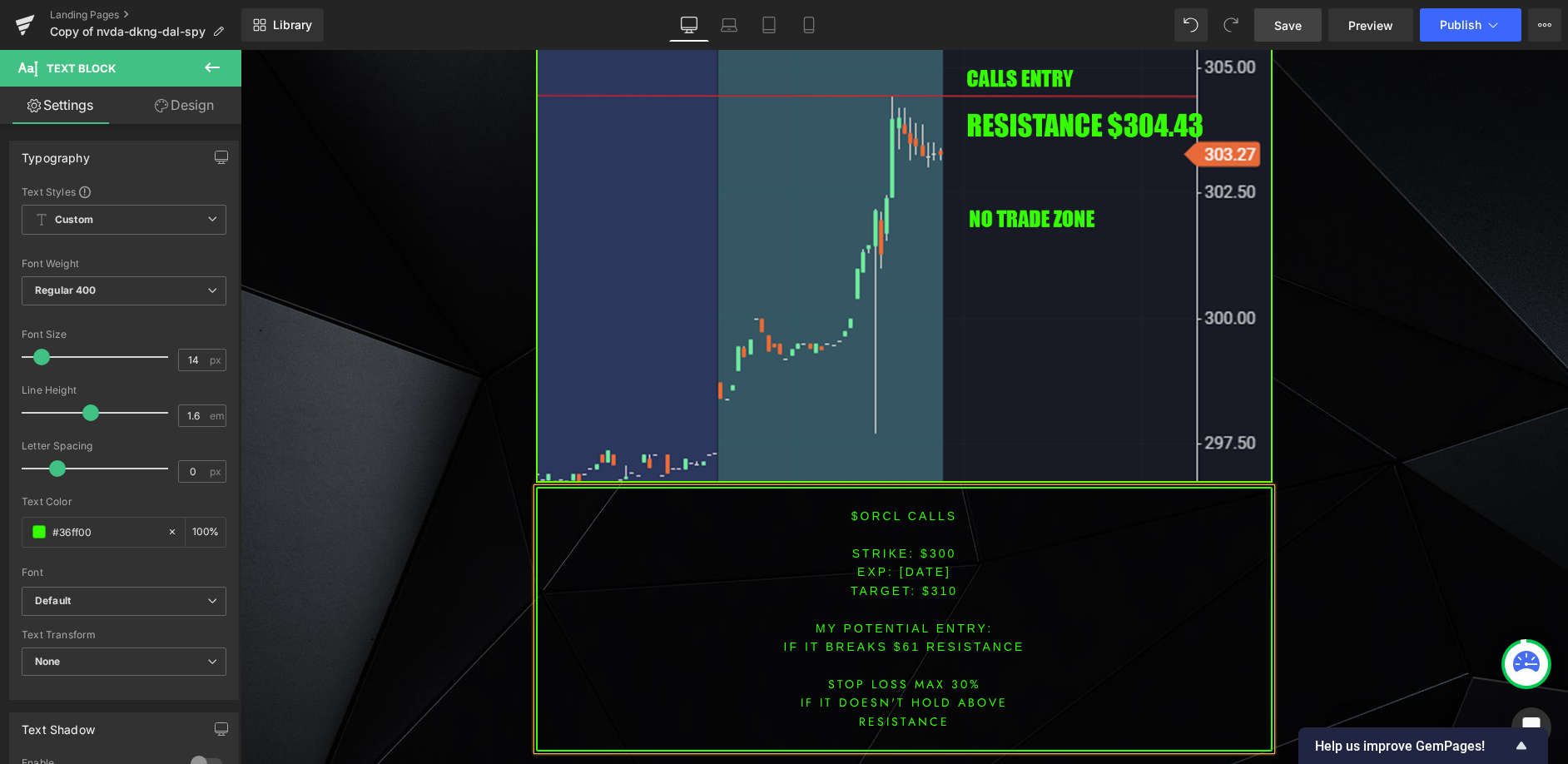
click at [900, 647] on font "IF IT BREAKS $61 resistance" at bounding box center [905, 646] width 241 height 13
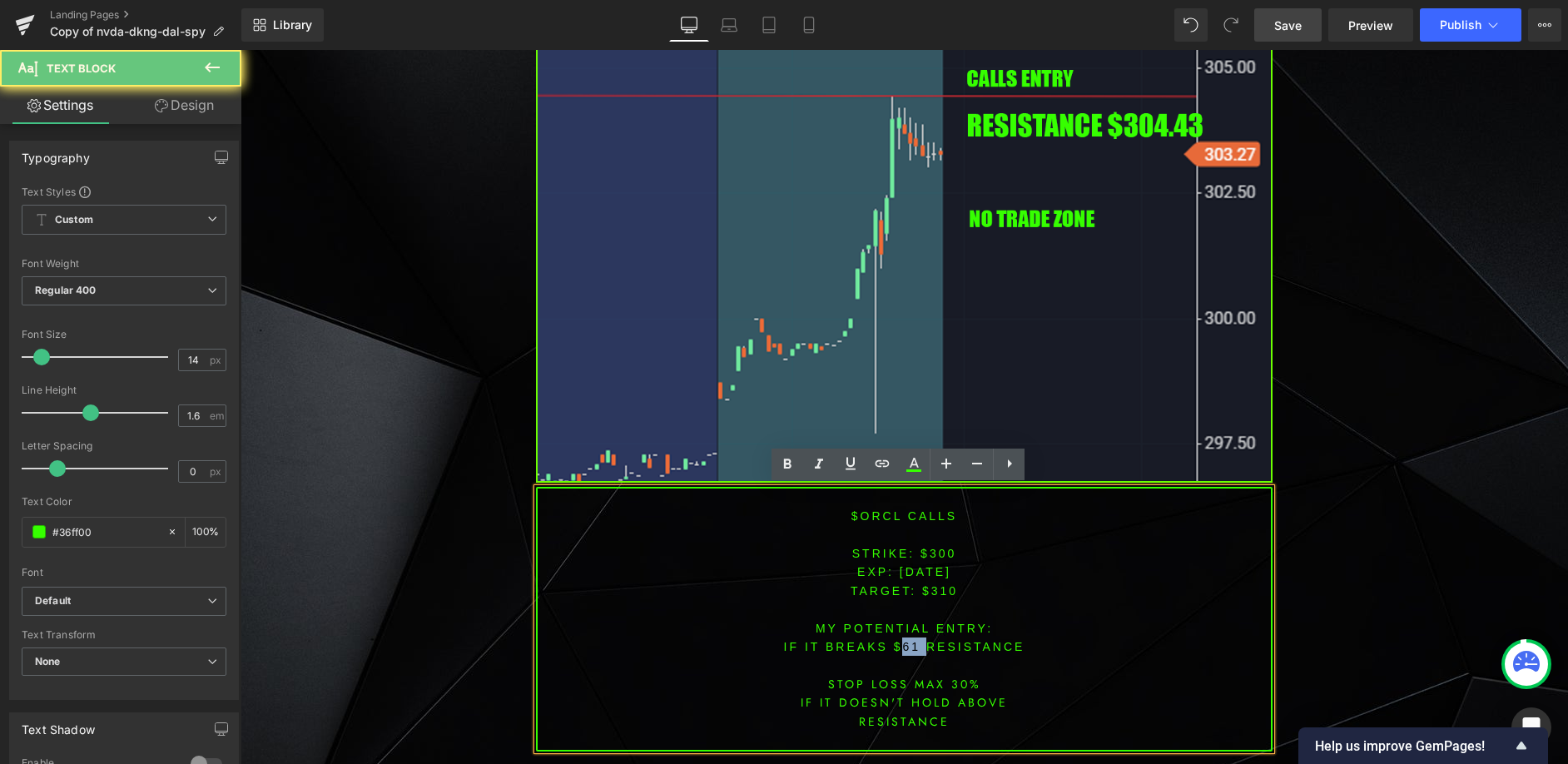
click at [900, 647] on font "IF IT BREAKS $61 resistance" at bounding box center [905, 646] width 241 height 13
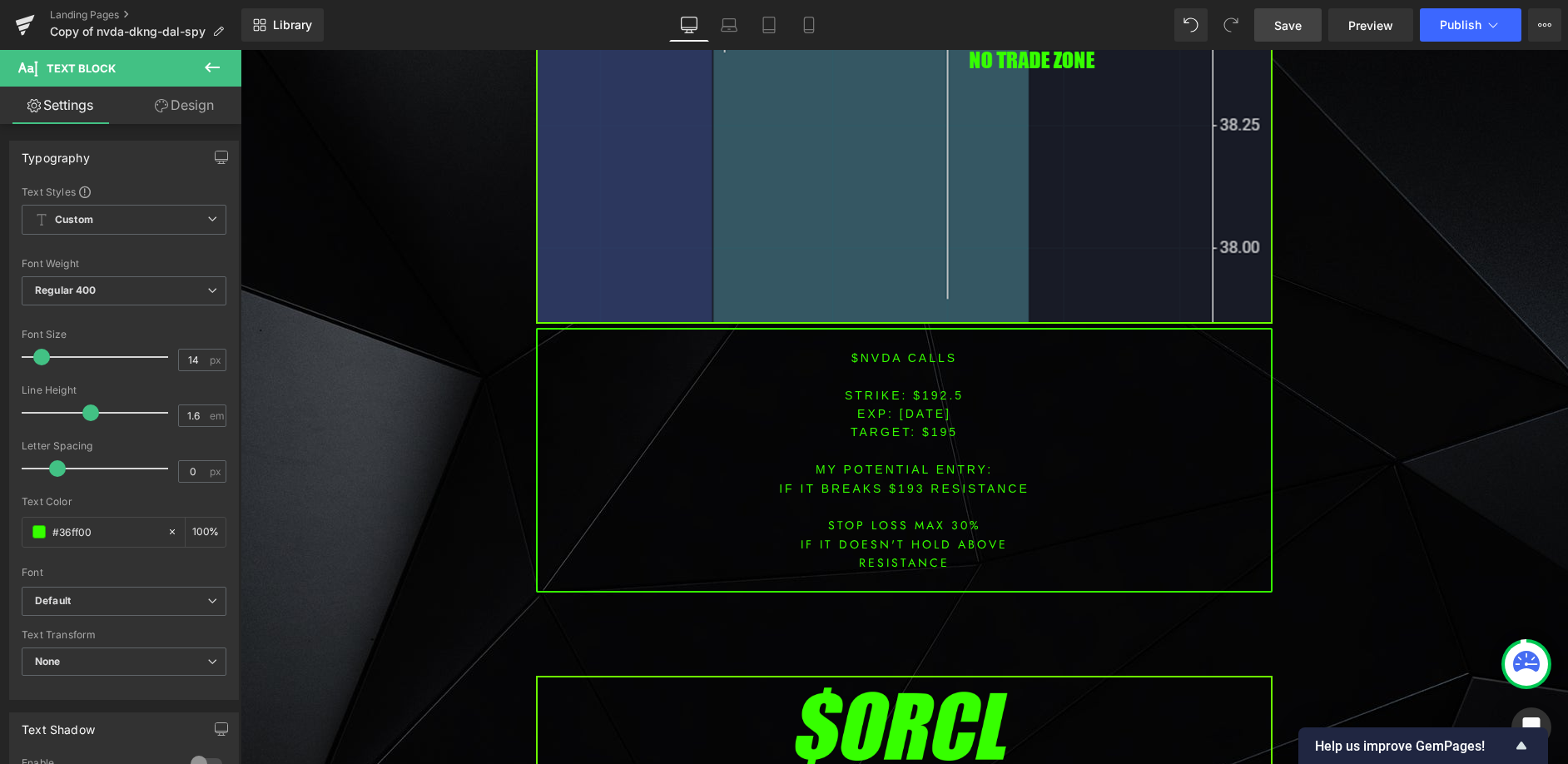
scroll to position [1608, 0]
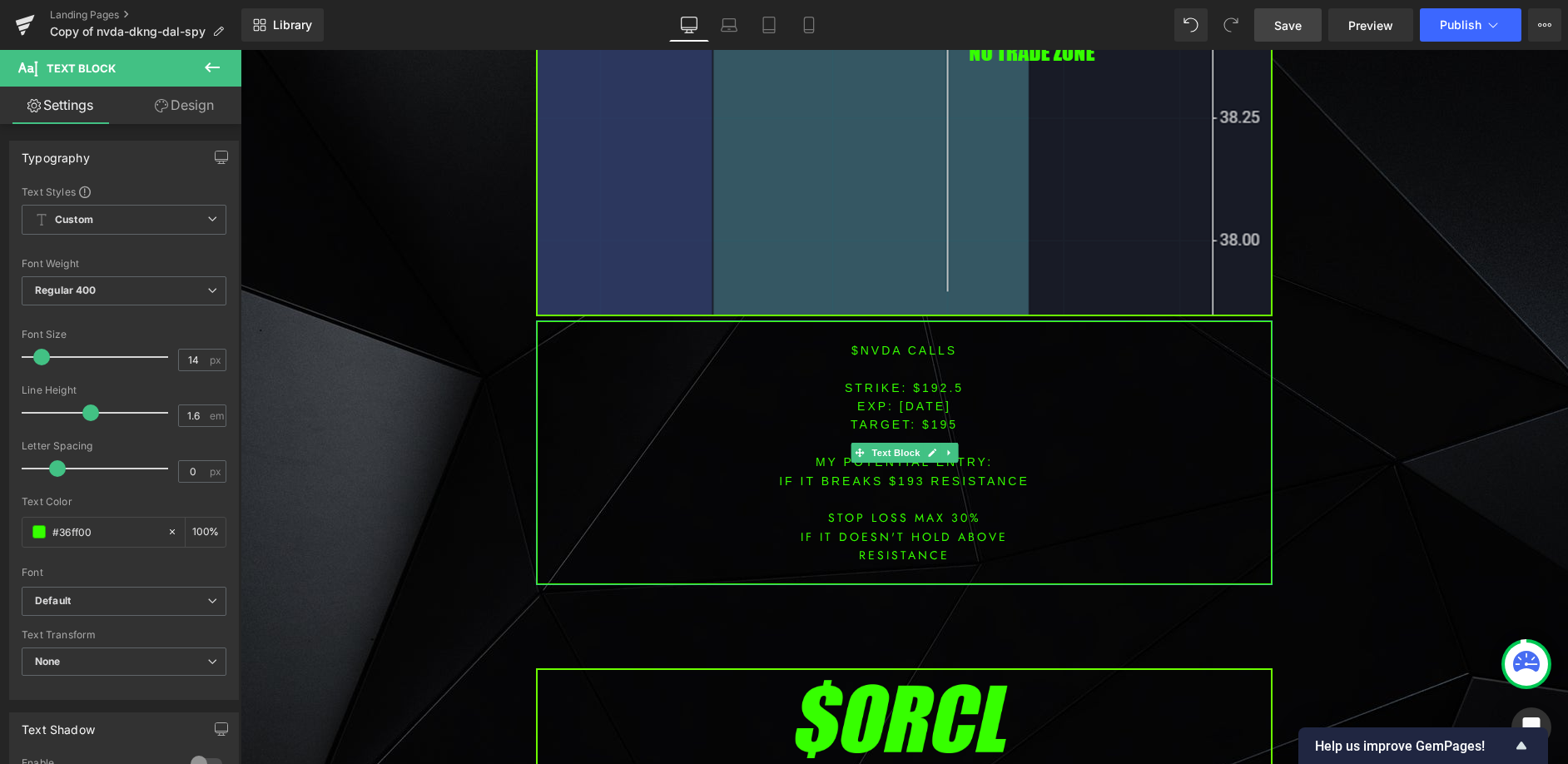
click at [870, 353] on font "$nvda CALLS" at bounding box center [904, 350] width 105 height 13
click at [868, 353] on font "$nvda CALLS" at bounding box center [904, 350] width 105 height 13
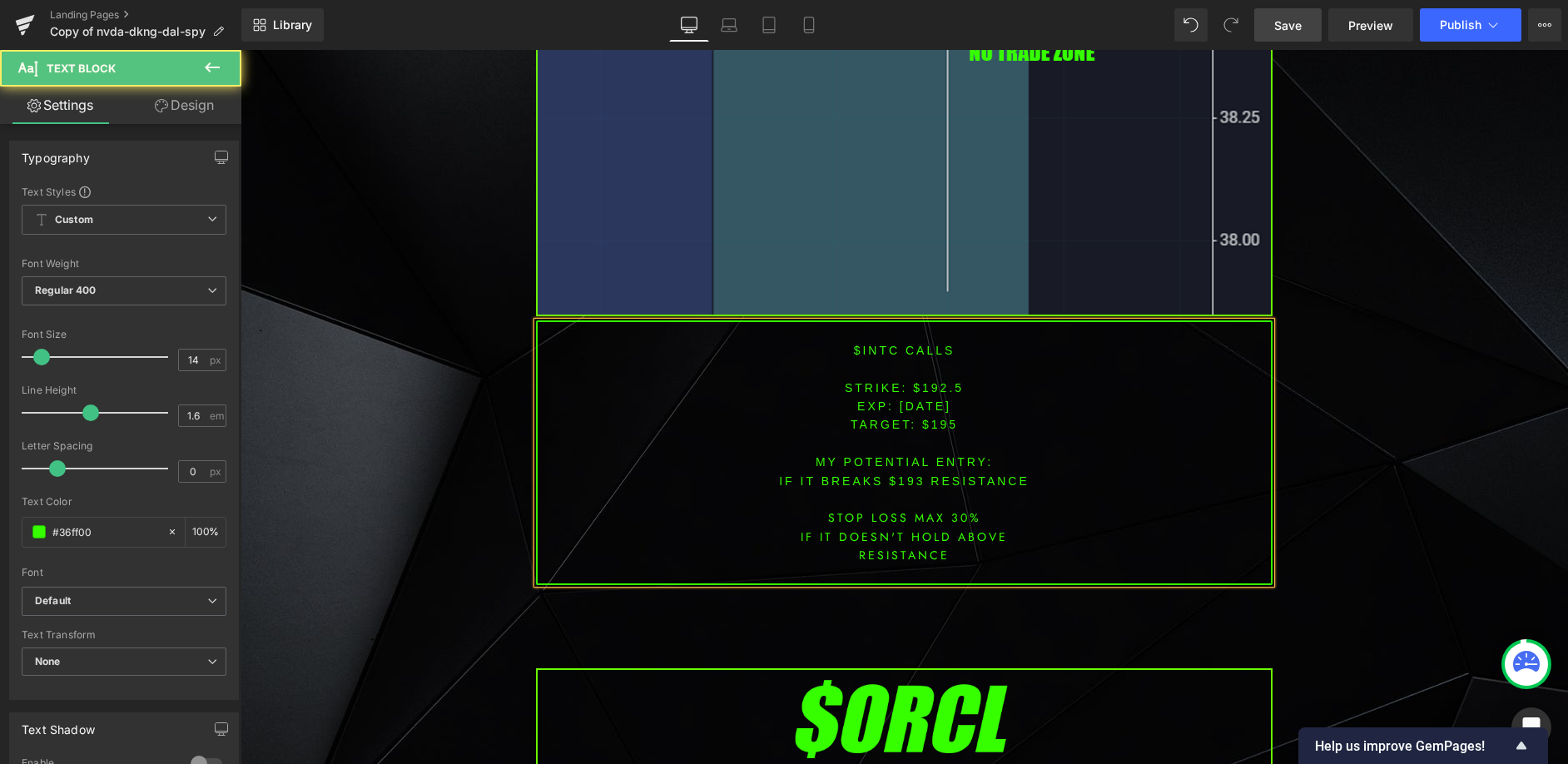
click at [930, 389] on font "STRIKE: $192.5" at bounding box center [904, 388] width 119 height 13
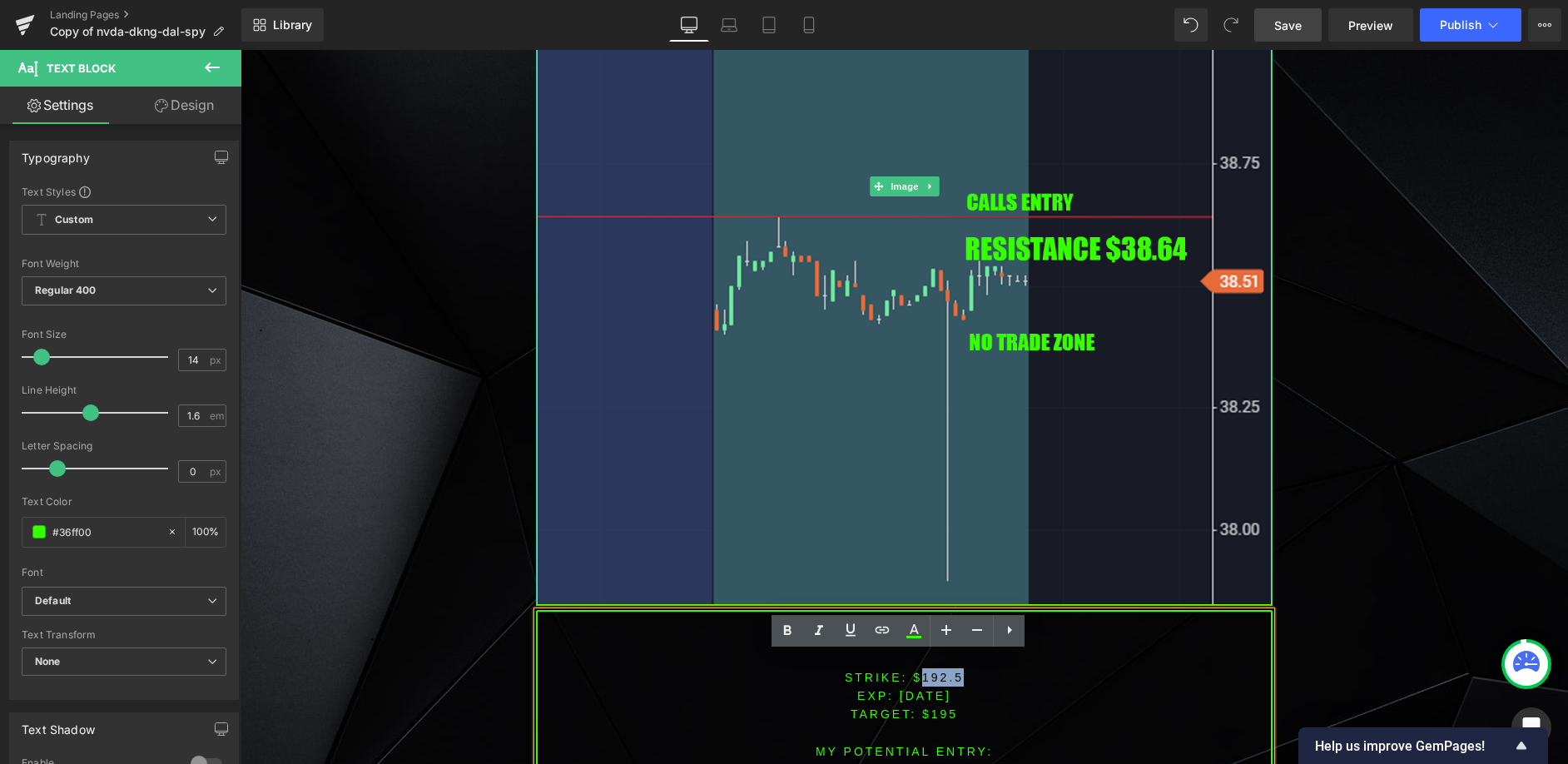
scroll to position [1442, 0]
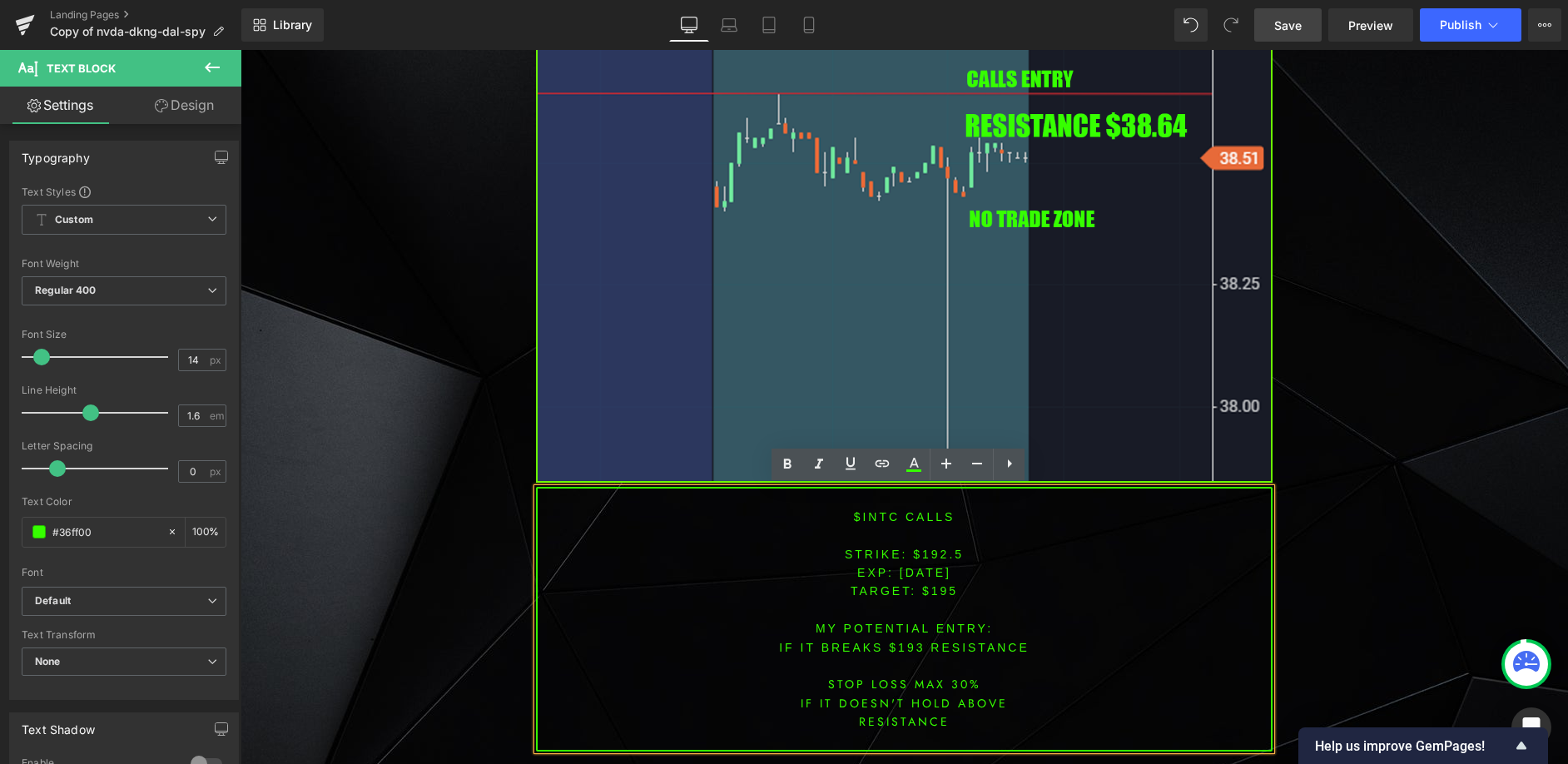
click at [938, 580] on p "EXP: [DATE]" at bounding box center [904, 572] width 734 height 18
click at [937, 565] on p "EXP: [DATE]" at bounding box center [904, 572] width 734 height 18
click at [938, 550] on font "STRIKE: $192.5" at bounding box center [904, 554] width 119 height 13
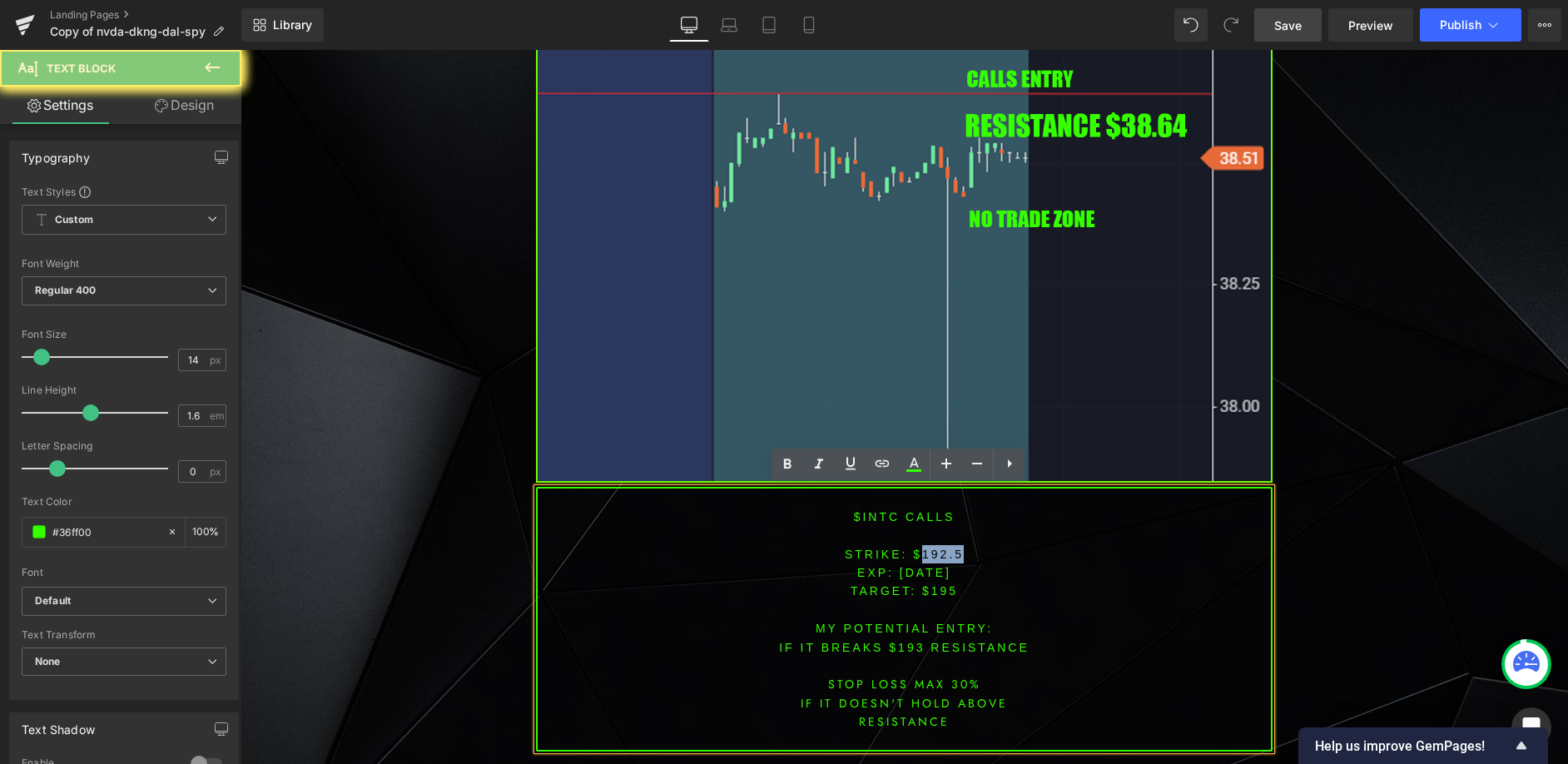
click at [938, 550] on font "STRIKE: $192.5" at bounding box center [904, 554] width 119 height 13
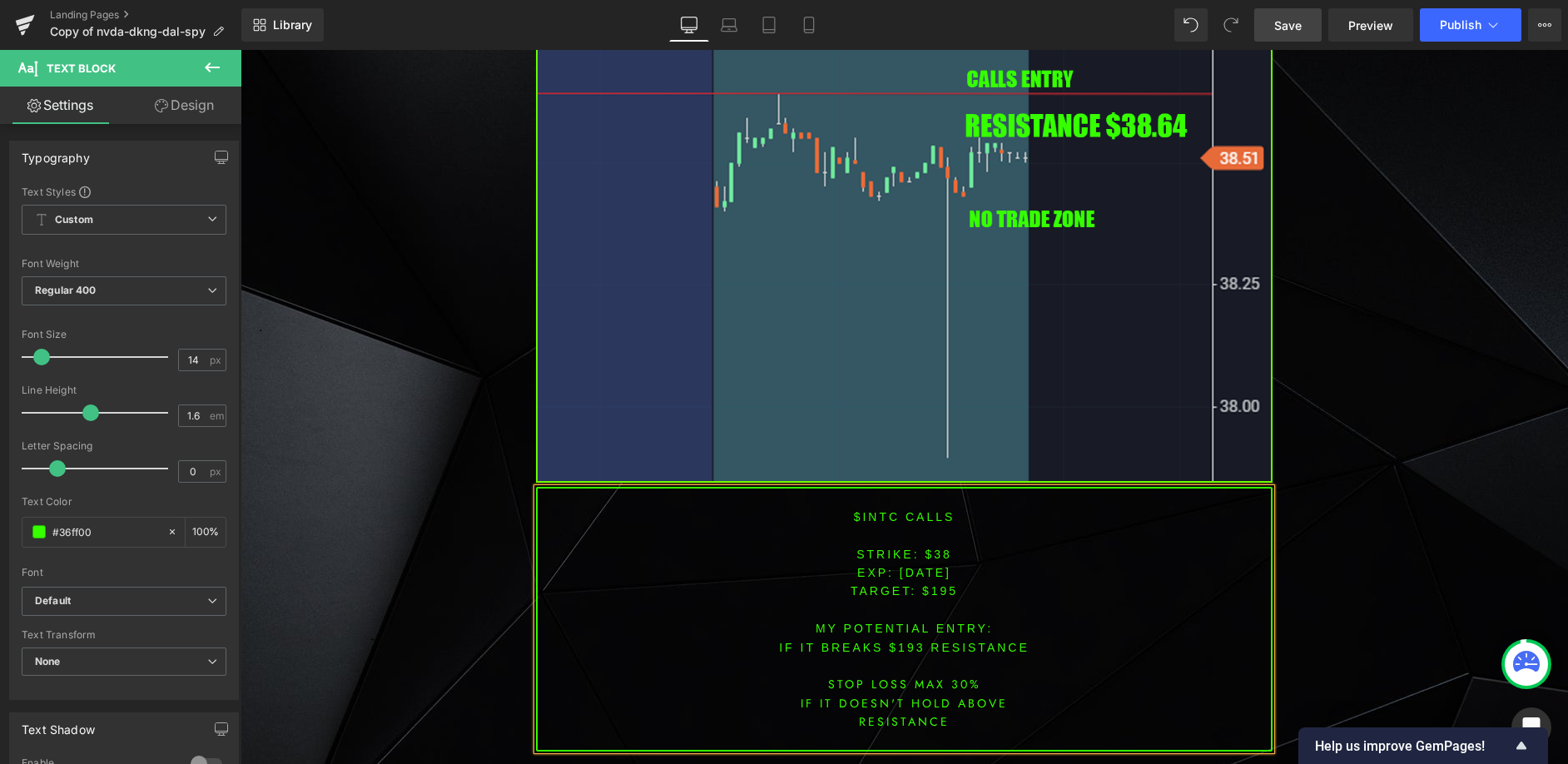
click at [935, 590] on span "TARGET: $195" at bounding box center [904, 591] width 107 height 13
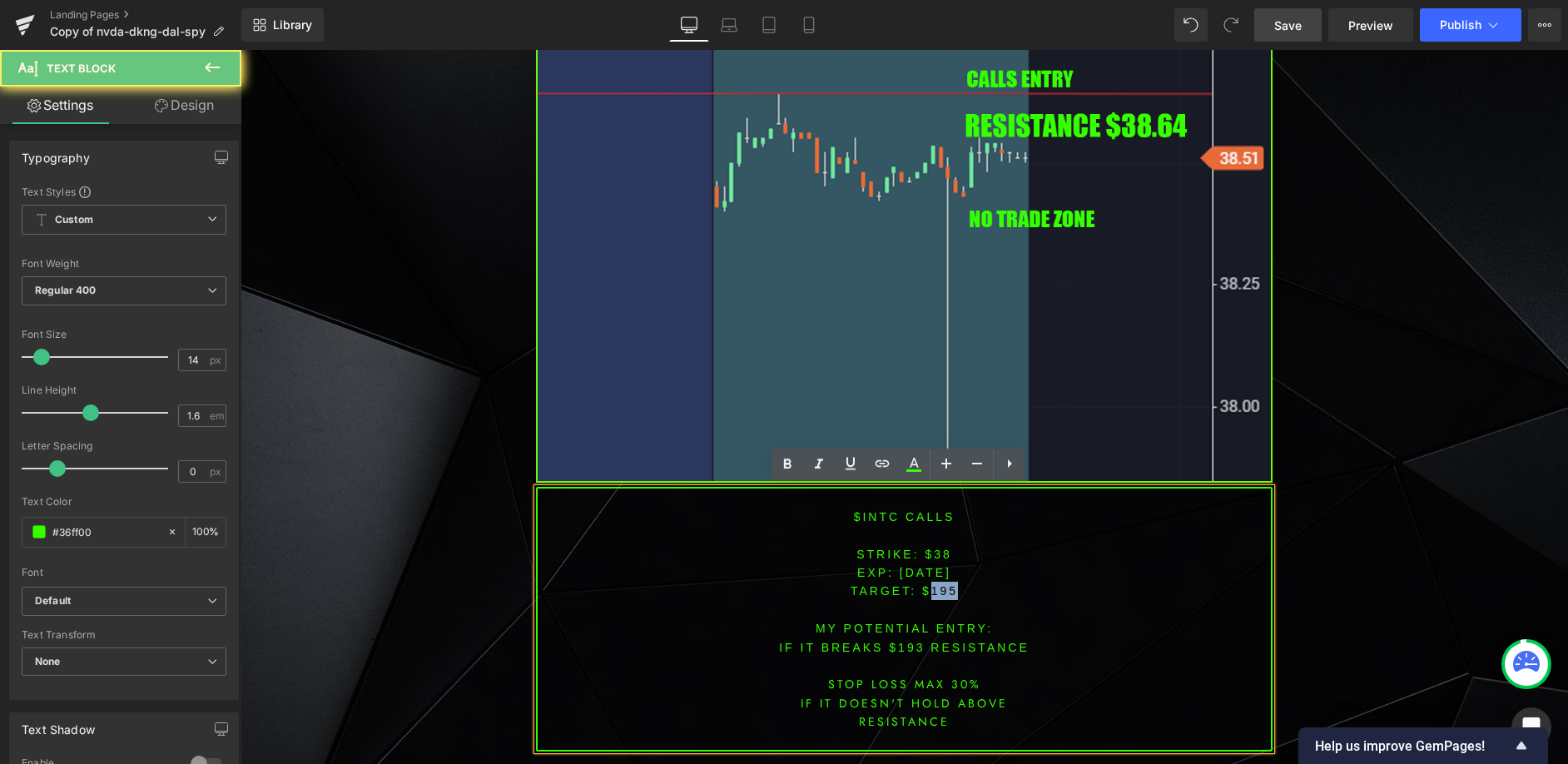
click at [935, 590] on span "TARGET: $195" at bounding box center [904, 591] width 107 height 13
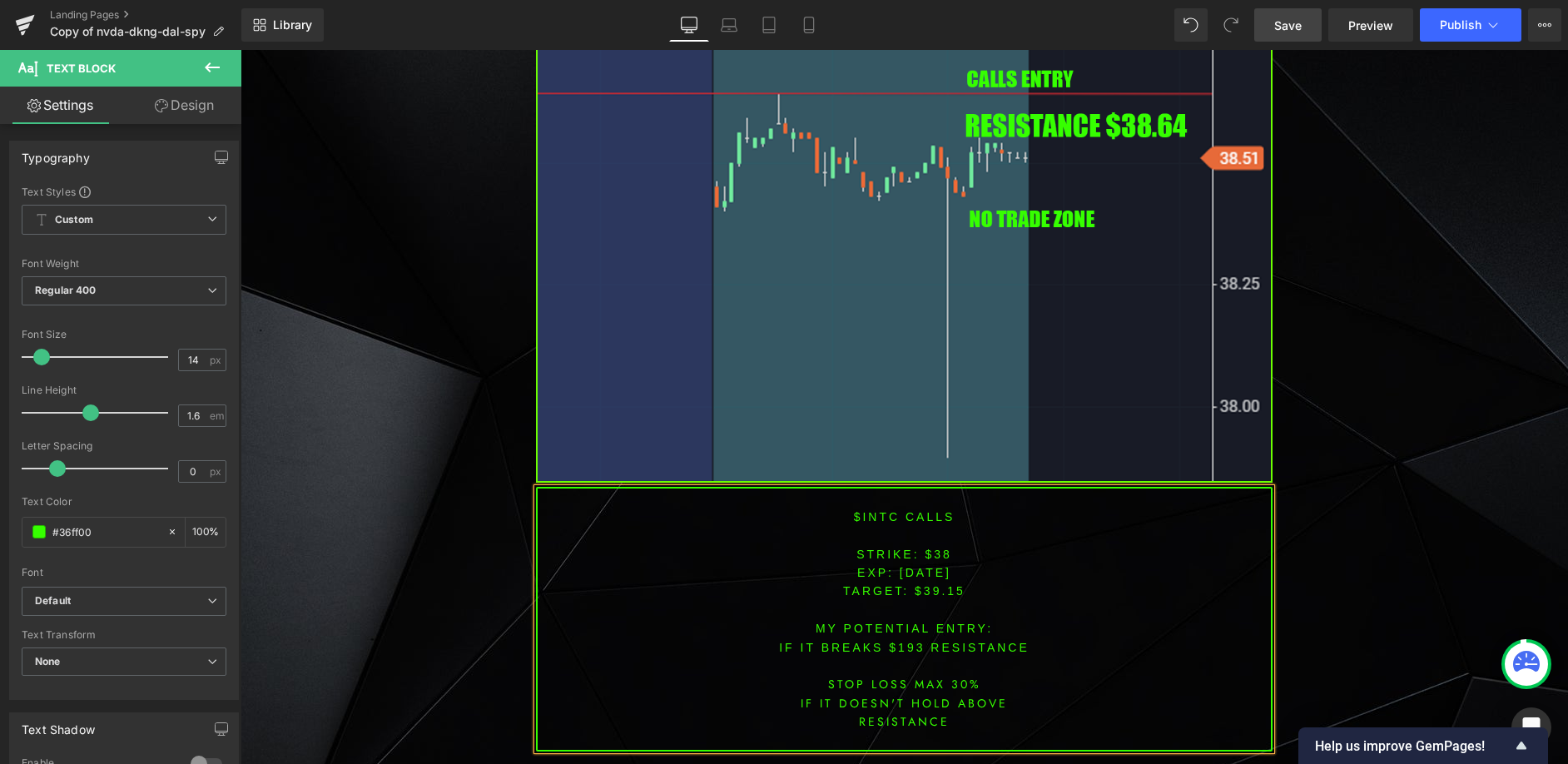
scroll to position [1443, 0]
click at [904, 644] on font "IF IT BREAKS $193 resistance" at bounding box center [904, 646] width 251 height 13
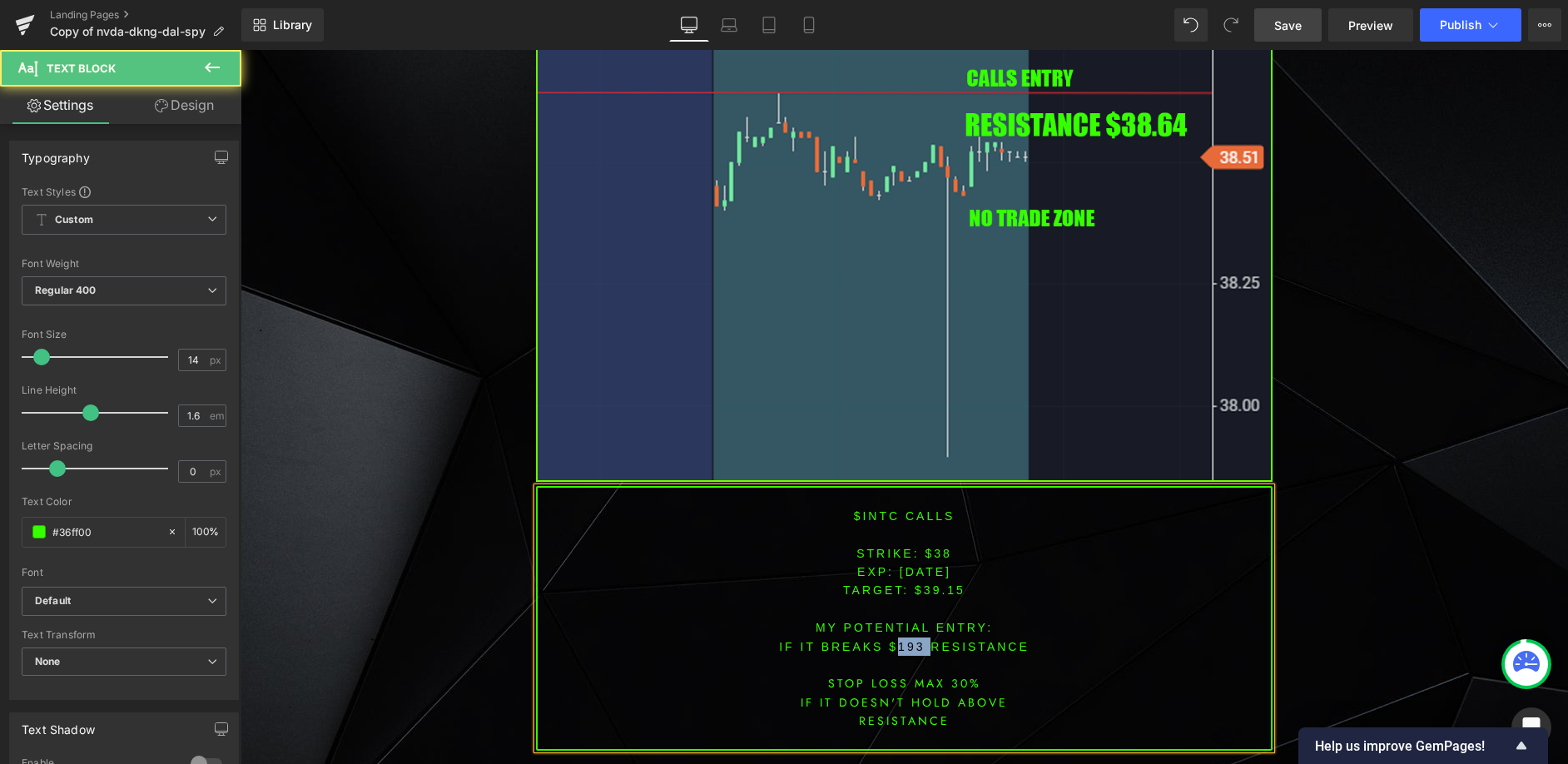
click at [904, 644] on font "IF IT BREAKS $193 resistance" at bounding box center [904, 646] width 251 height 13
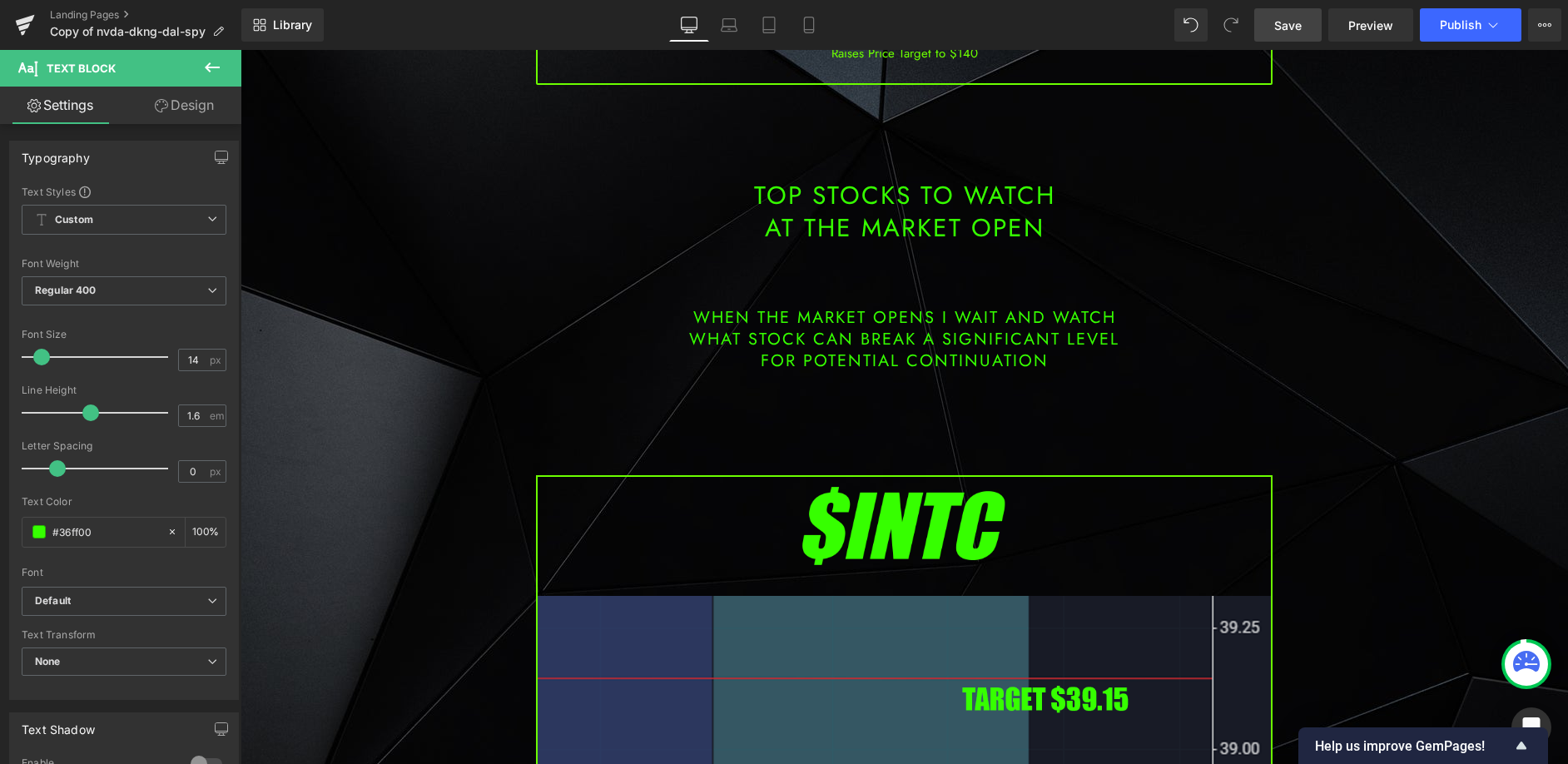
click at [1284, 25] on span "Save" at bounding box center [1287, 25] width 28 height 17
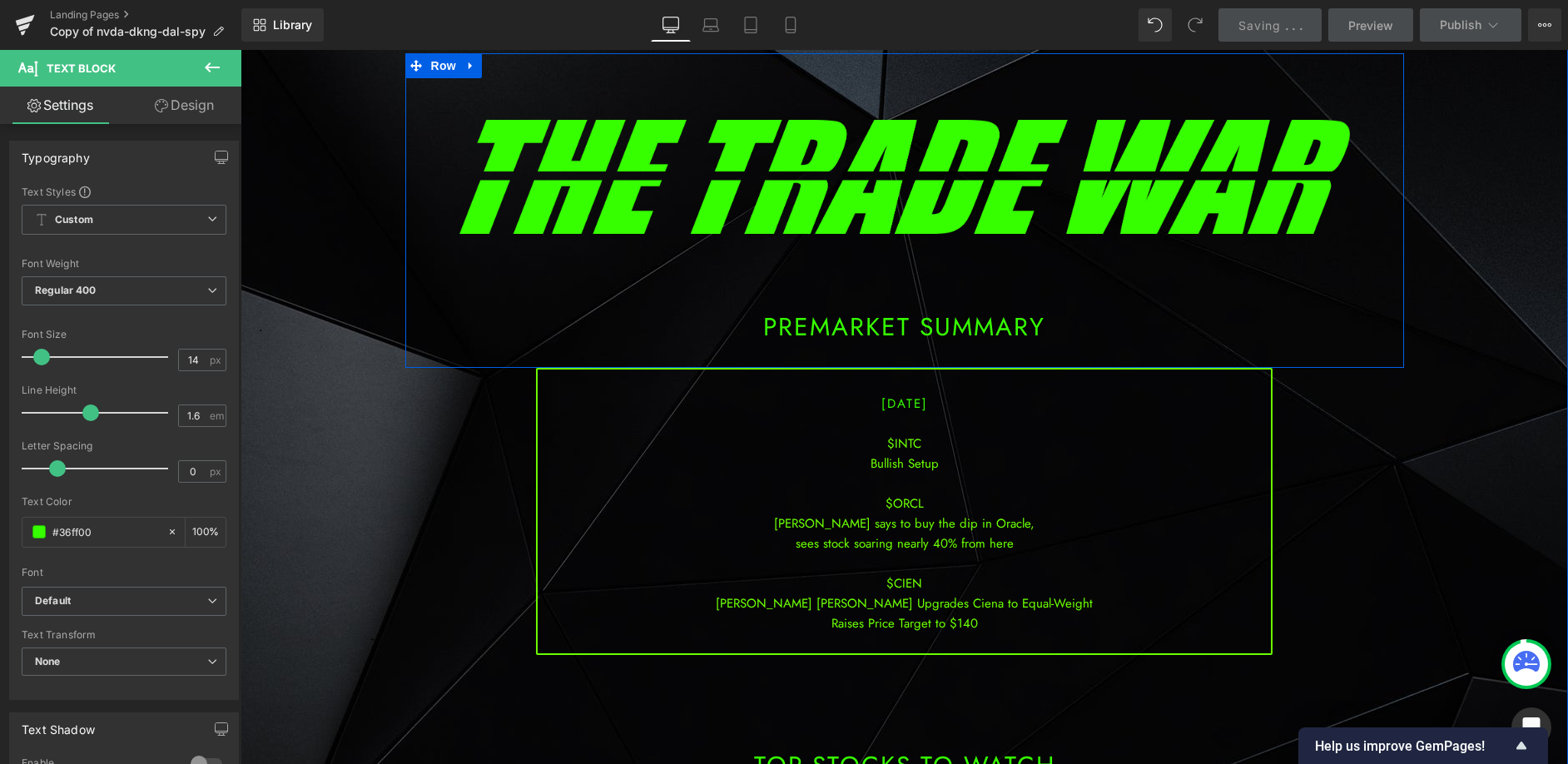
scroll to position [167, 0]
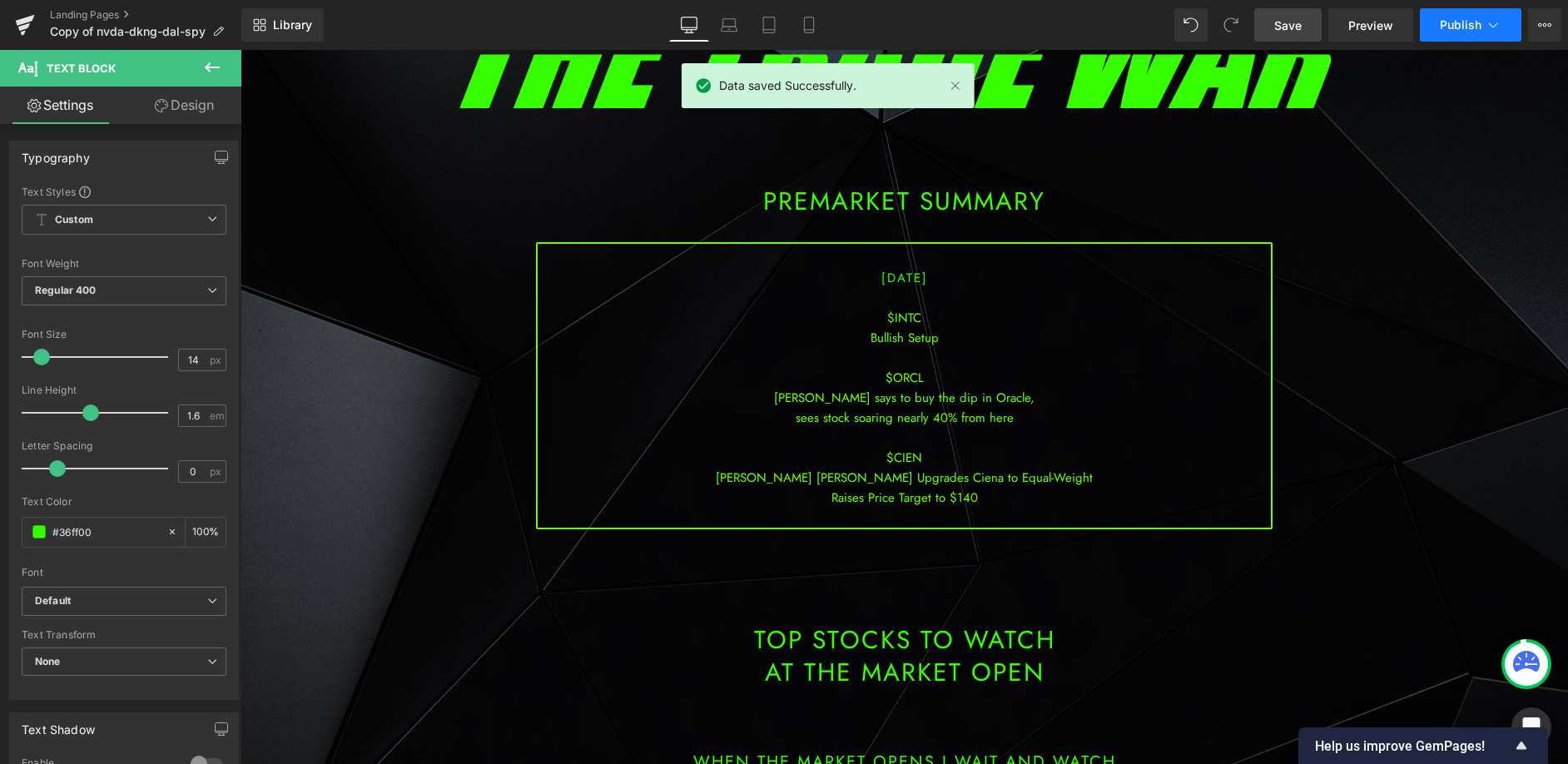
click at [1477, 34] on button "Publish" at bounding box center [1470, 25] width 102 height 34
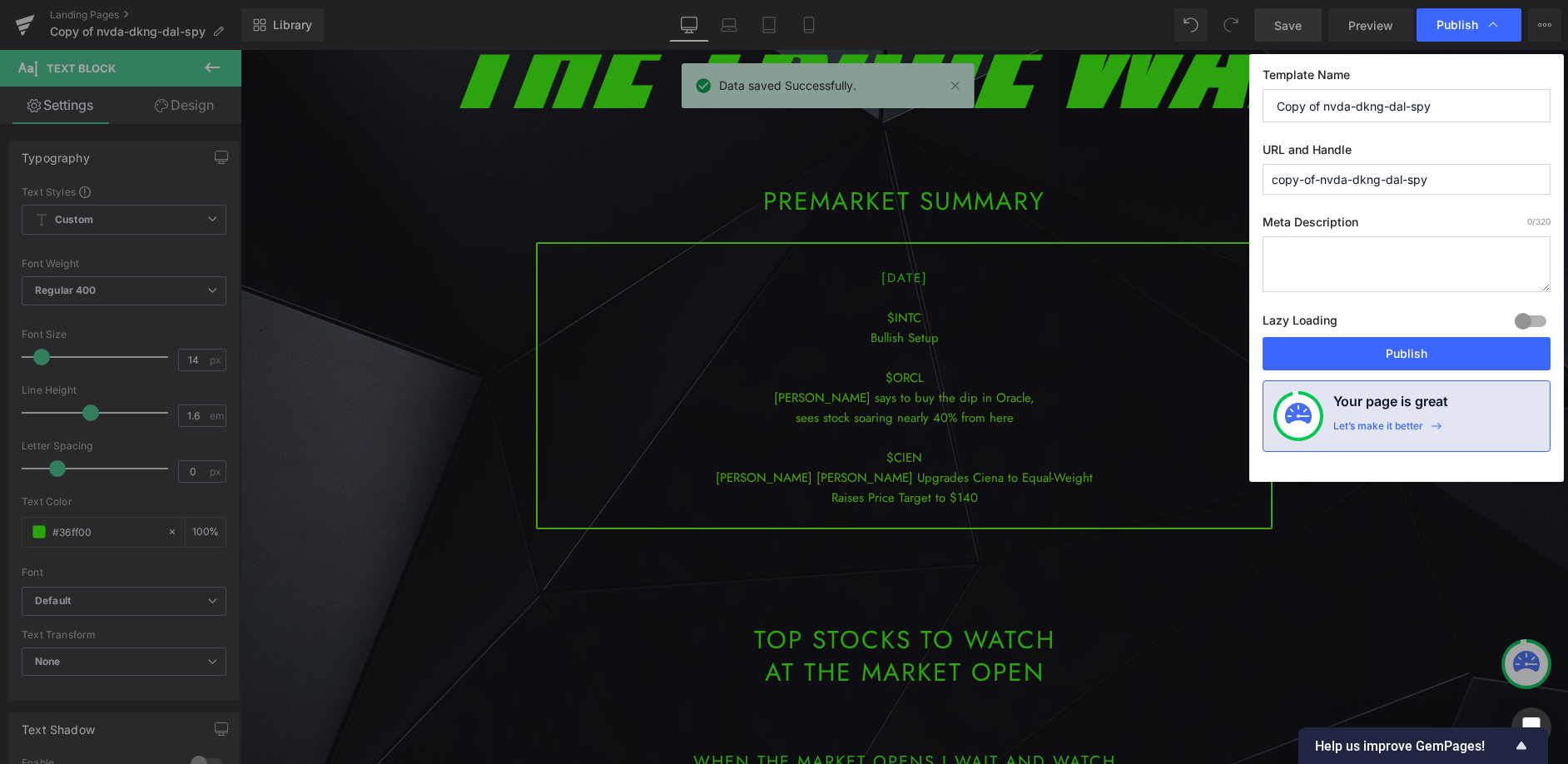
drag, startPoint x: 1460, startPoint y: 107, endPoint x: 1156, endPoint y: 77, distance: 305.5
click at [1156, 77] on div "Publish Template Name Copy of nvda-dkng-dal-spy URL and Handle copy-of-nvda-dkn…" at bounding box center [784, 382] width 1568 height 764
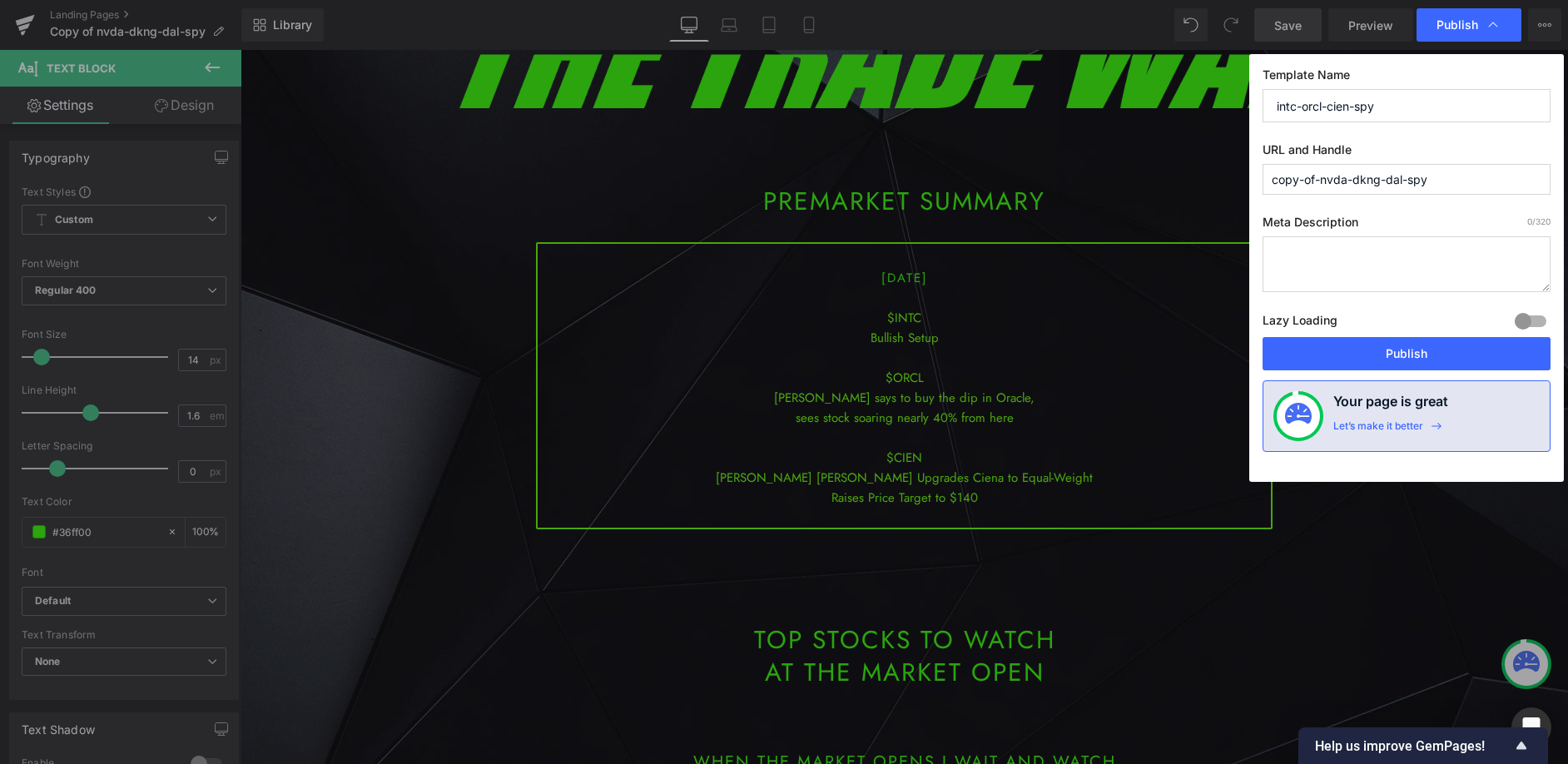
drag, startPoint x: 1356, startPoint y: 101, endPoint x: 1203, endPoint y: 99, distance: 153.0
click at [1203, 99] on div "Publish Template Name intc-orcl-cien-spy URL and Handle copy-of-nvda-dkng-dal-s…" at bounding box center [784, 382] width 1568 height 764
type input "intc-orcl-cien-spy"
drag, startPoint x: 1454, startPoint y: 186, endPoint x: 1149, endPoint y: 193, distance: 305.1
click at [1149, 193] on div "Publish Template Name intc-orcl-cien-spy URL and Handle copy-of-nvda-dkng-dal-s…" at bounding box center [784, 382] width 1568 height 764
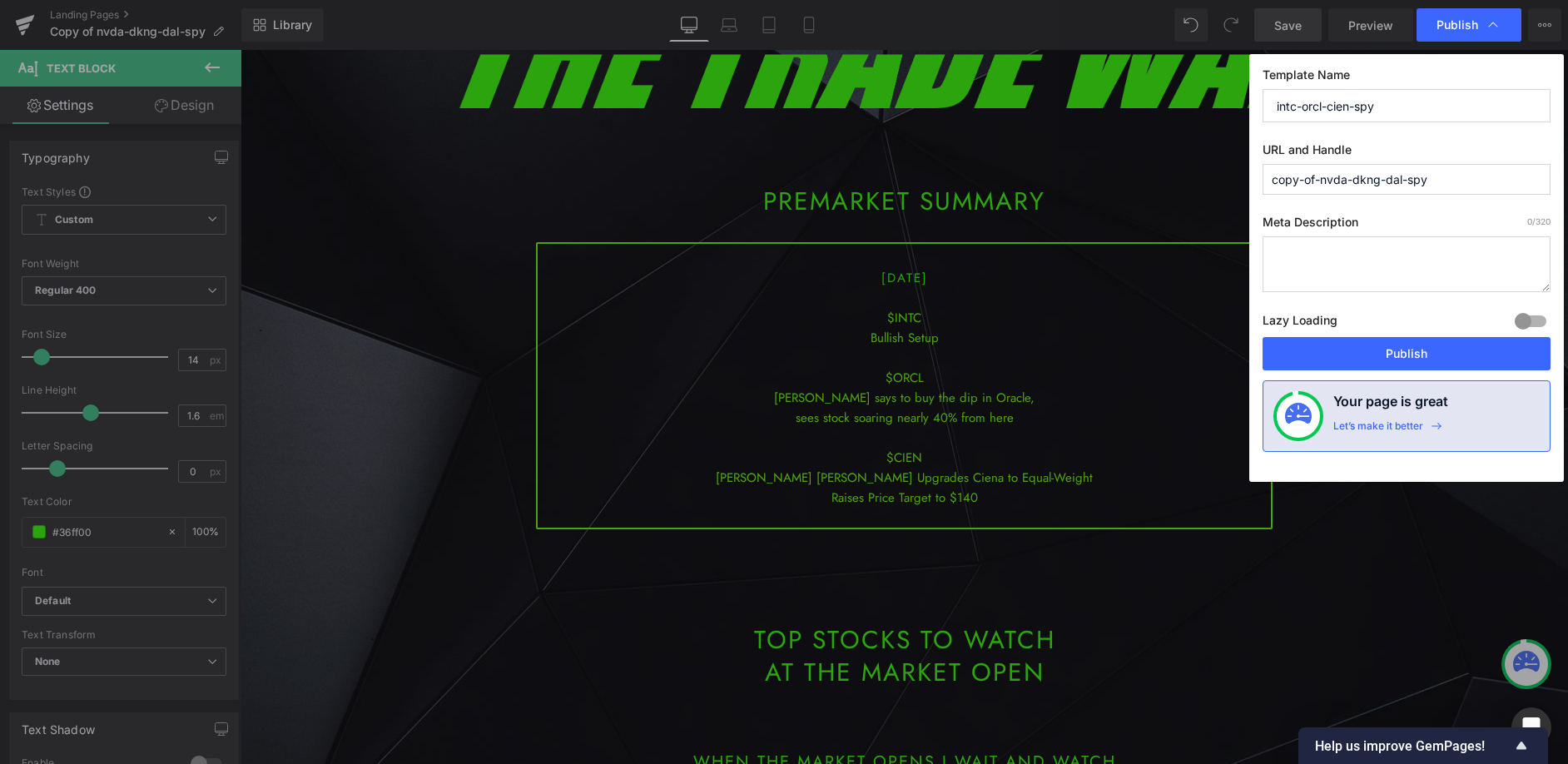
paste input "intc-orcl-cien"
type input "intc-orcl-cien-spy"
drag, startPoint x: 1363, startPoint y: 352, endPoint x: 1104, endPoint y: 301, distance: 264.0
click at [1363, 352] on button "Publish" at bounding box center [1406, 353] width 288 height 34
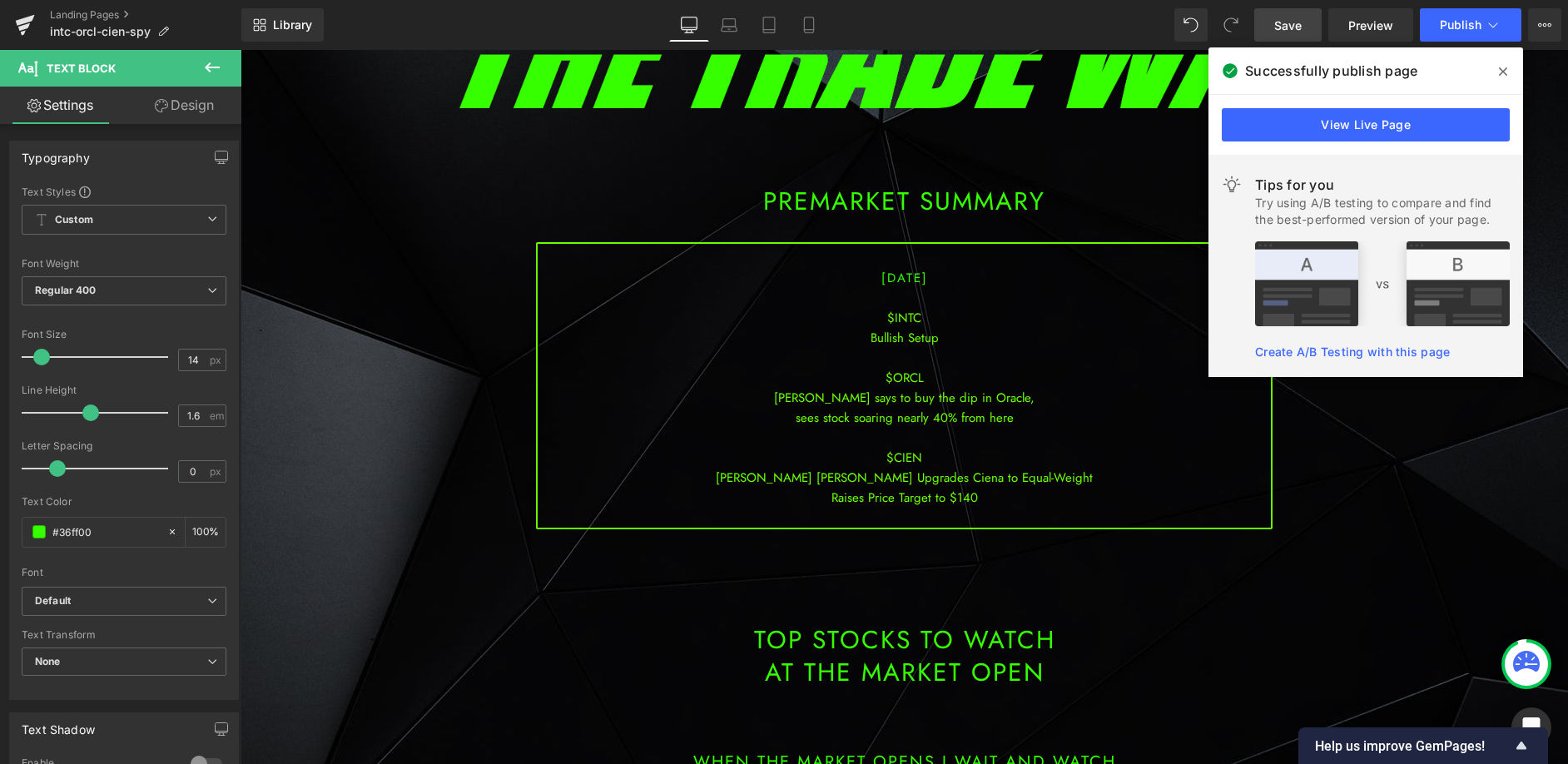
click at [1503, 68] on icon at bounding box center [1503, 72] width 9 height 13
